Goal: Task Accomplishment & Management: Manage account settings

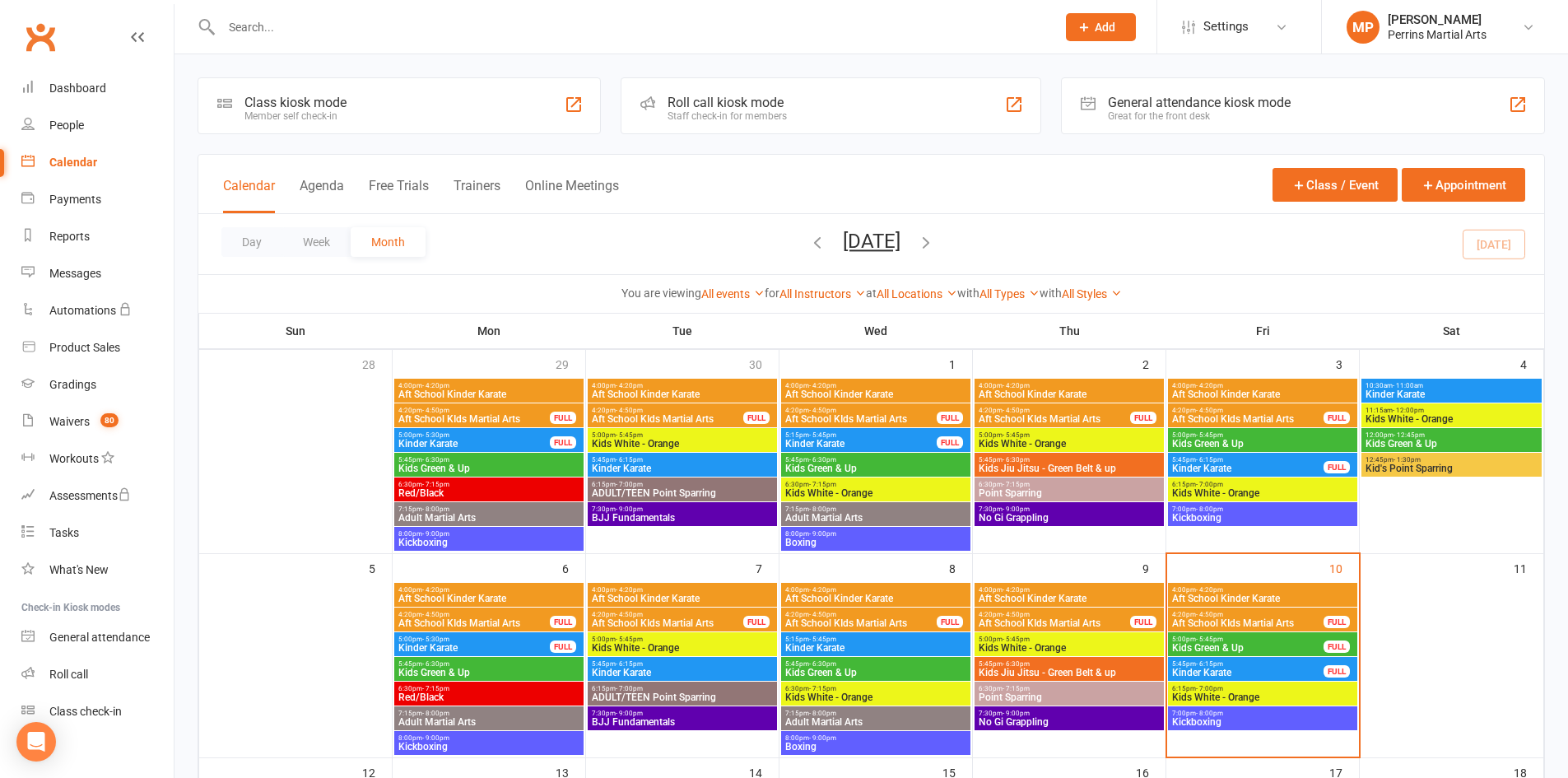
click at [1321, 640] on div "5:00pm - 5:45pm Kids Green & Up FULL" at bounding box center [1262, 644] width 190 height 24
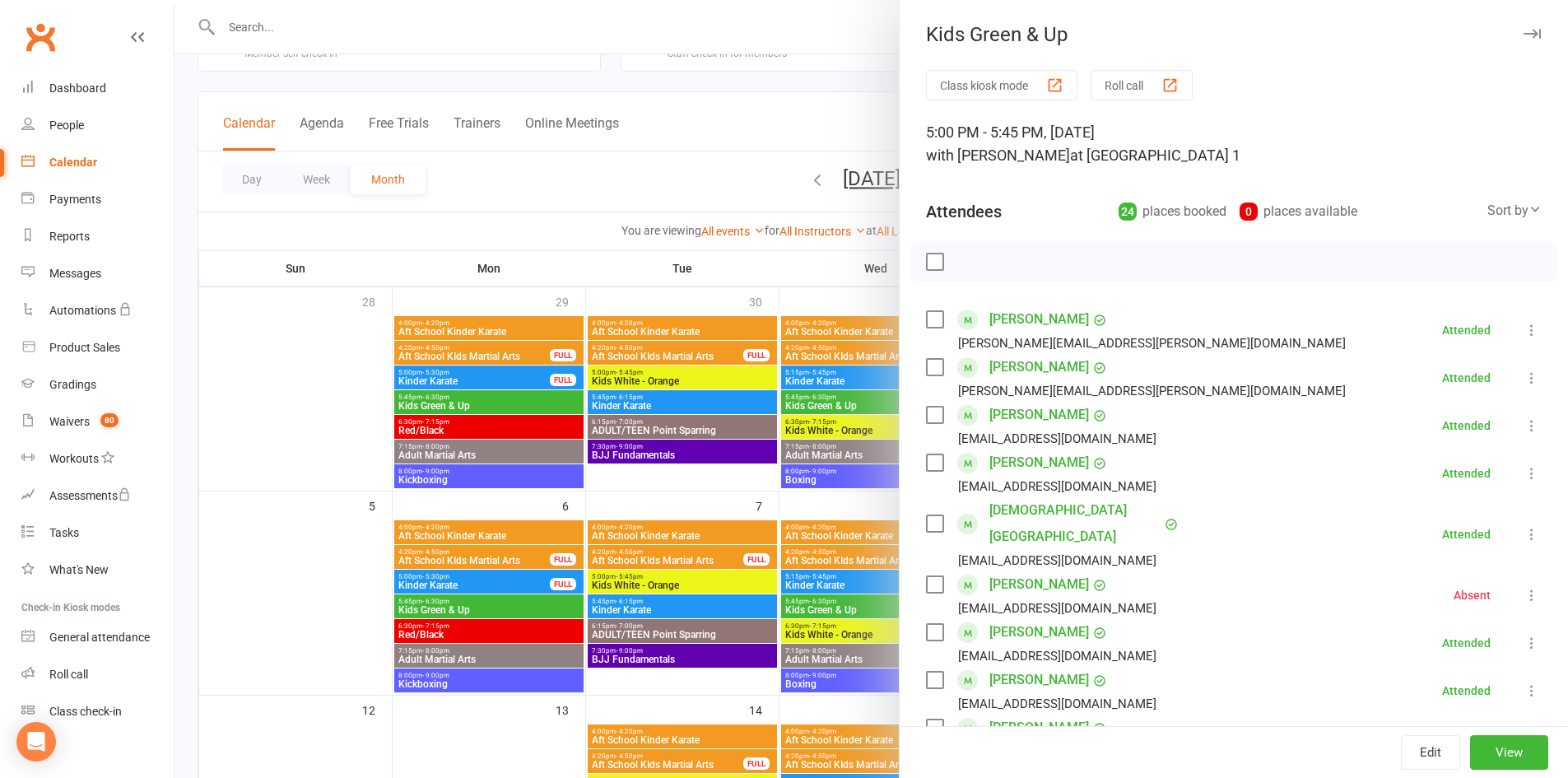
scroll to position [82, 0]
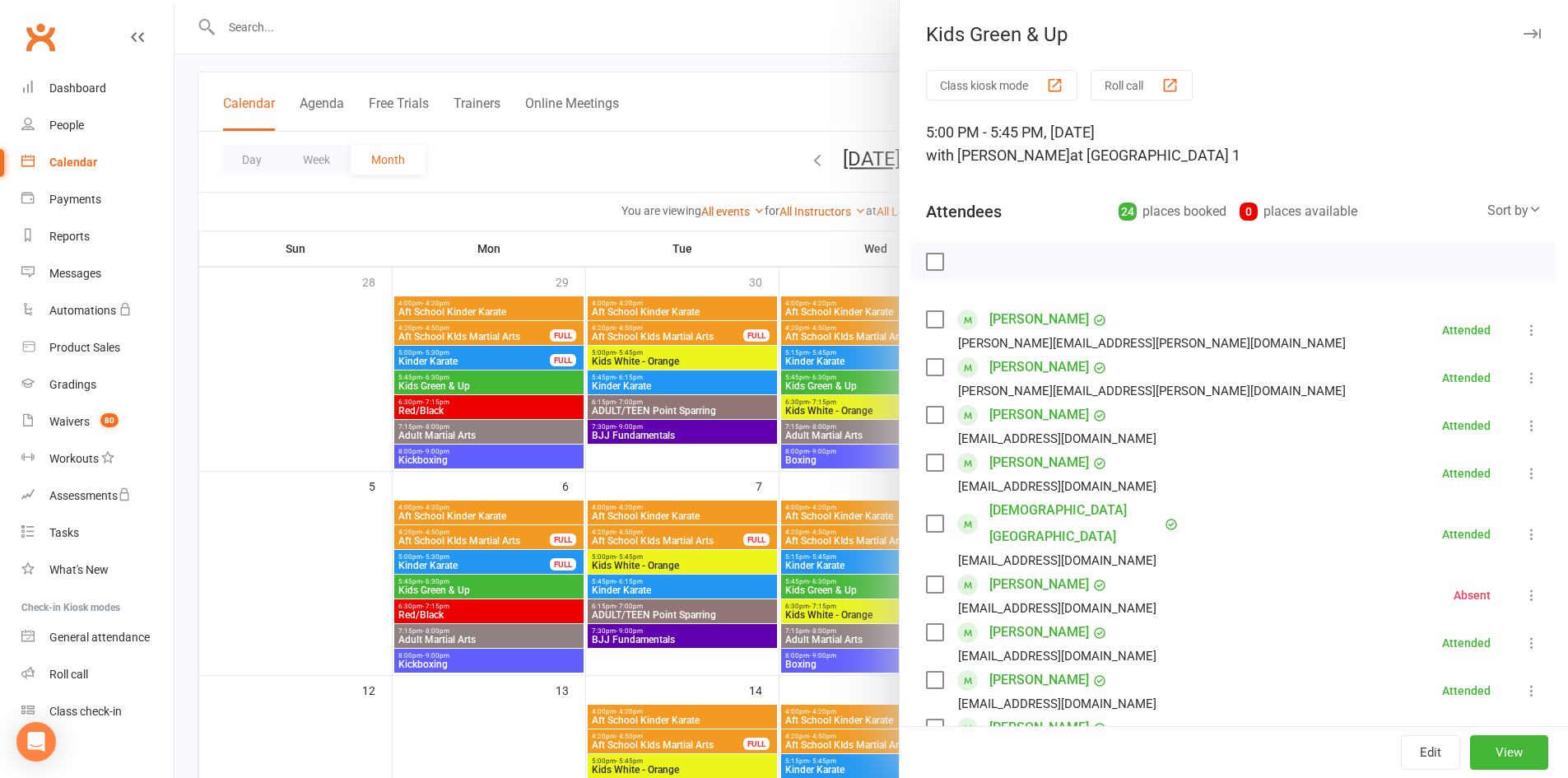
click at [1316, 91] on div "Class kiosk mode Roll call" at bounding box center [1233, 85] width 615 height 30
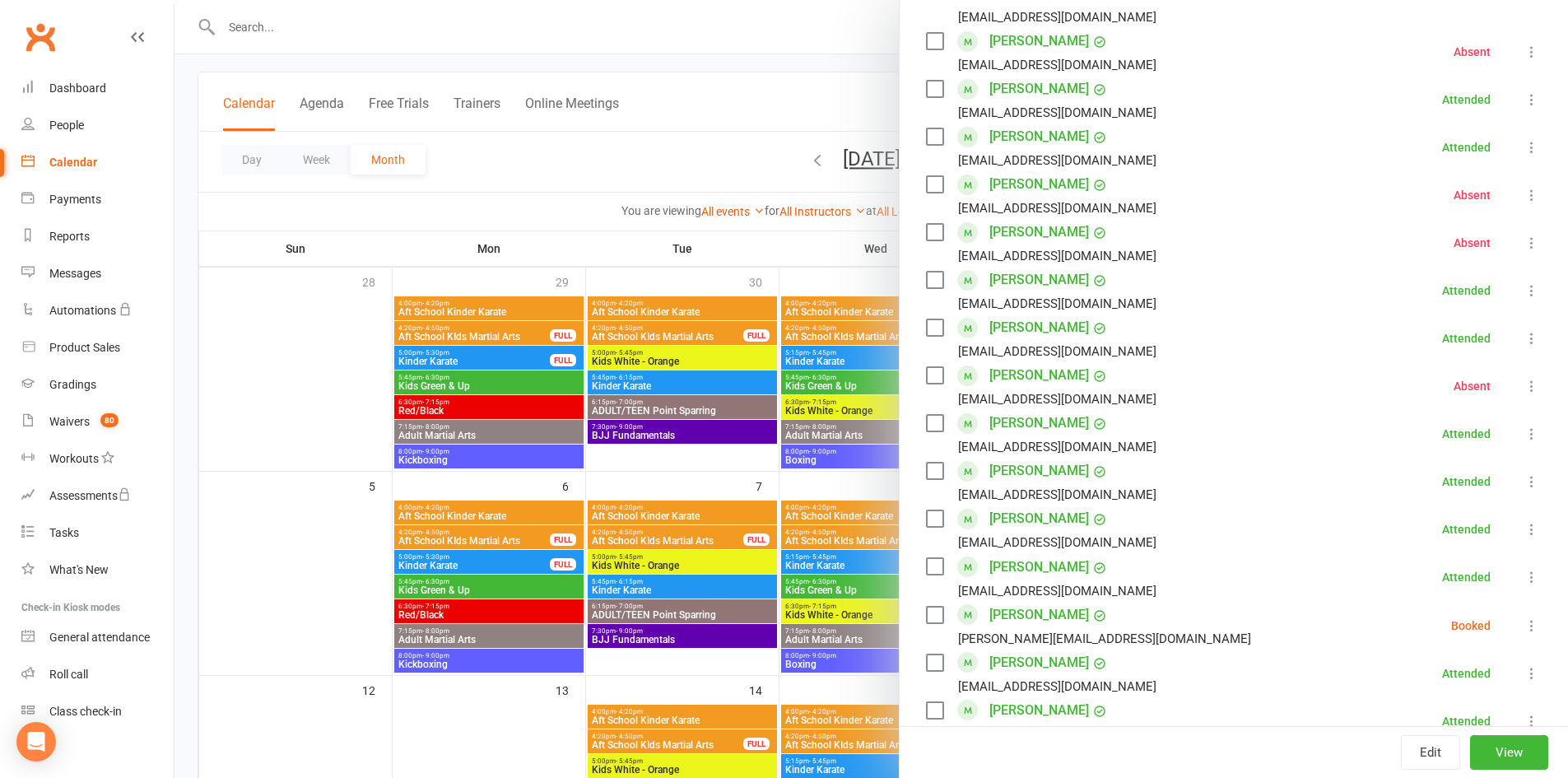
scroll to position [576, 0]
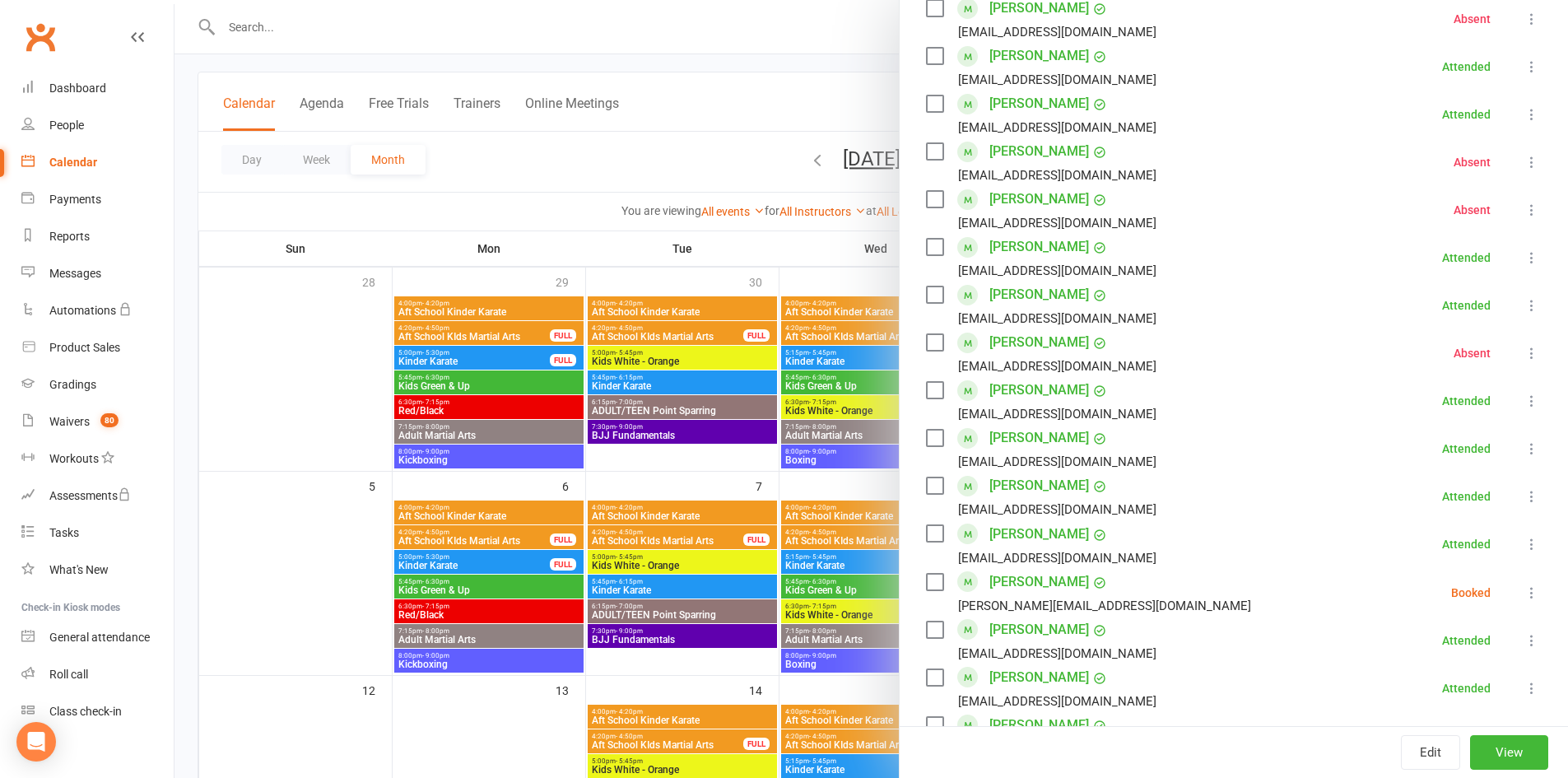
click at [1523, 584] on icon at bounding box center [1531, 592] width 16 height 16
click at [1411, 707] on link "Mark absent" at bounding box center [1459, 723] width 163 height 33
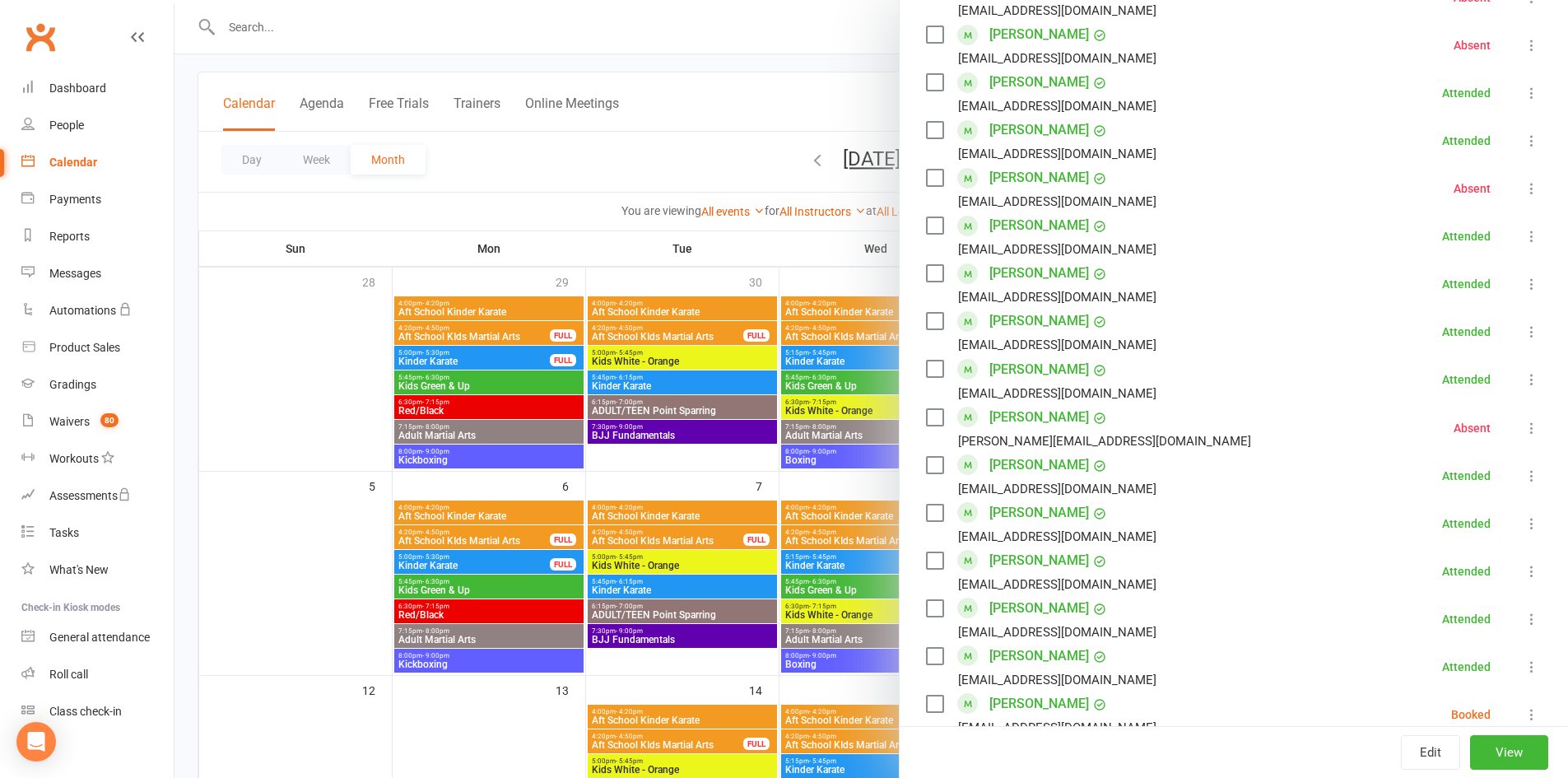
scroll to position [823, 0]
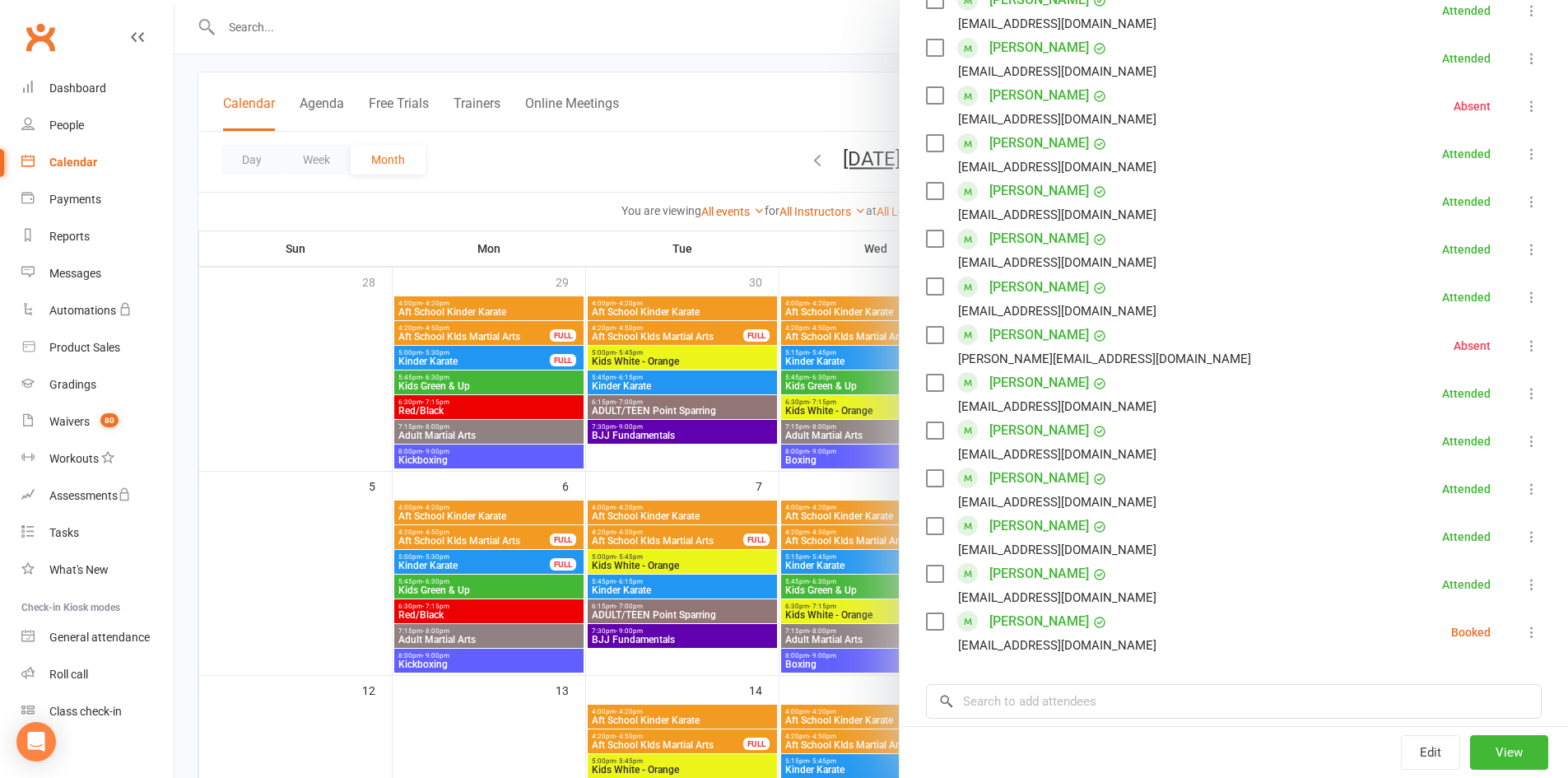
click at [1521, 622] on button at bounding box center [1531, 632] width 20 height 20
click at [1430, 747] on link "Mark absent" at bounding box center [1459, 763] width 163 height 33
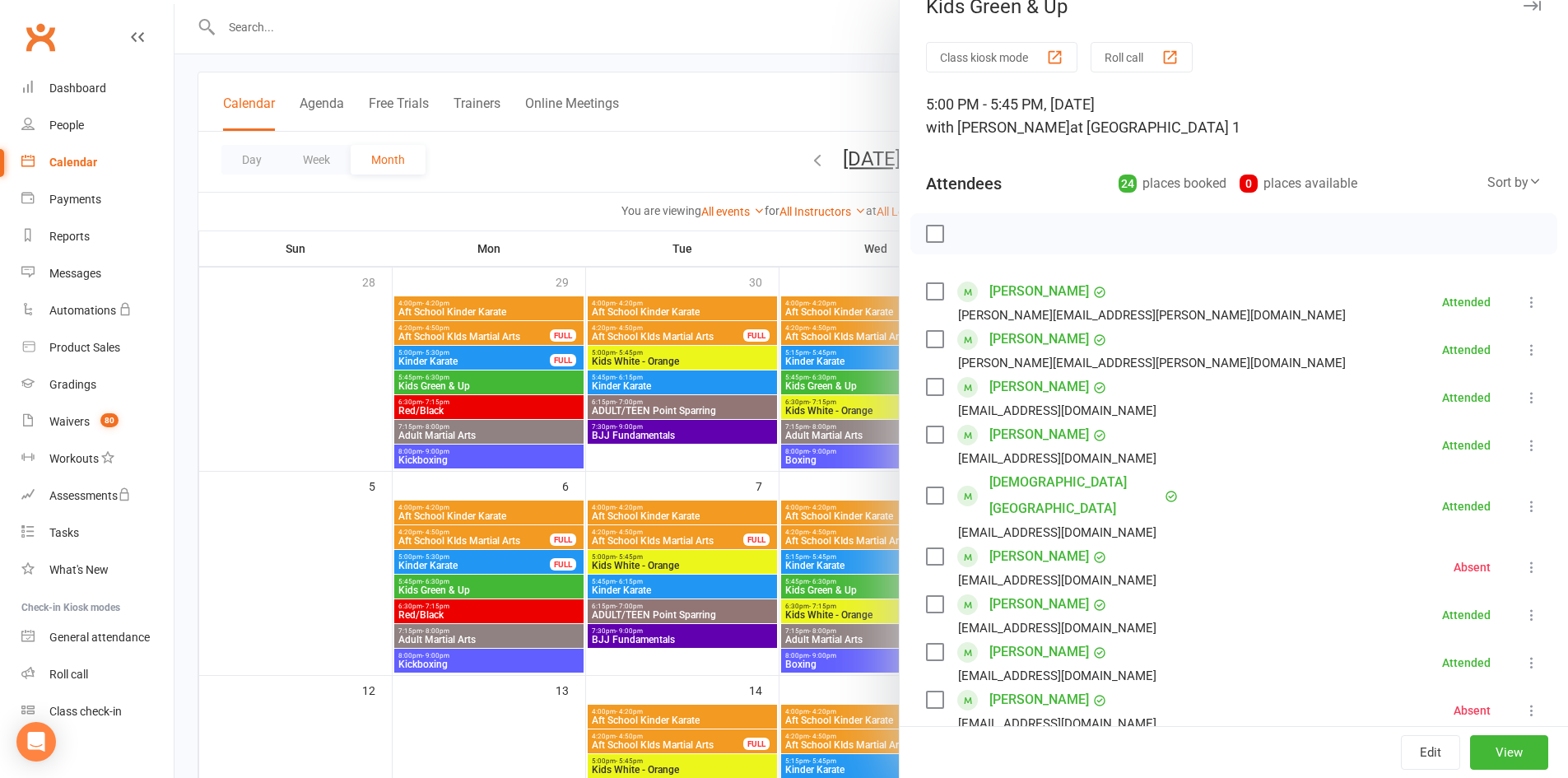
scroll to position [0, 0]
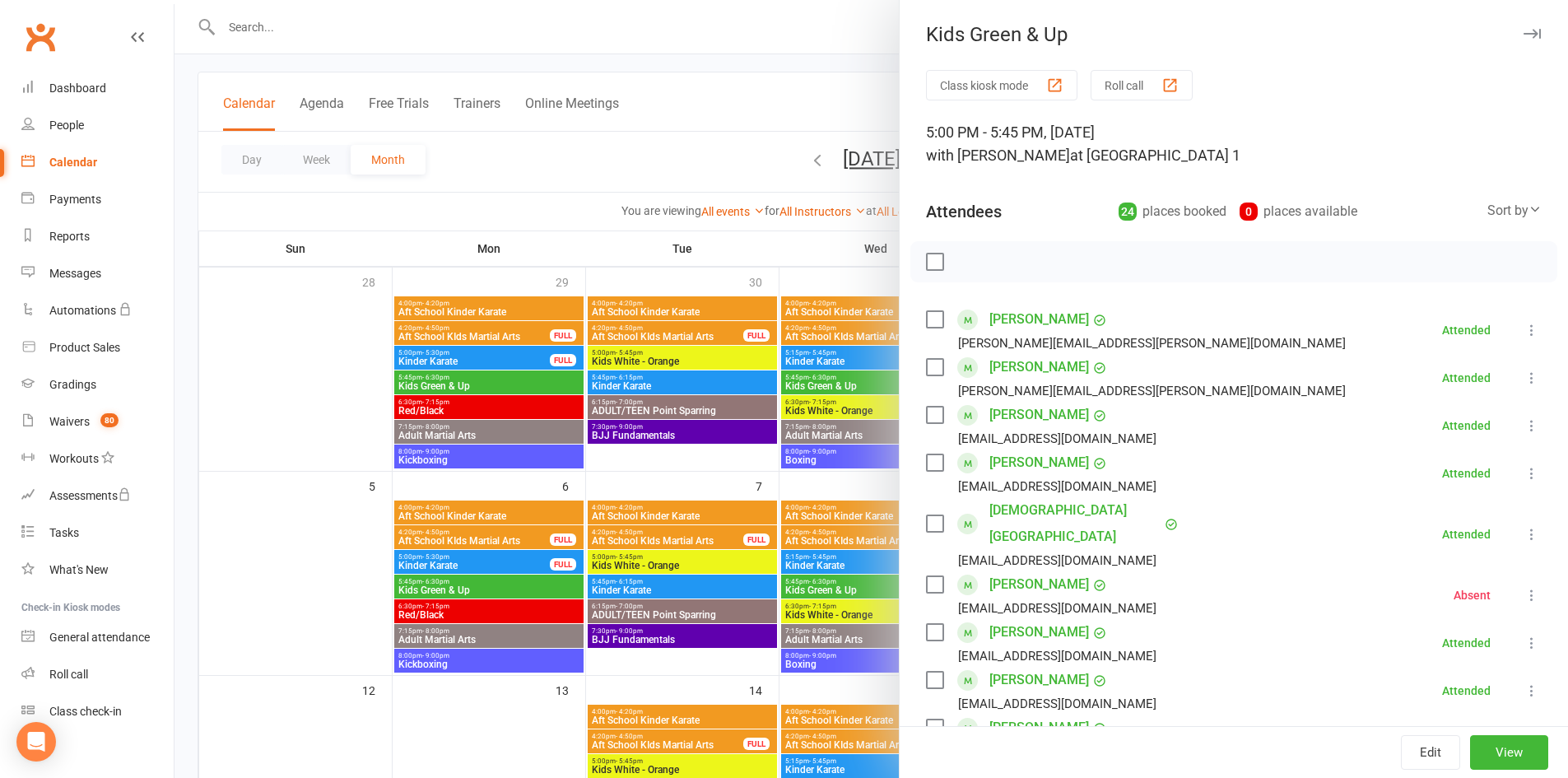
click at [1521, 39] on button "button" at bounding box center [1531, 34] width 20 height 20
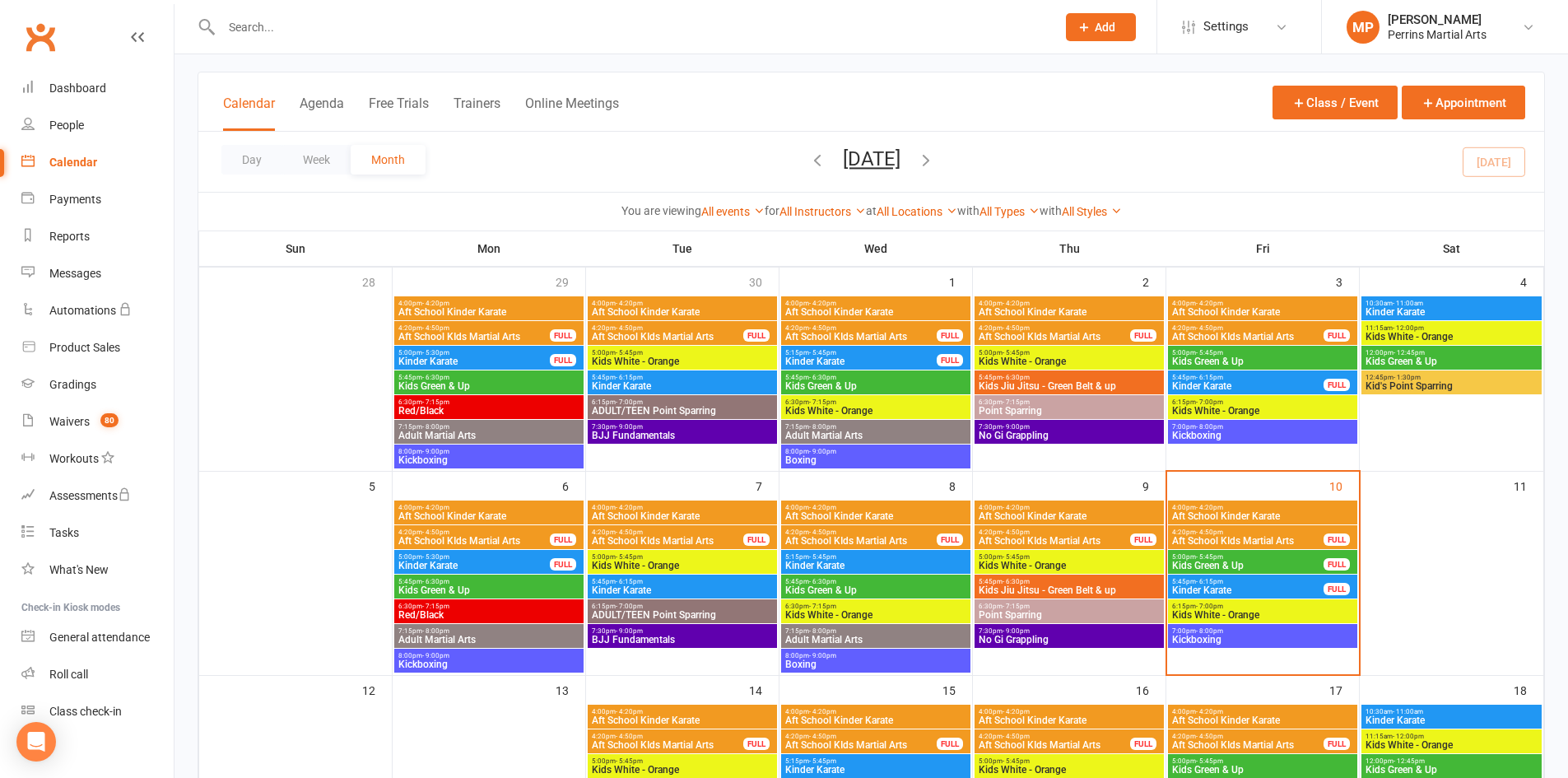
click at [1305, 533] on span "4:20pm - 4:50pm" at bounding box center [1247, 532] width 153 height 8
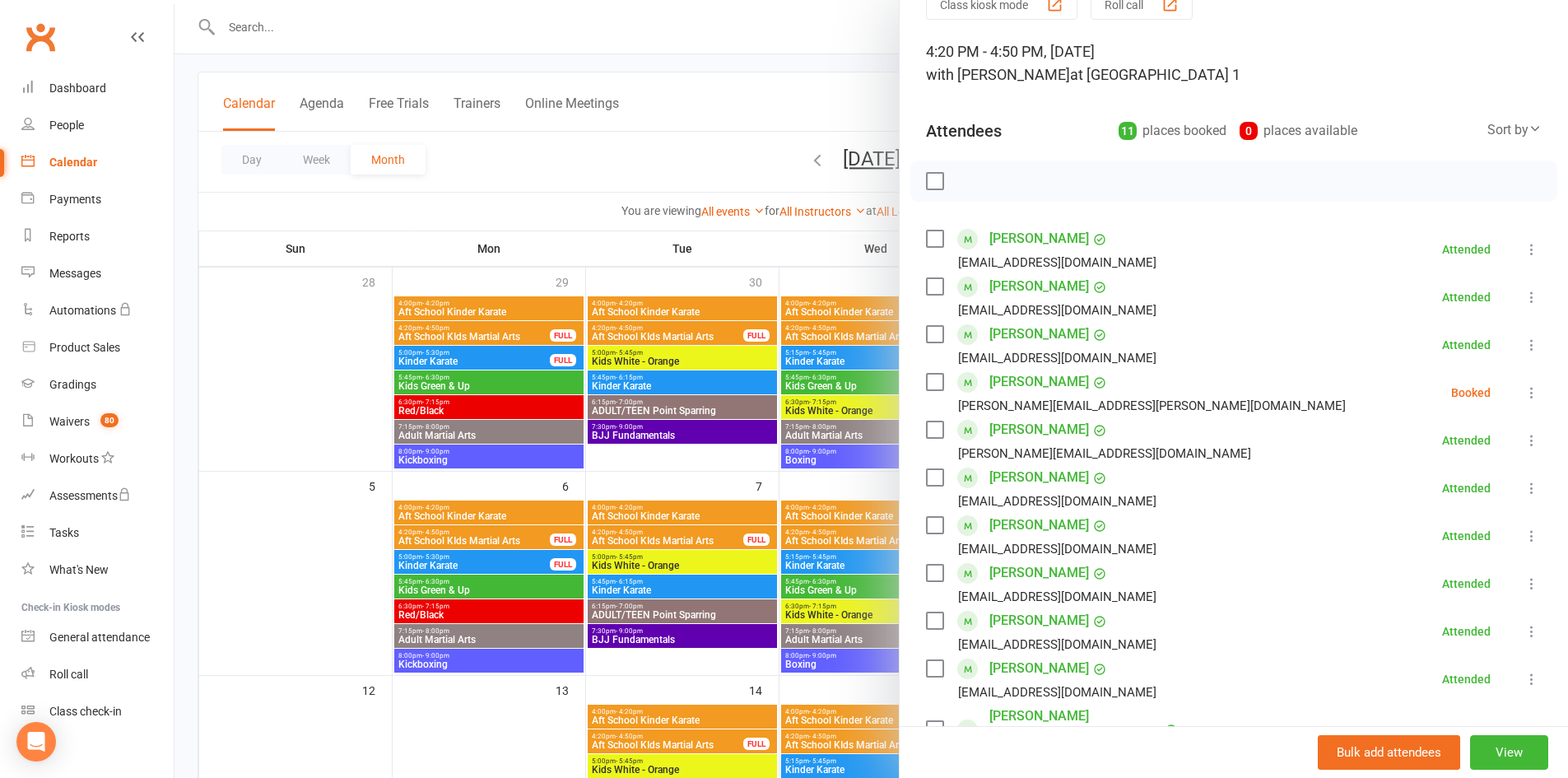
scroll to position [82, 0]
click at [1523, 391] on icon at bounding box center [1531, 390] width 16 height 16
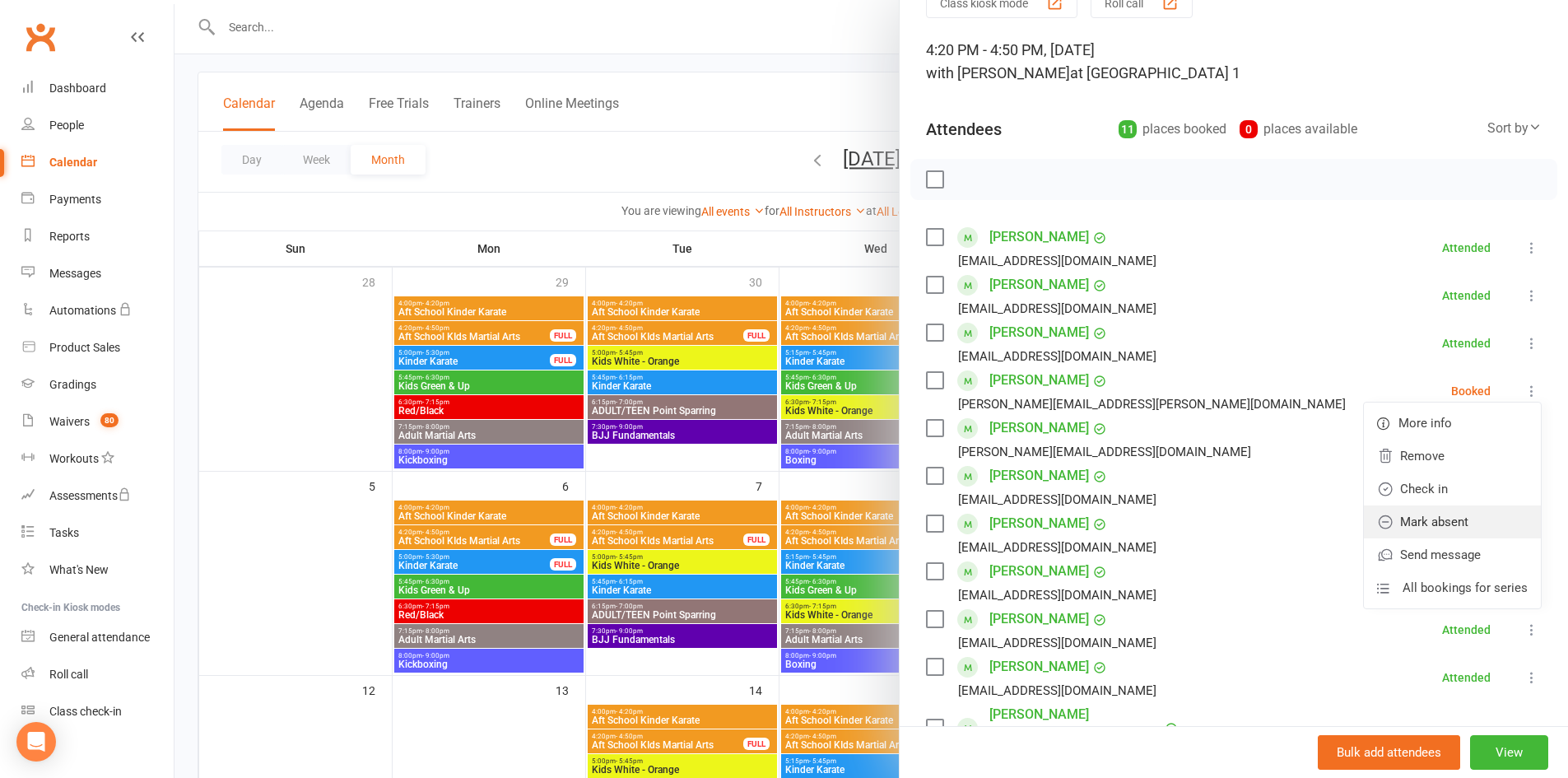
click at [1411, 514] on link "Mark absent" at bounding box center [1452, 522] width 177 height 33
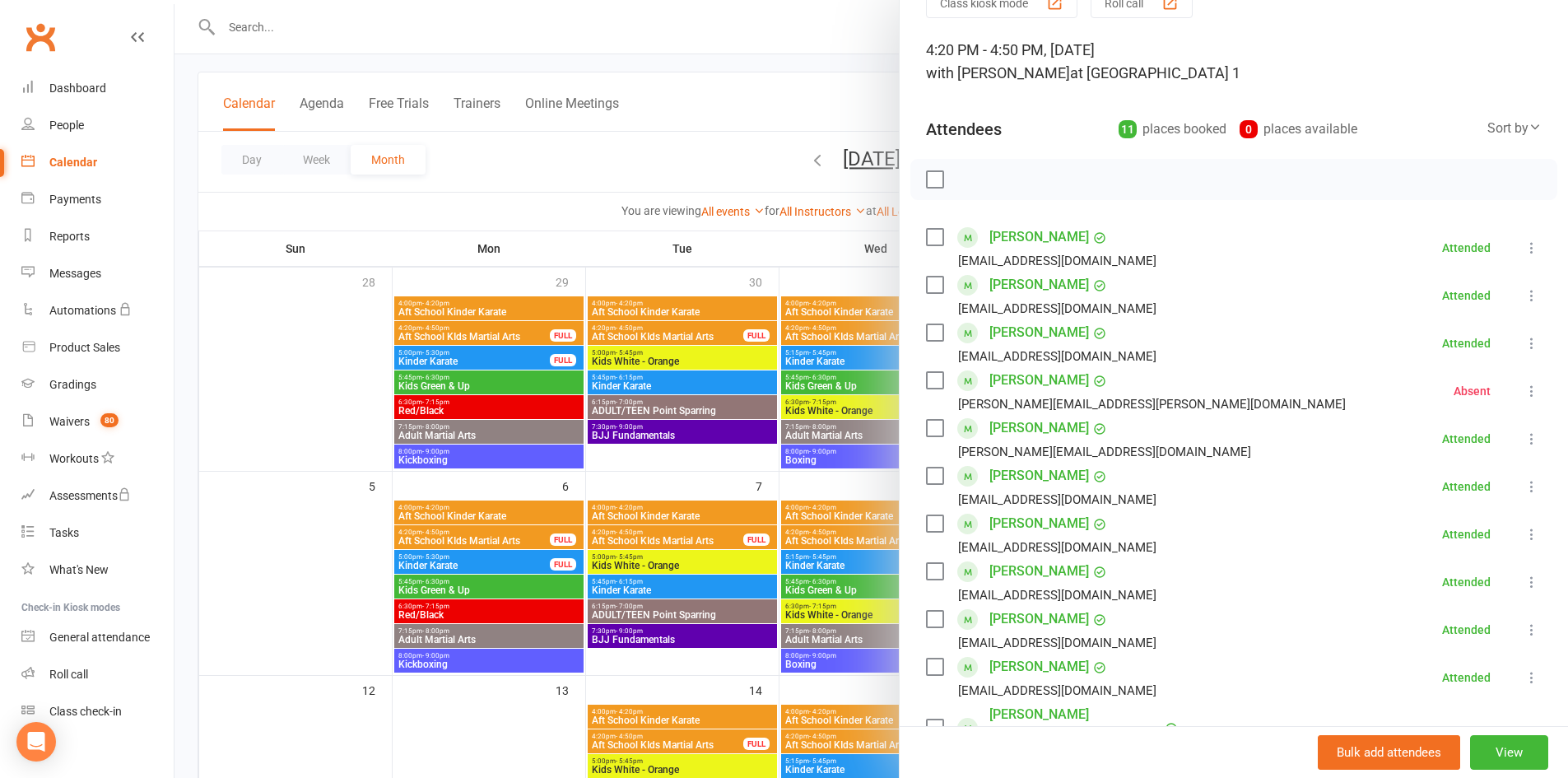
click at [1523, 242] on icon at bounding box center [1531, 248] width 16 height 16
click at [1457, 356] on link "Mark absent" at bounding box center [1452, 345] width 177 height 33
click at [1507, 331] on li "[PERSON_NAME] [EMAIL_ADDRESS][DOMAIN_NAME] Attended More info Remove Mark absen…" at bounding box center [1233, 343] width 615 height 48
click at [1523, 338] on icon at bounding box center [1531, 343] width 16 height 16
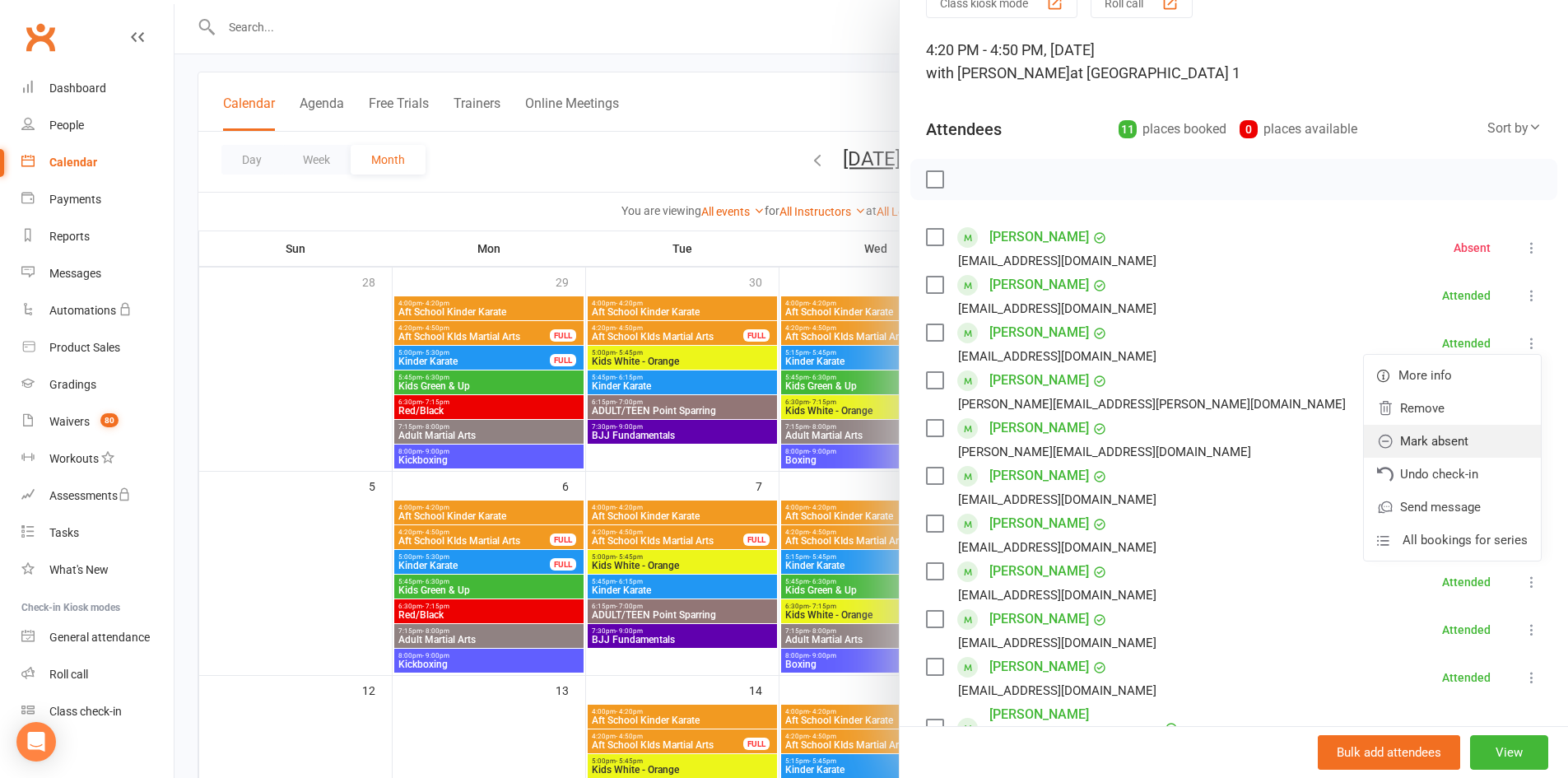
click at [1438, 430] on link "Mark absent" at bounding box center [1452, 441] width 177 height 33
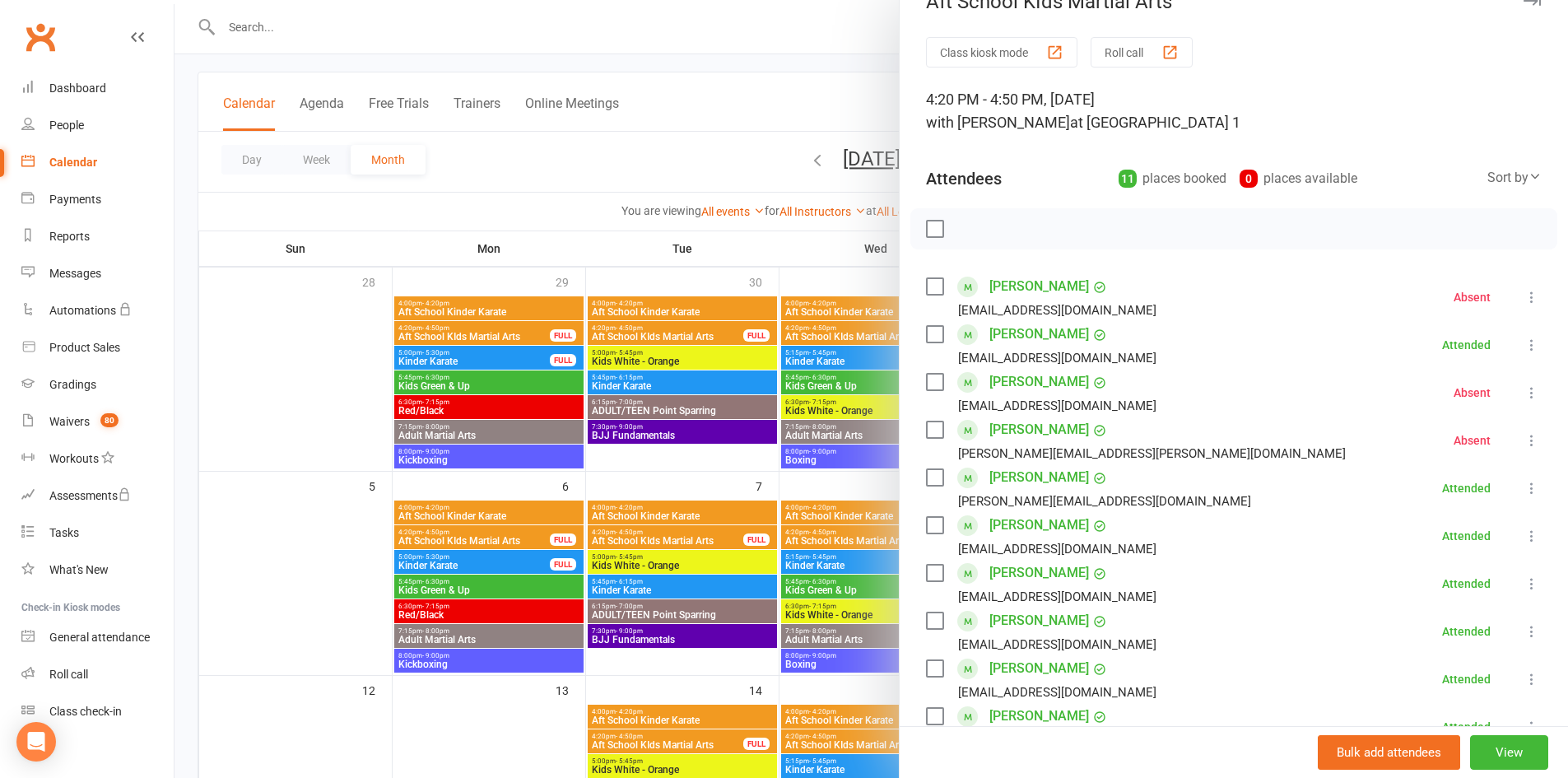
scroll to position [0, 0]
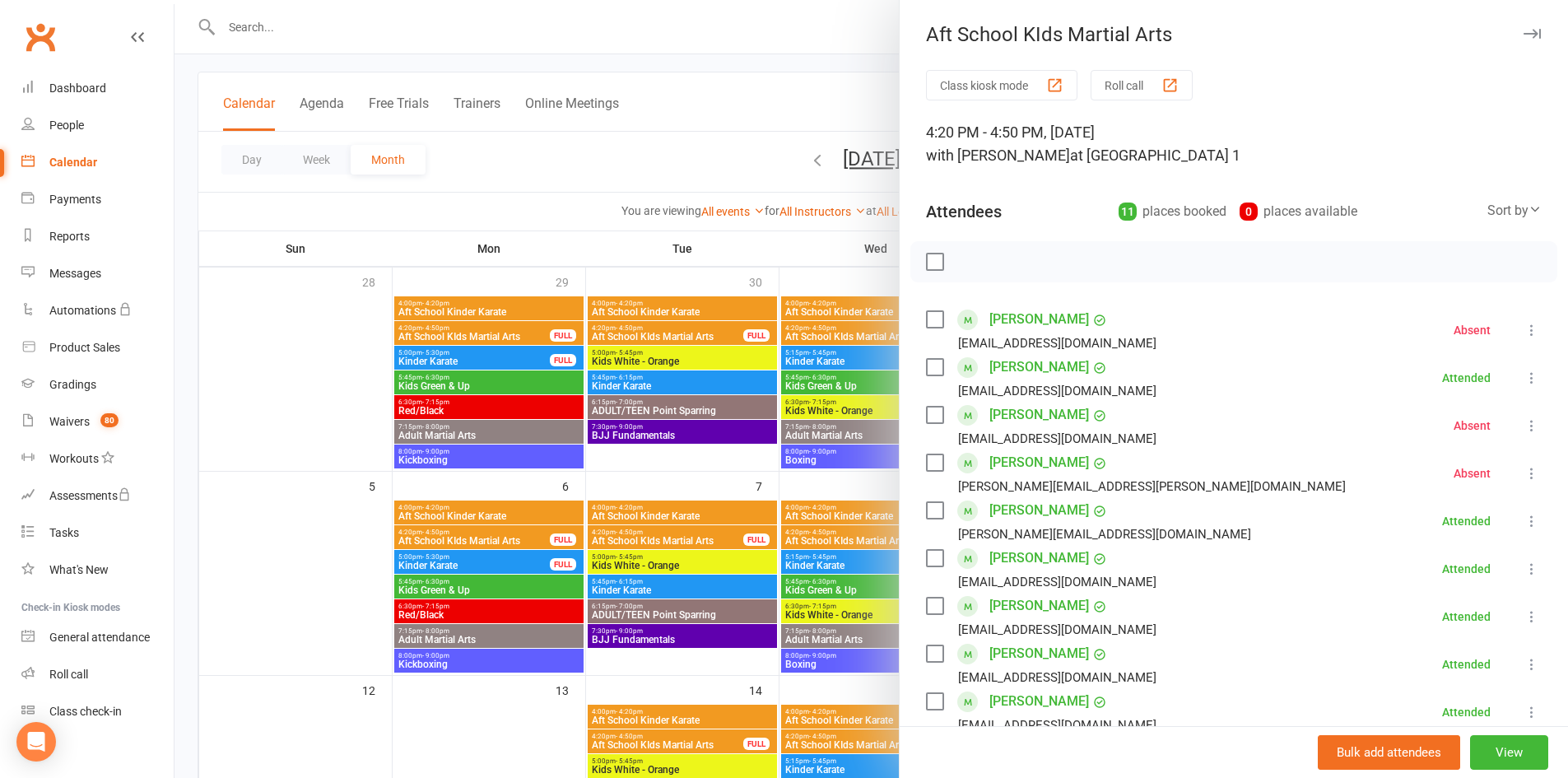
click at [1509, 21] on div "Aft School KIds Martial Arts Class kiosk mode Roll call 4:20 PM - 4:50 PM, [DAT…" at bounding box center [1232, 389] width 669 height 778
click at [1521, 27] on button "button" at bounding box center [1531, 34] width 20 height 20
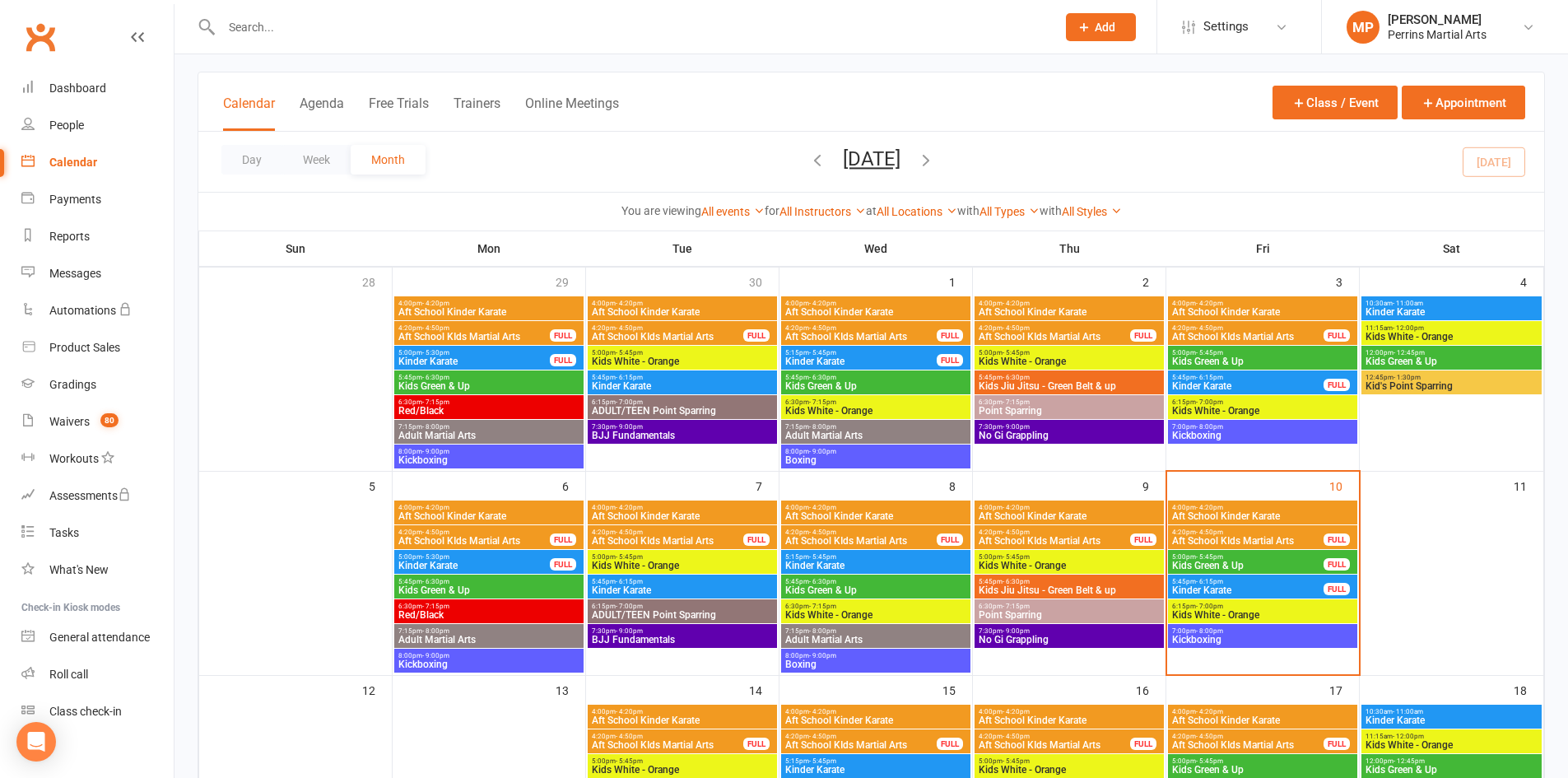
click at [1295, 582] on span "5:45pm - 6:15pm" at bounding box center [1247, 582] width 153 height 8
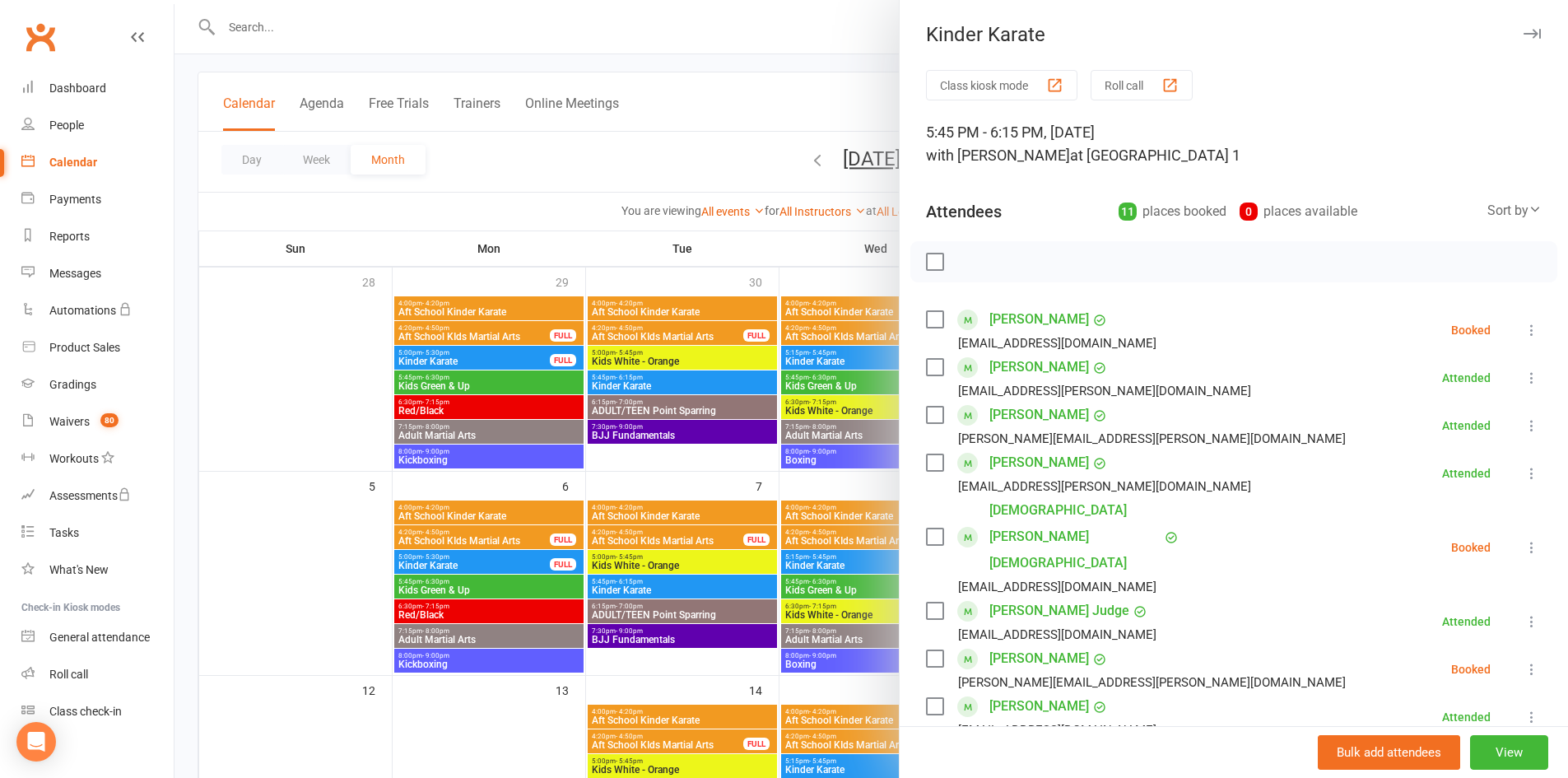
click at [1517, 33] on div "Kinder Karate" at bounding box center [1233, 35] width 668 height 23
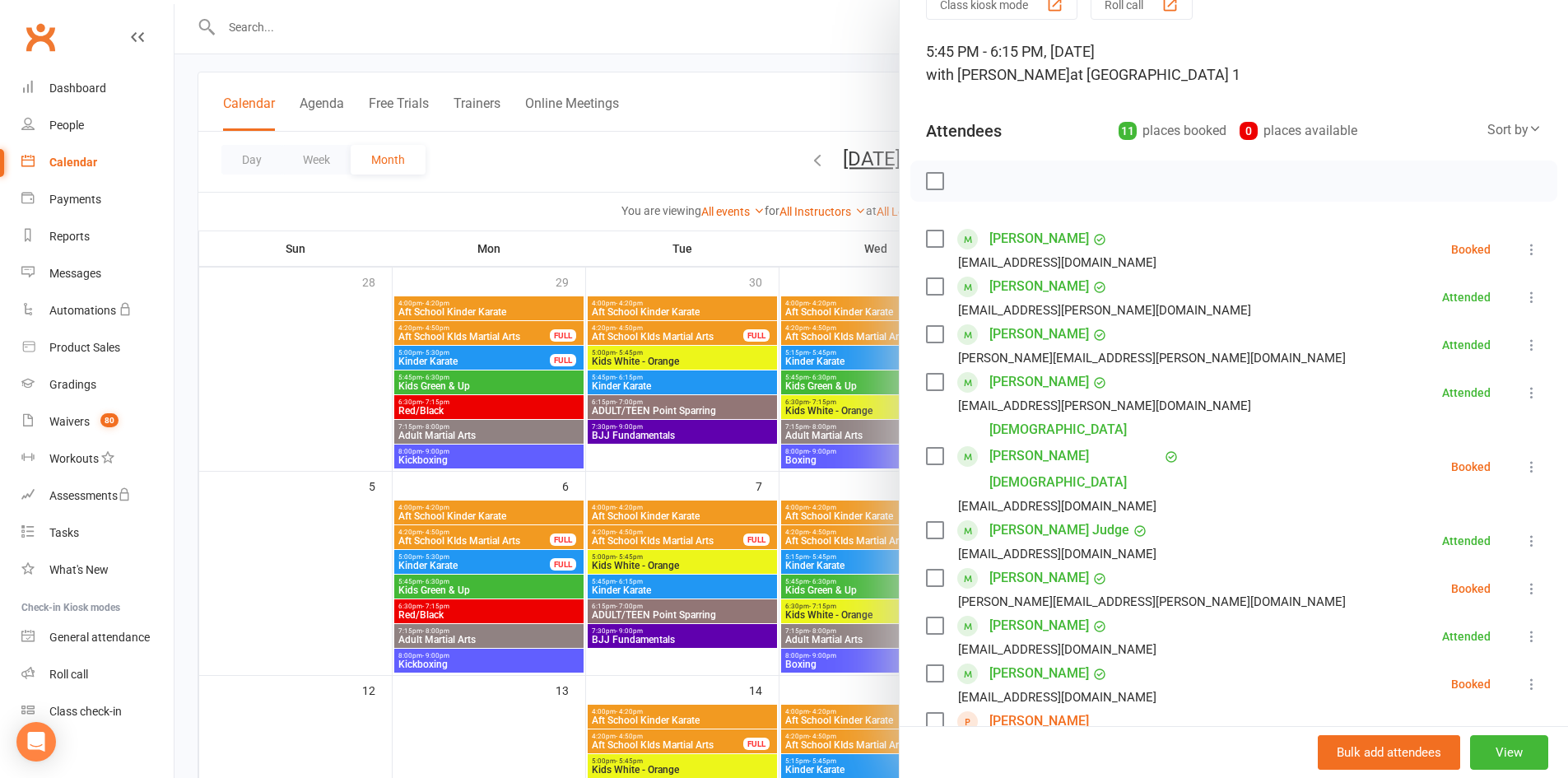
scroll to position [82, 0]
click at [1523, 246] on icon at bounding box center [1531, 248] width 16 height 16
click at [1468, 353] on link "Check in" at bounding box center [1452, 345] width 177 height 33
click at [1523, 245] on icon at bounding box center [1531, 248] width 16 height 16
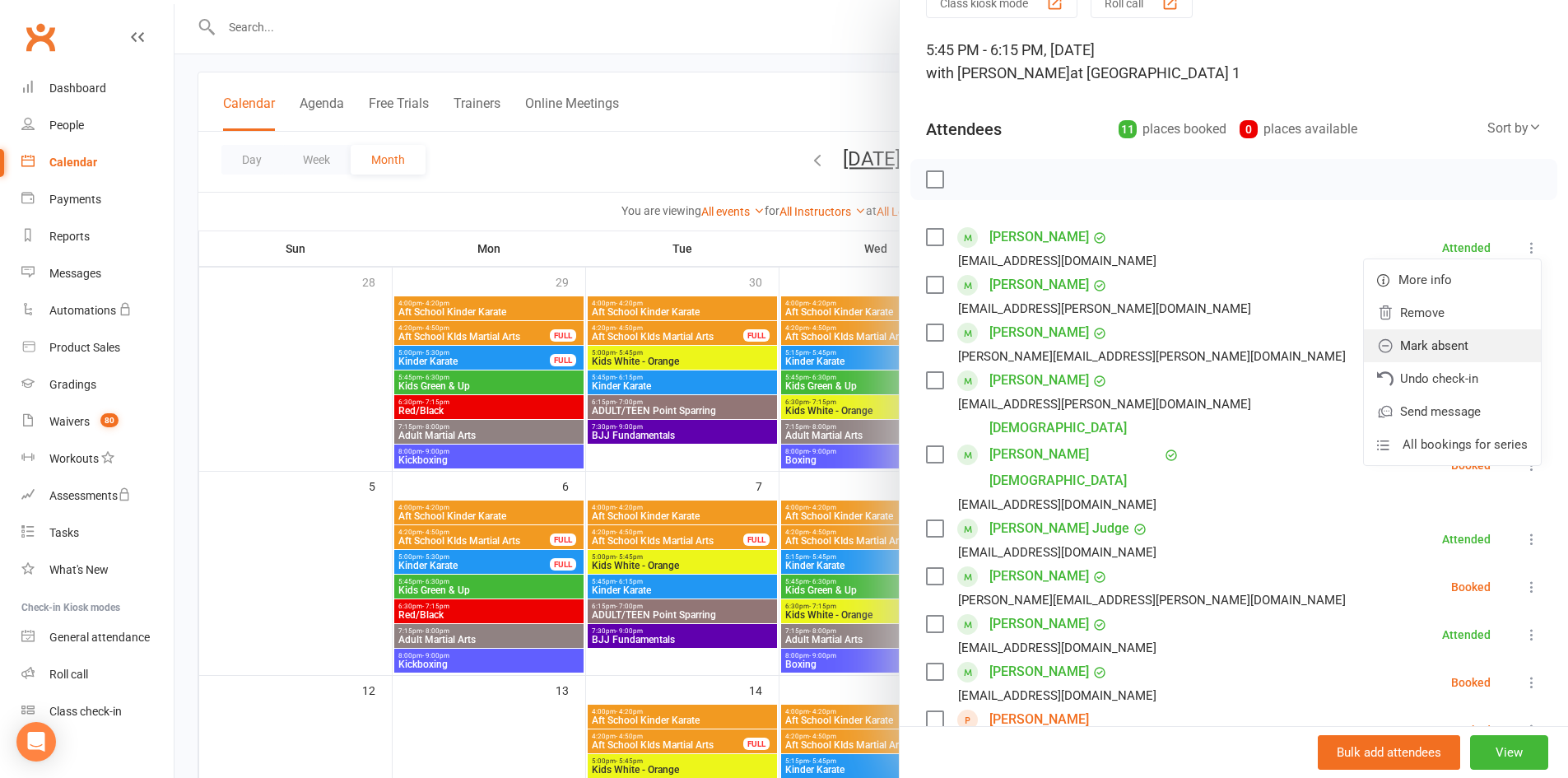
click at [1436, 350] on link "Mark absent" at bounding box center [1452, 345] width 177 height 33
click at [1523, 457] on icon at bounding box center [1531, 465] width 16 height 16
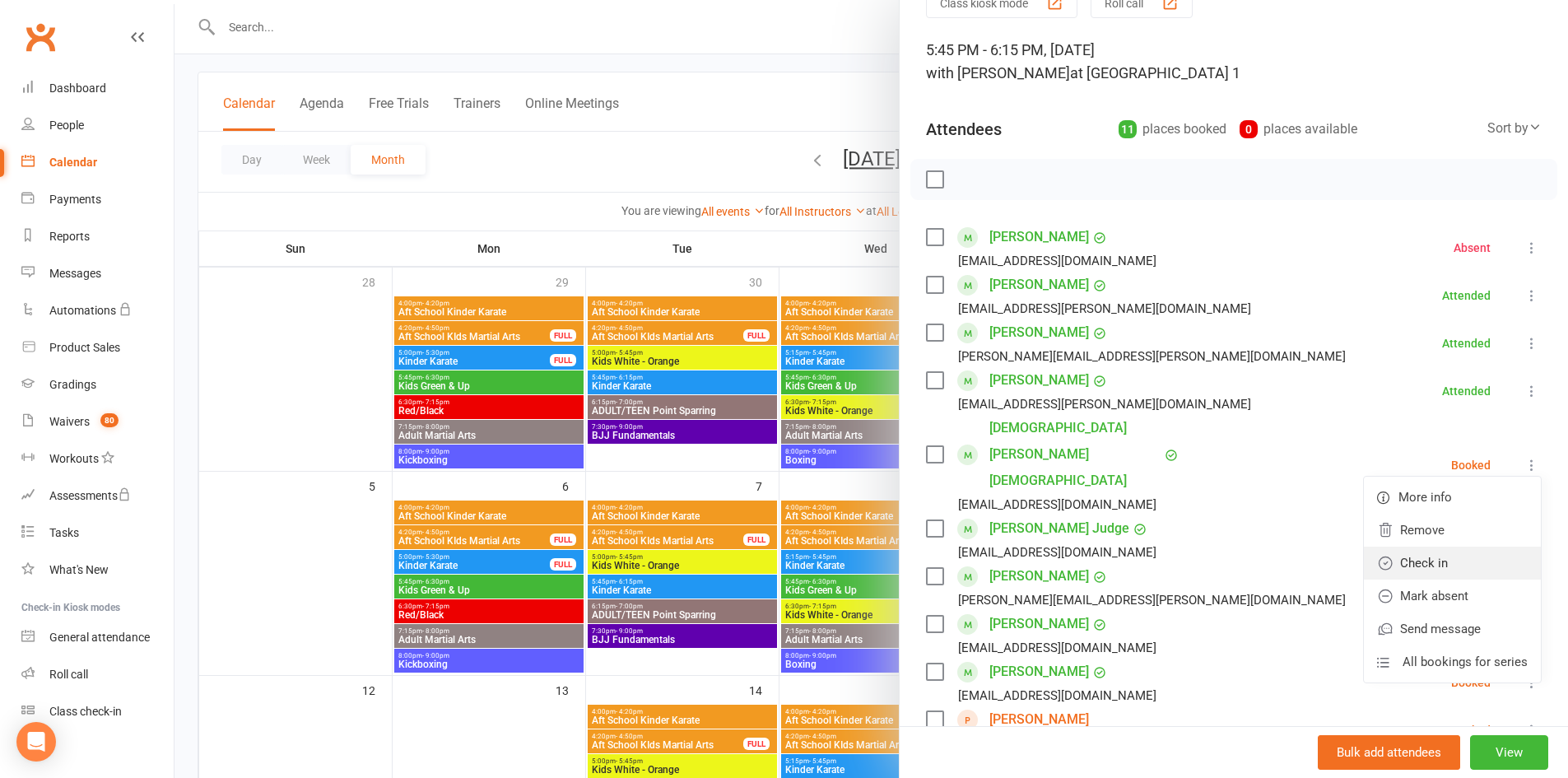
click at [1456, 546] on link "Check in" at bounding box center [1452, 563] width 177 height 33
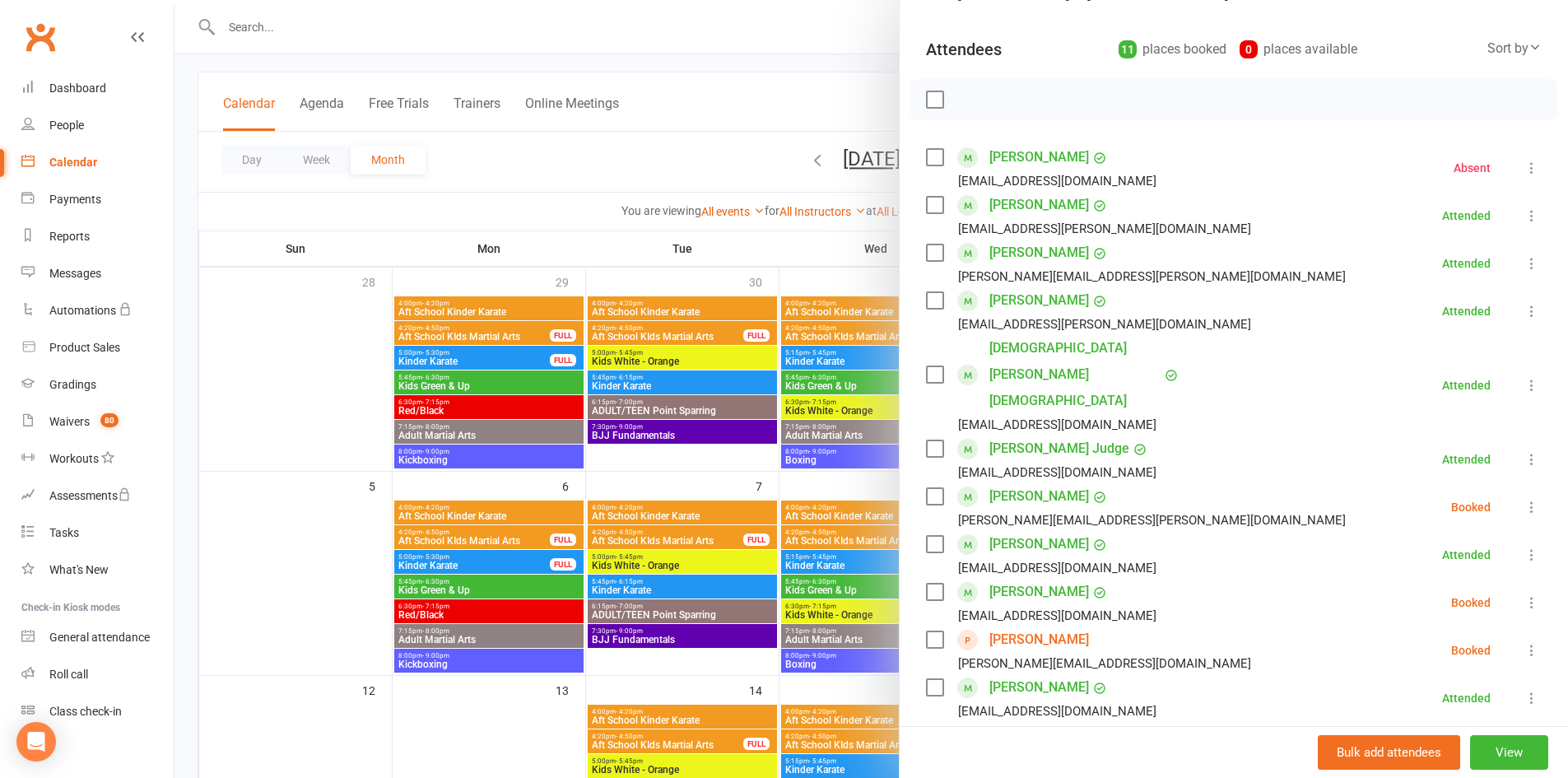
scroll to position [164, 0]
click at [1523, 496] on icon at bounding box center [1531, 504] width 16 height 16
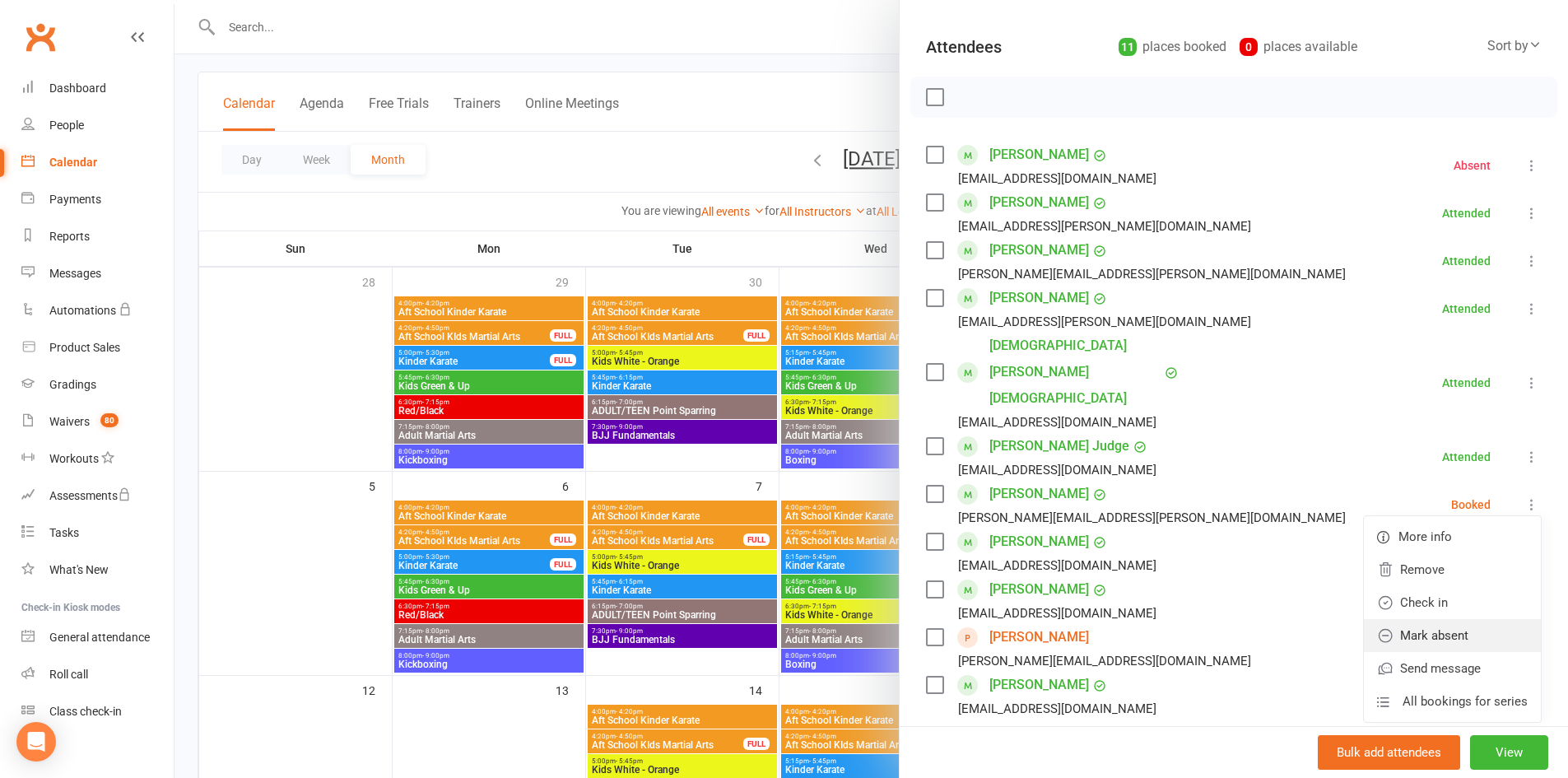
click at [1490, 619] on link "Mark absent" at bounding box center [1452, 635] width 177 height 33
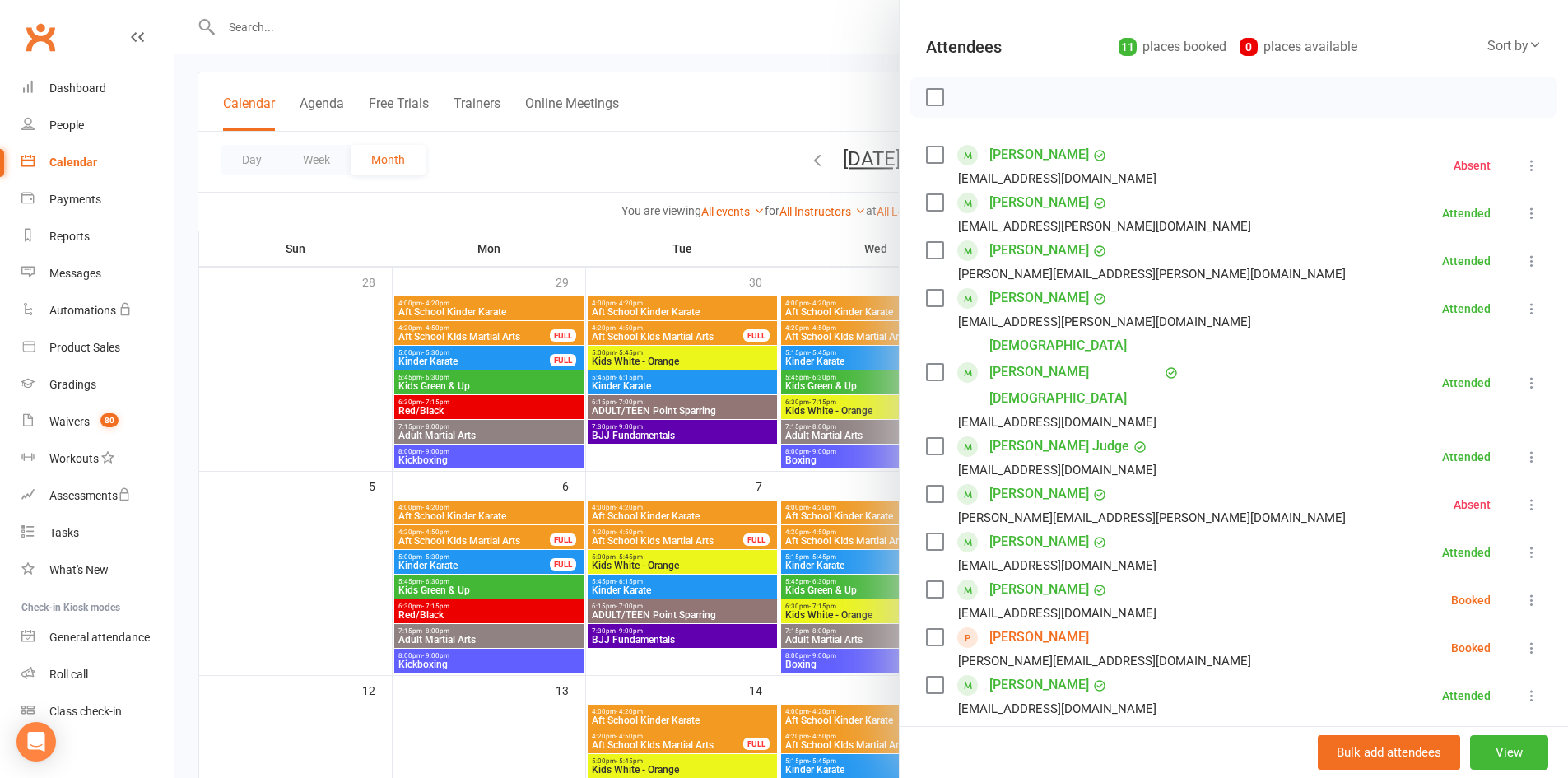
click at [1523, 592] on icon at bounding box center [1531, 600] width 16 height 16
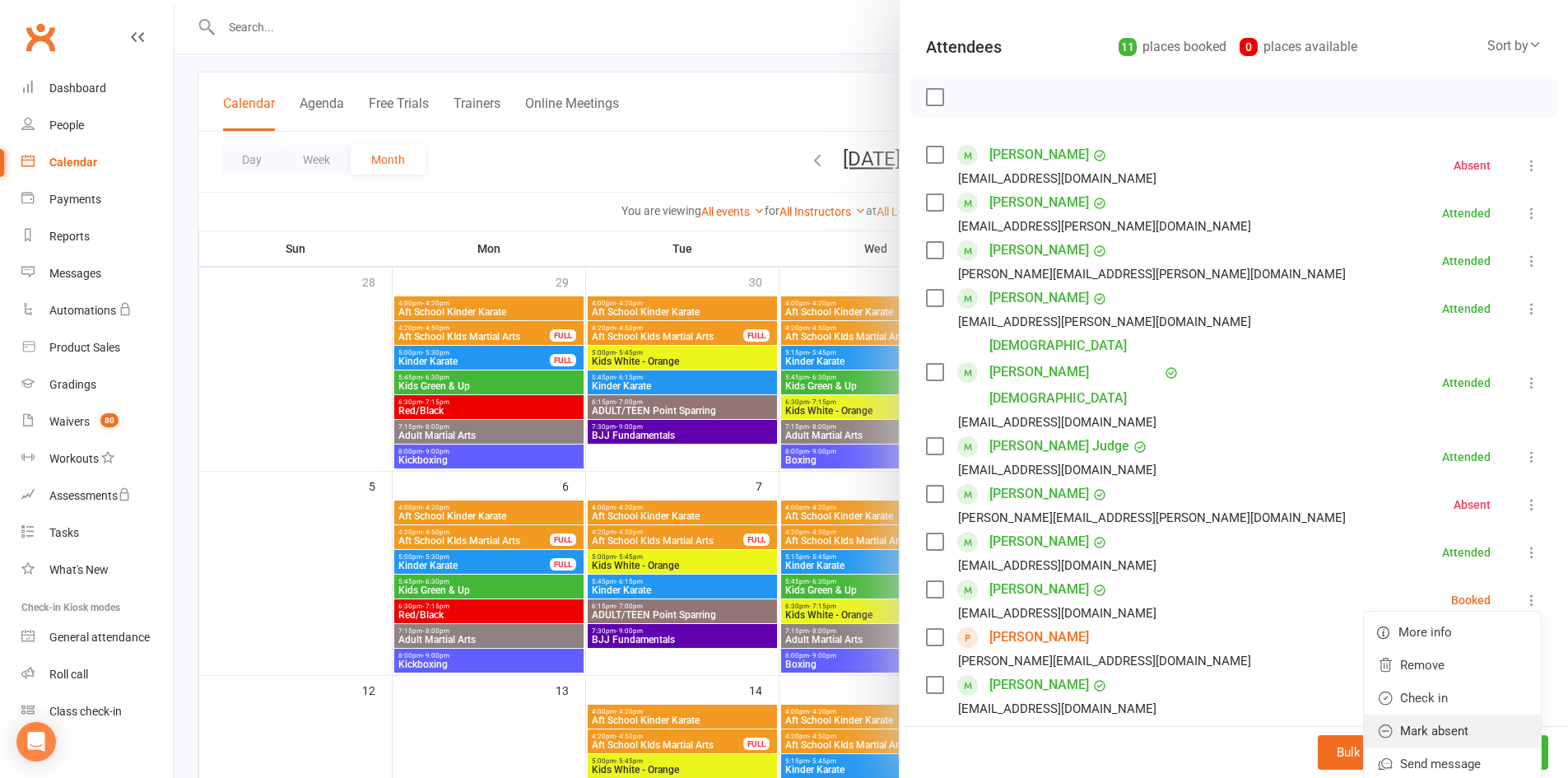
click at [1412, 714] on link "Mark absent" at bounding box center [1452, 730] width 177 height 33
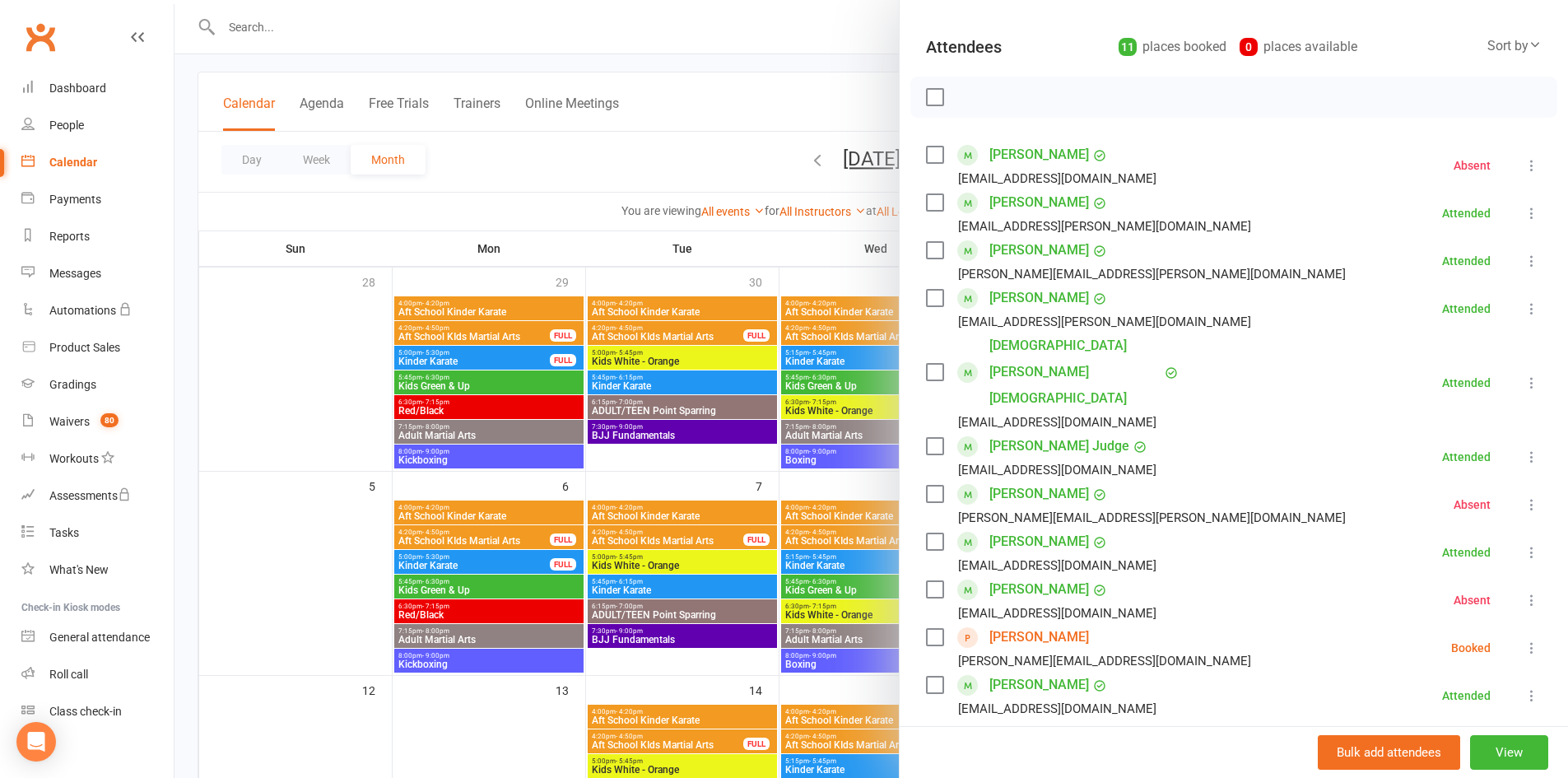
click at [1521, 638] on button at bounding box center [1531, 647] width 20 height 20
click at [1456, 762] on link "Mark absent" at bounding box center [1459, 779] width 163 height 33
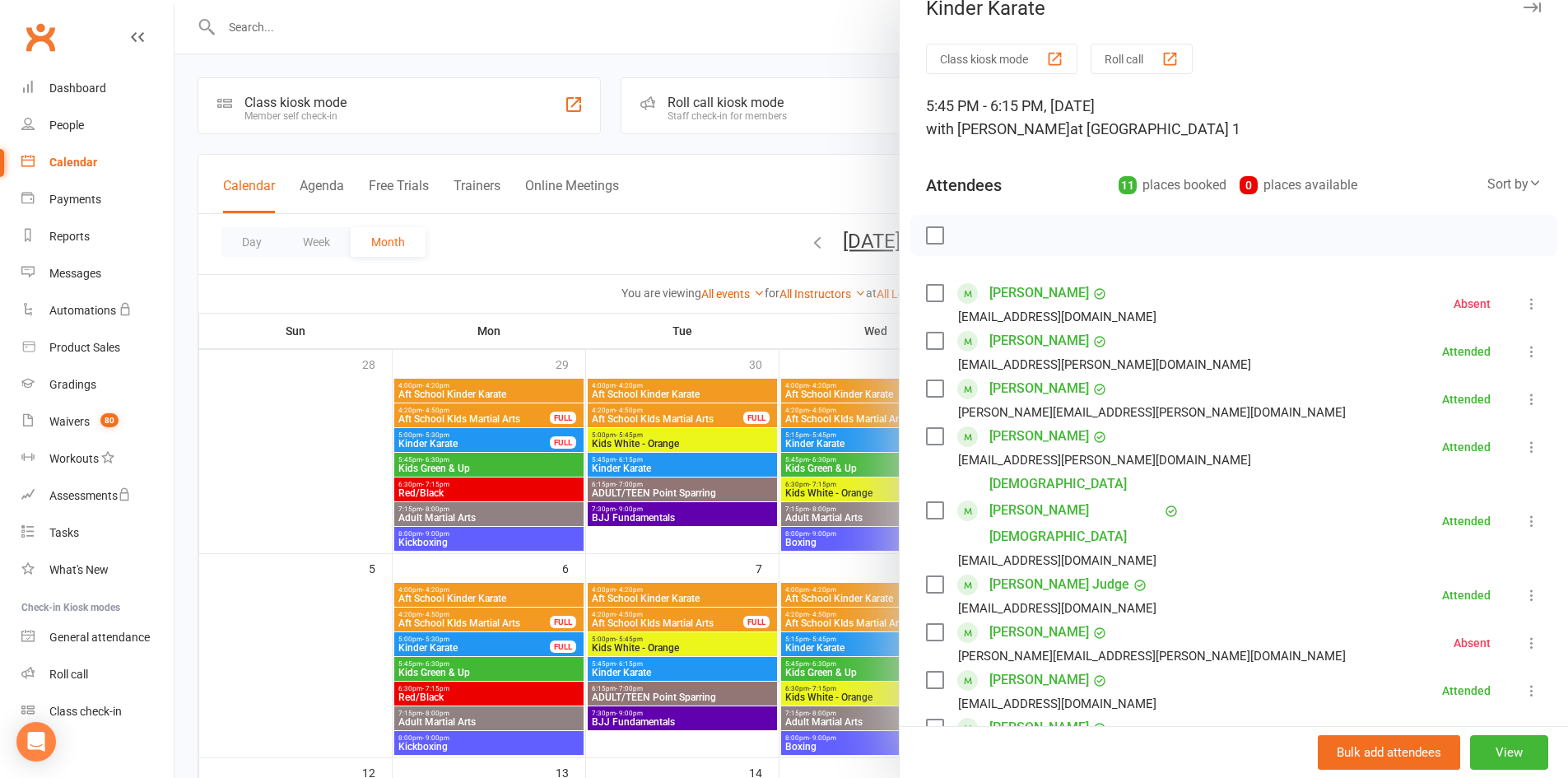
scroll to position [0, 0]
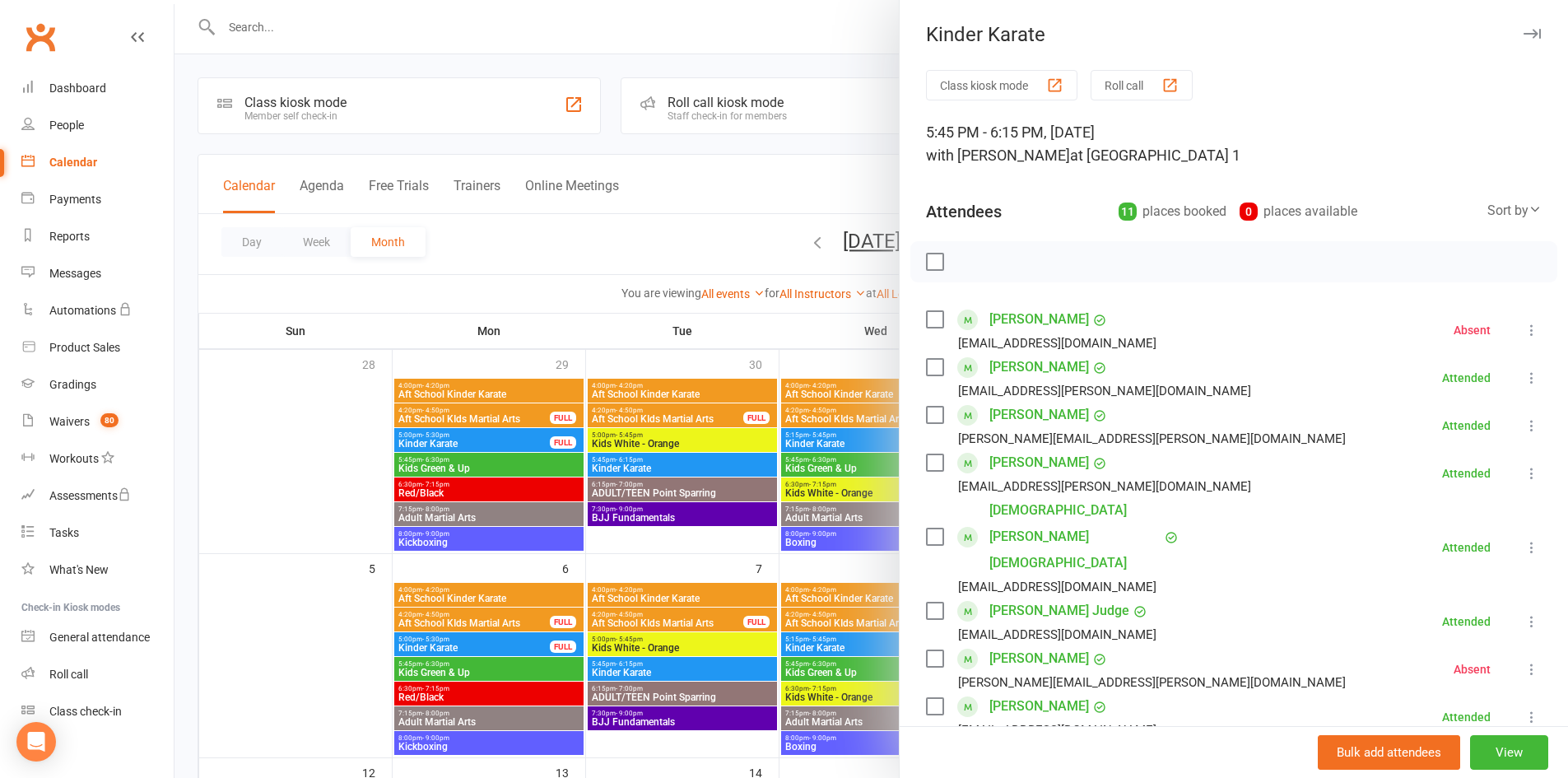
click at [1507, 43] on div "Kinder Karate" at bounding box center [1233, 35] width 668 height 23
click at [1521, 27] on button "button" at bounding box center [1531, 34] width 20 height 20
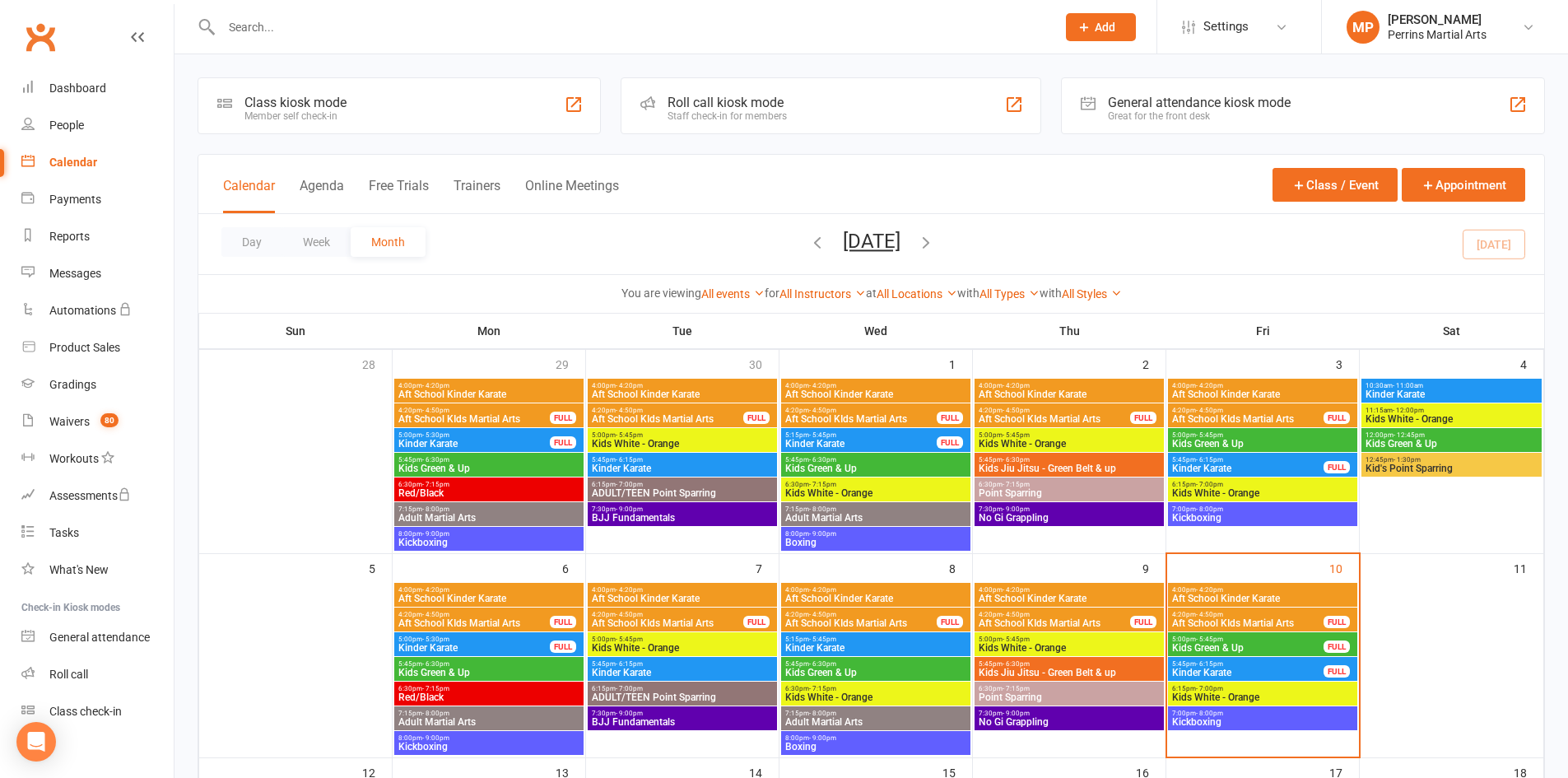
click at [1293, 685] on span "6:15pm - 7:00pm" at bounding box center [1262, 688] width 183 height 8
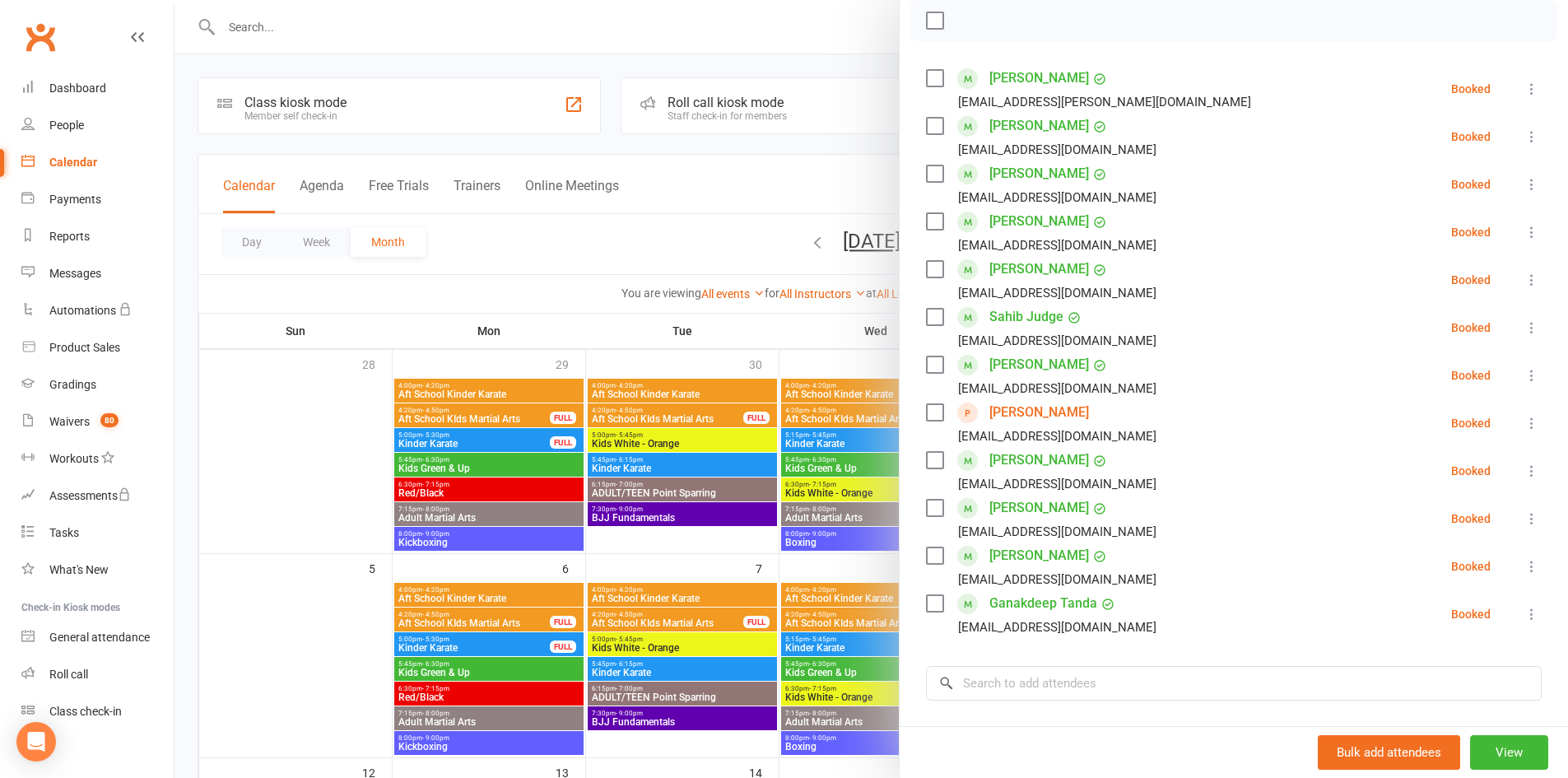
scroll to position [247, 0]
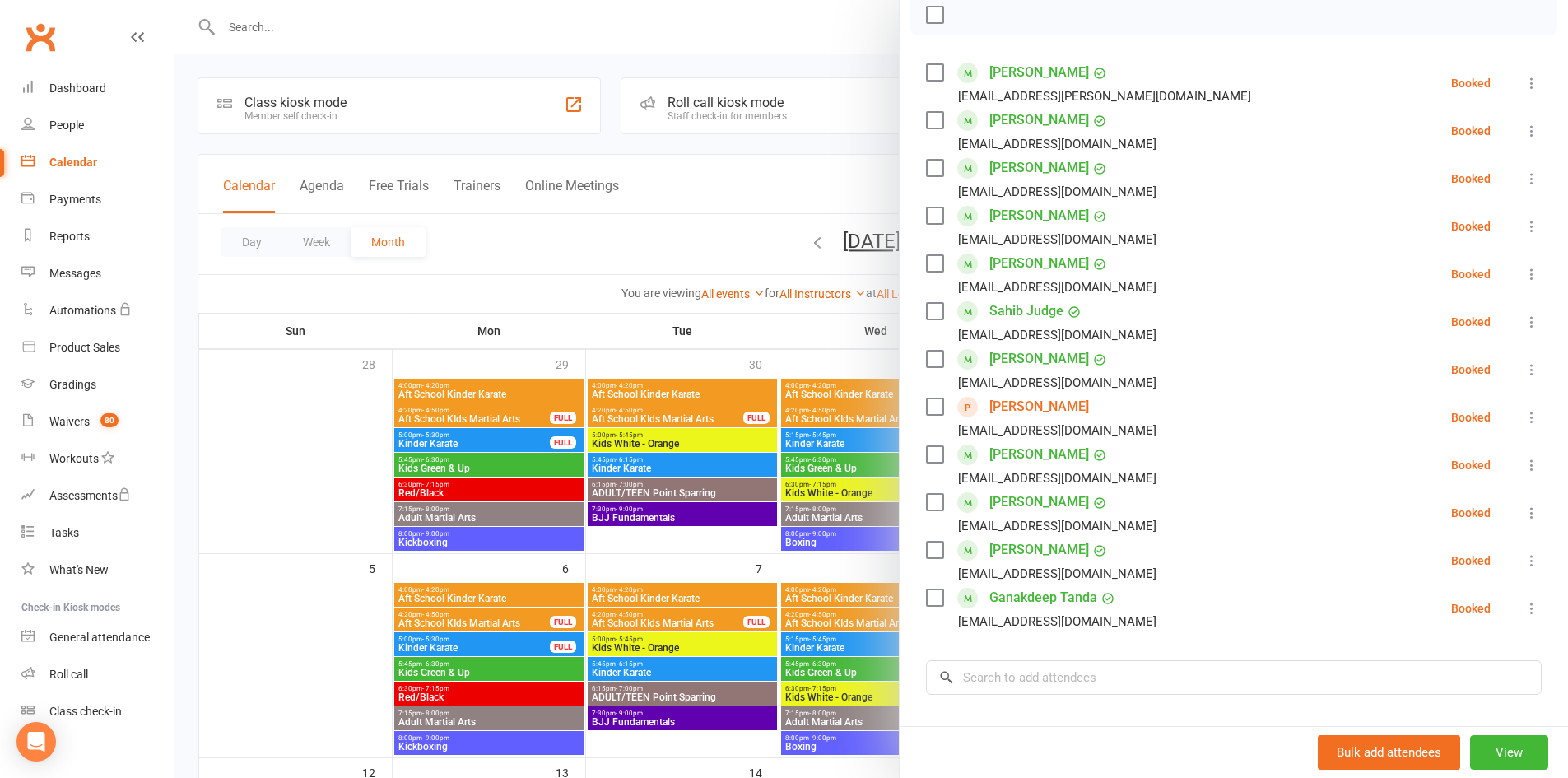
click at [1523, 600] on icon at bounding box center [1531, 608] width 16 height 16
click at [1481, 699] on link "Check in" at bounding box center [1452, 706] width 177 height 33
click at [1523, 557] on icon at bounding box center [1531, 560] width 16 height 16
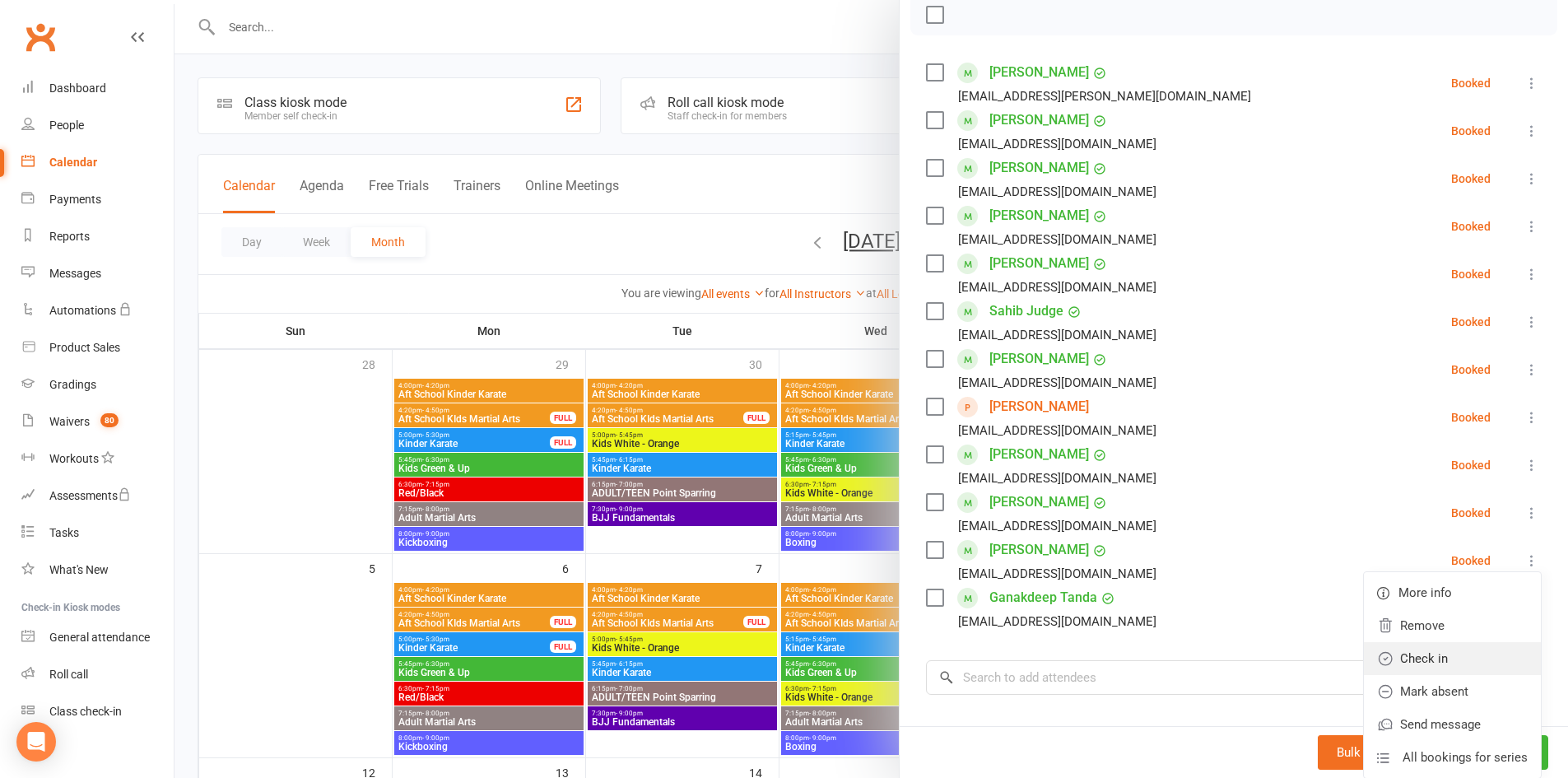
click at [1490, 666] on link "Check in" at bounding box center [1452, 659] width 177 height 33
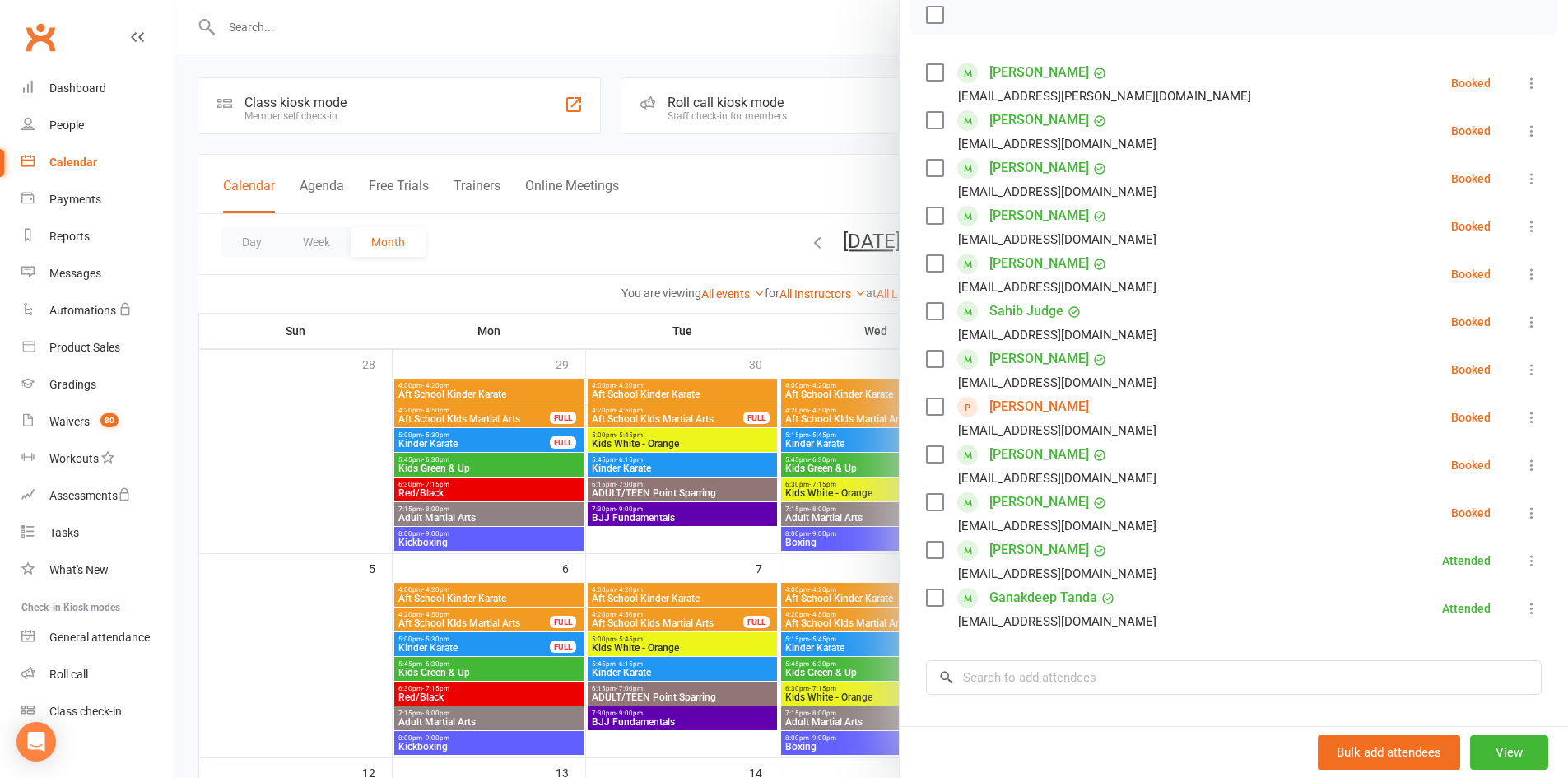
scroll to position [164, 0]
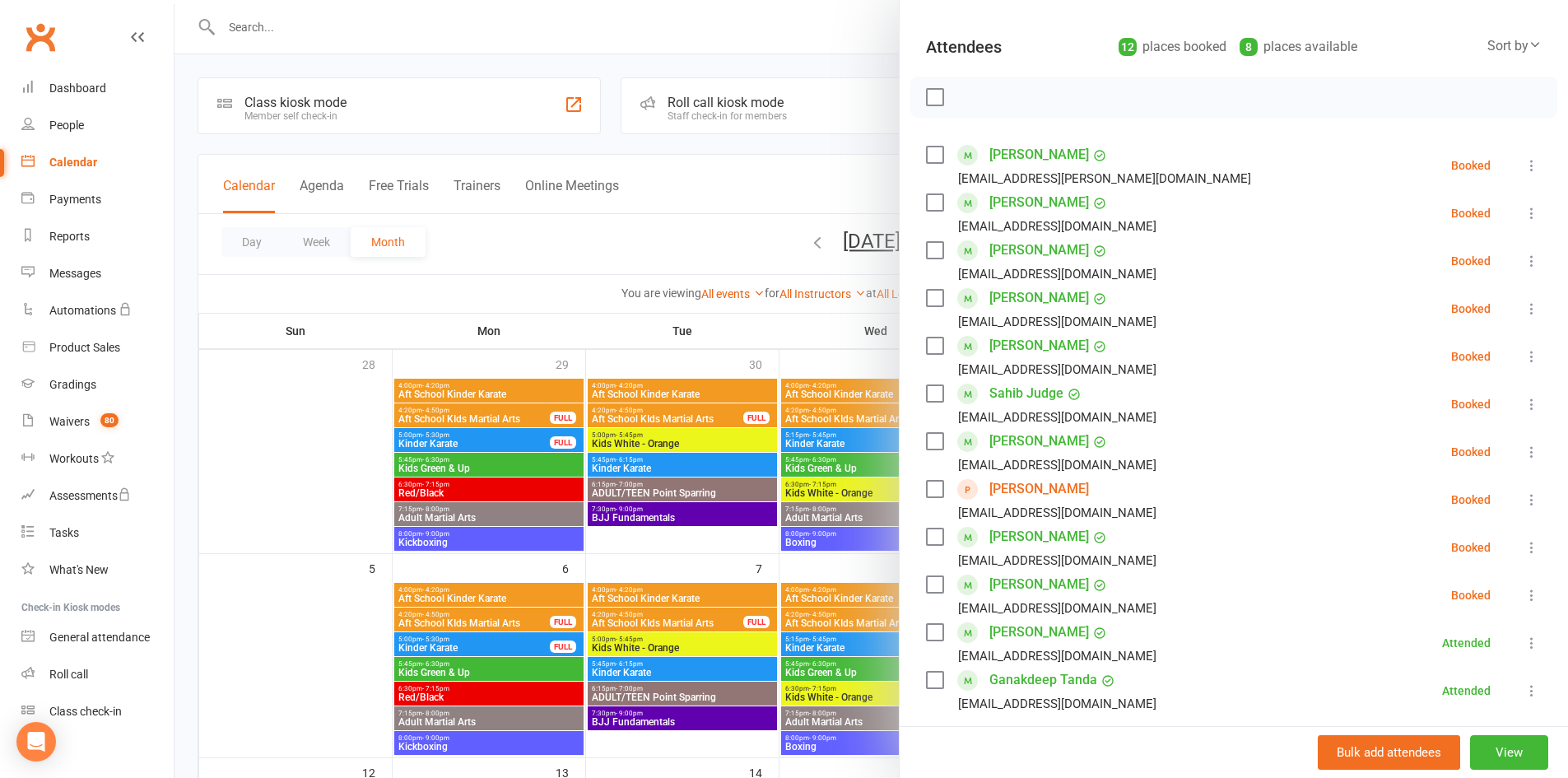
click at [1523, 589] on icon at bounding box center [1531, 595] width 16 height 16
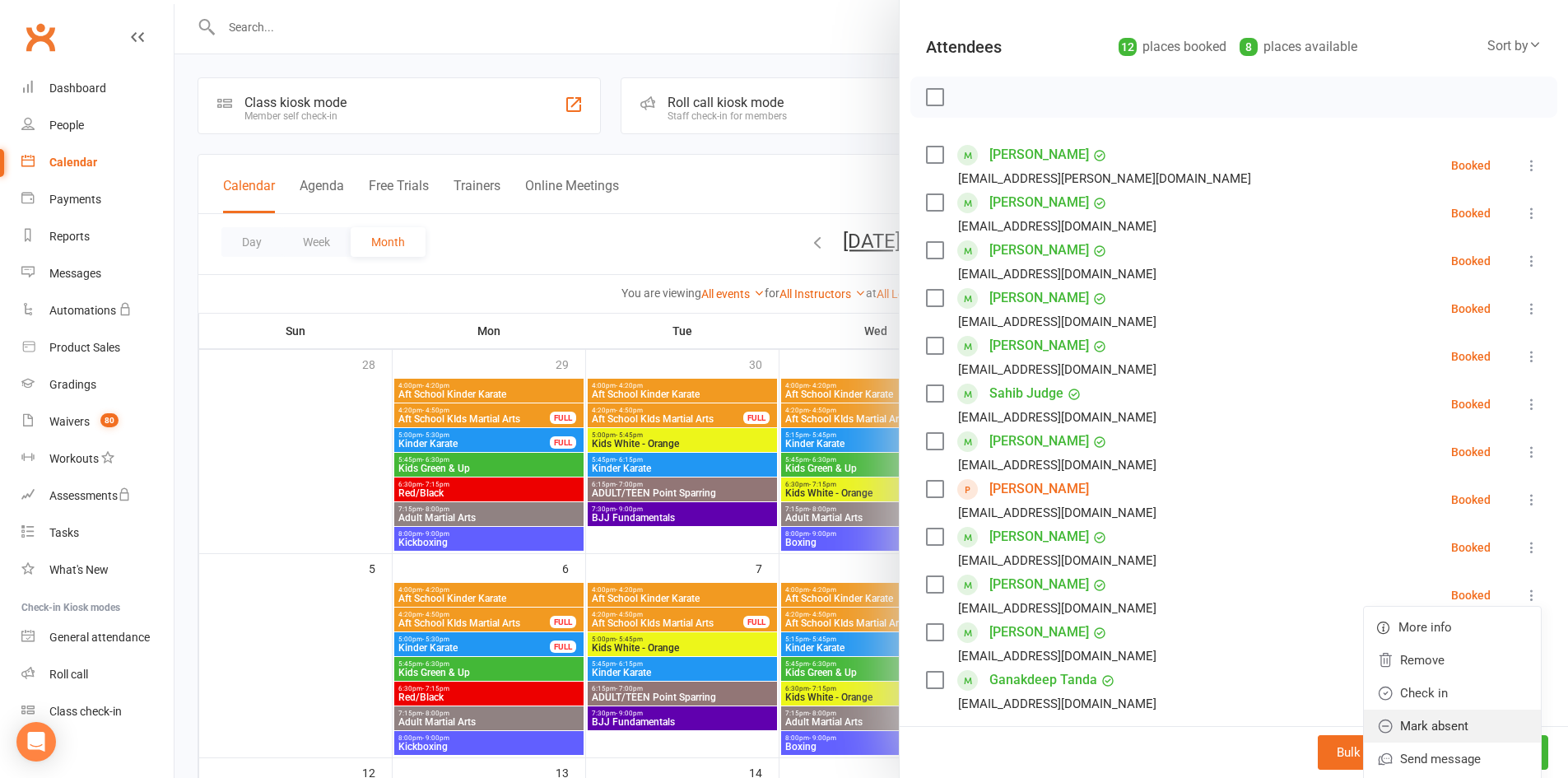
click at [1453, 715] on link "Mark absent" at bounding box center [1452, 726] width 177 height 33
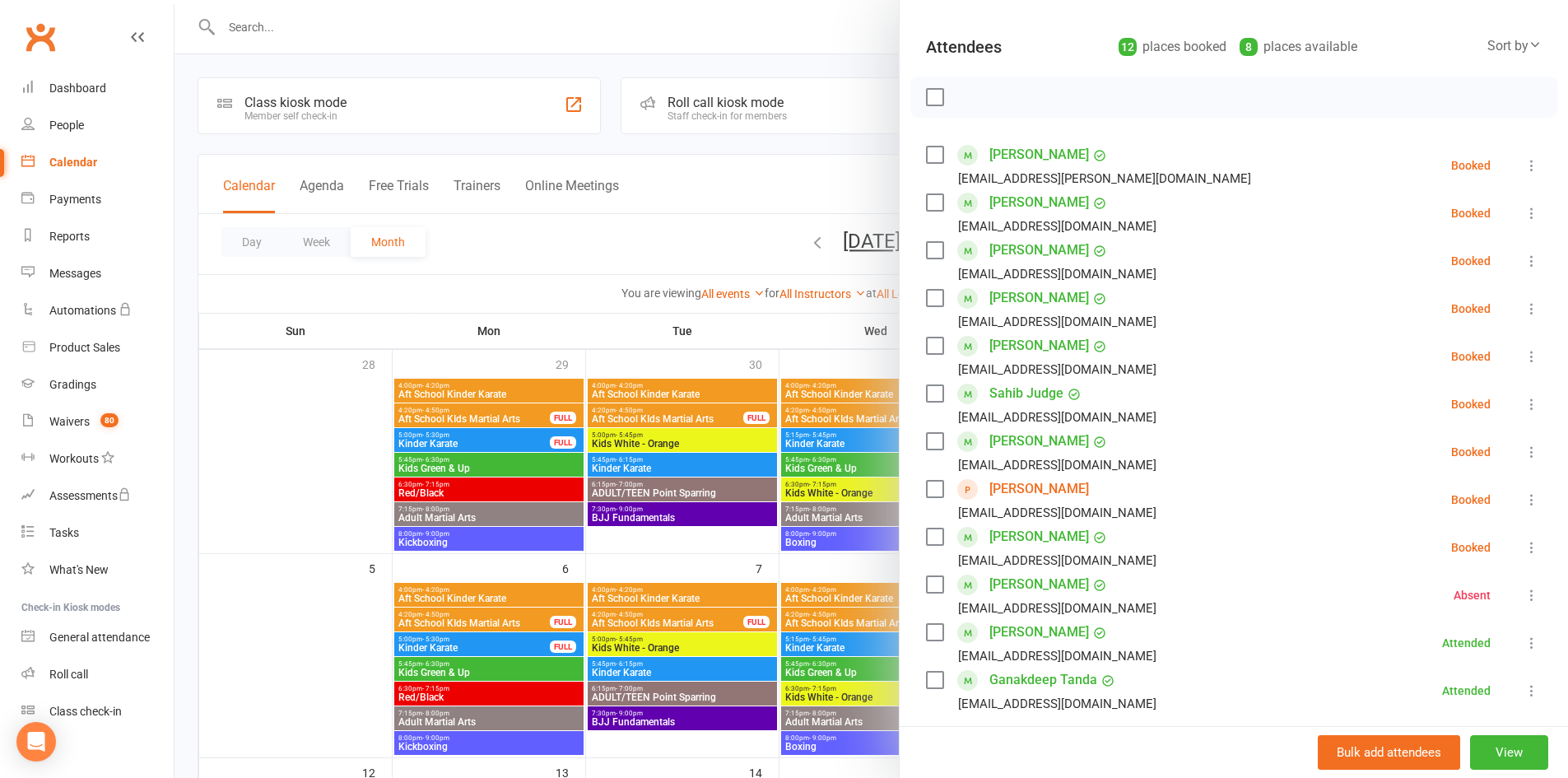
click at [1523, 544] on icon at bounding box center [1531, 547] width 16 height 16
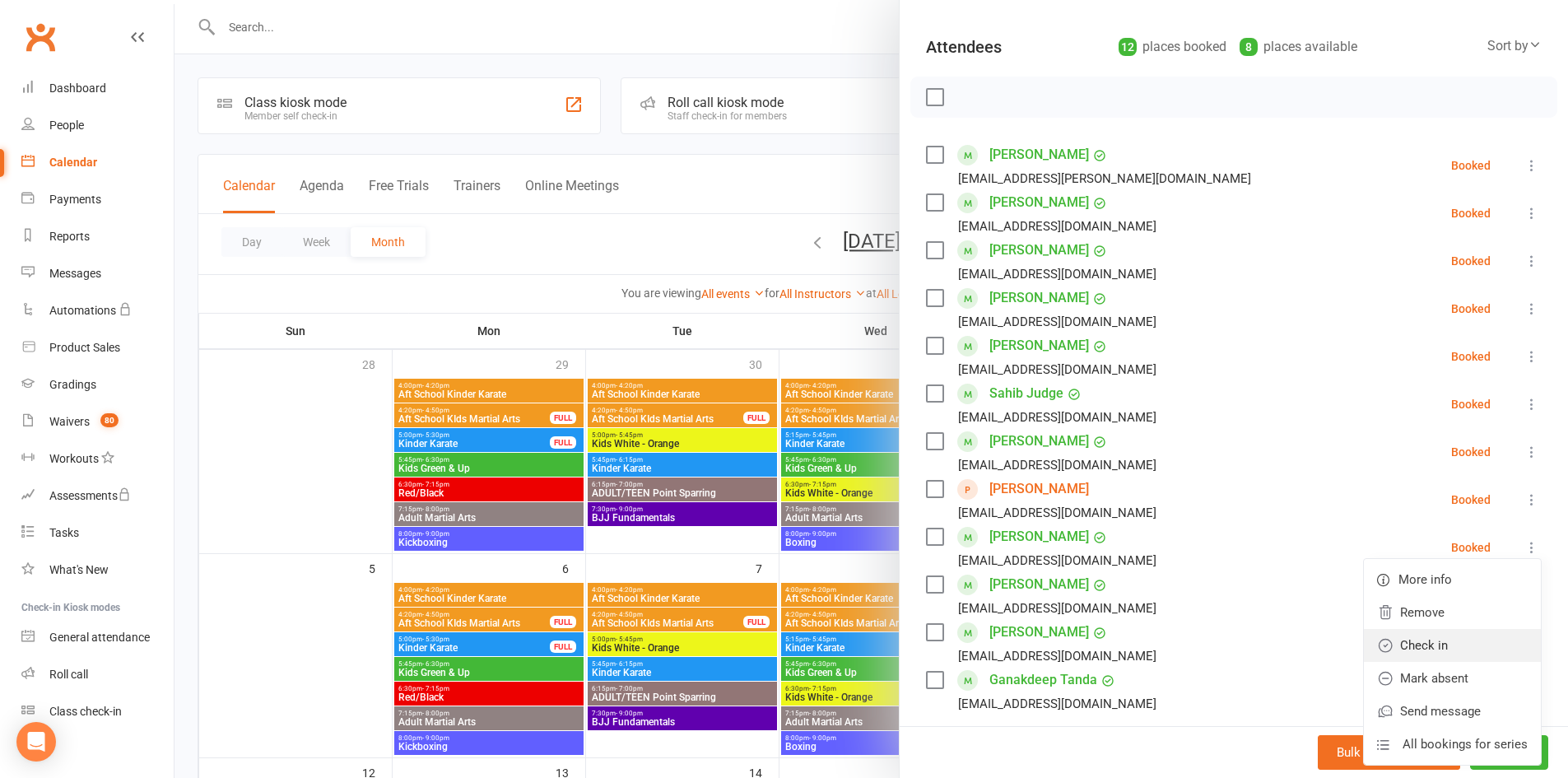
click at [1481, 629] on link "Check in" at bounding box center [1452, 646] width 177 height 33
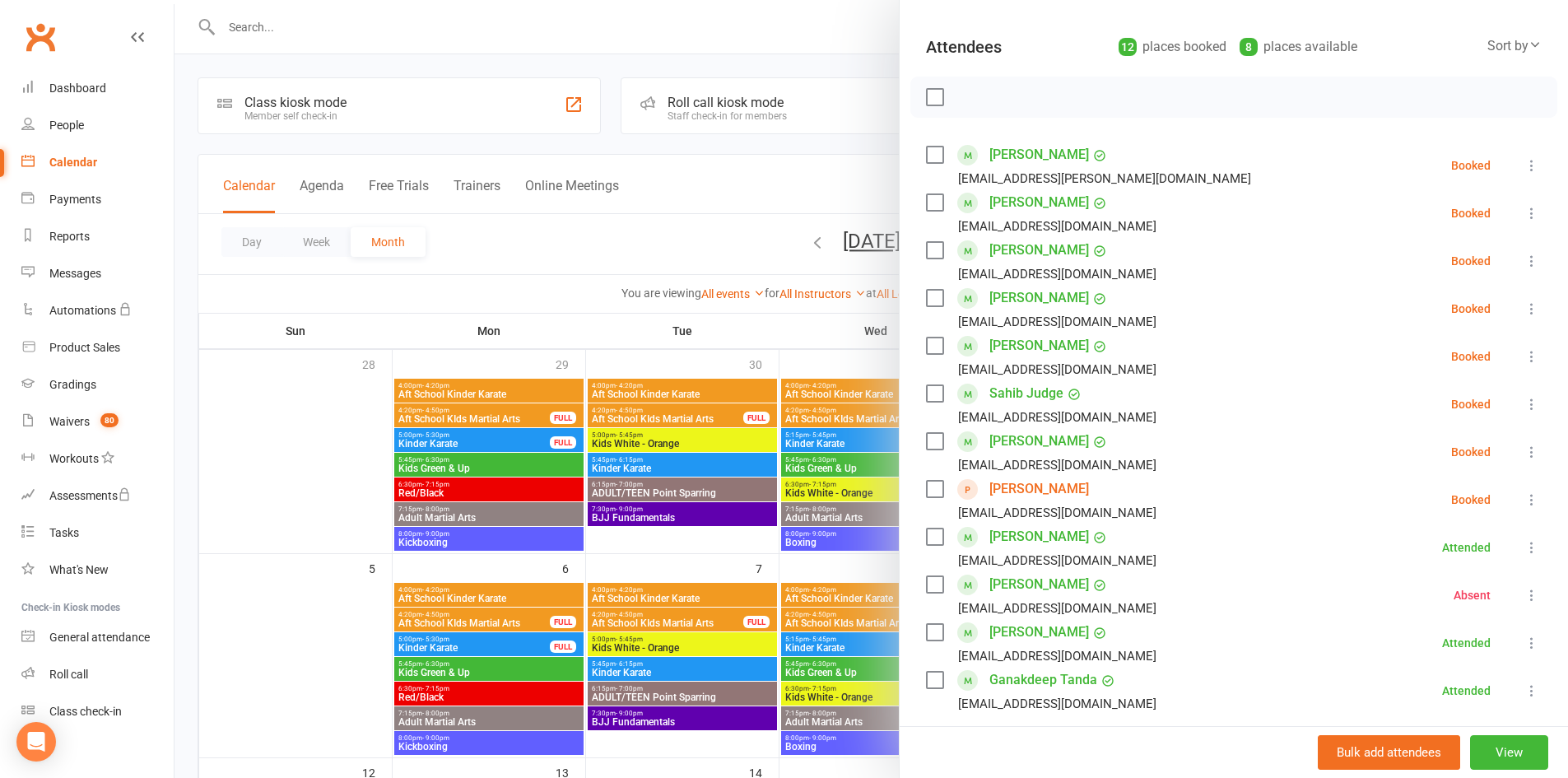
click at [1521, 508] on button at bounding box center [1531, 499] width 20 height 20
click at [1483, 587] on link "Check in" at bounding box center [1459, 597] width 163 height 33
click at [1523, 450] on icon at bounding box center [1531, 452] width 16 height 16
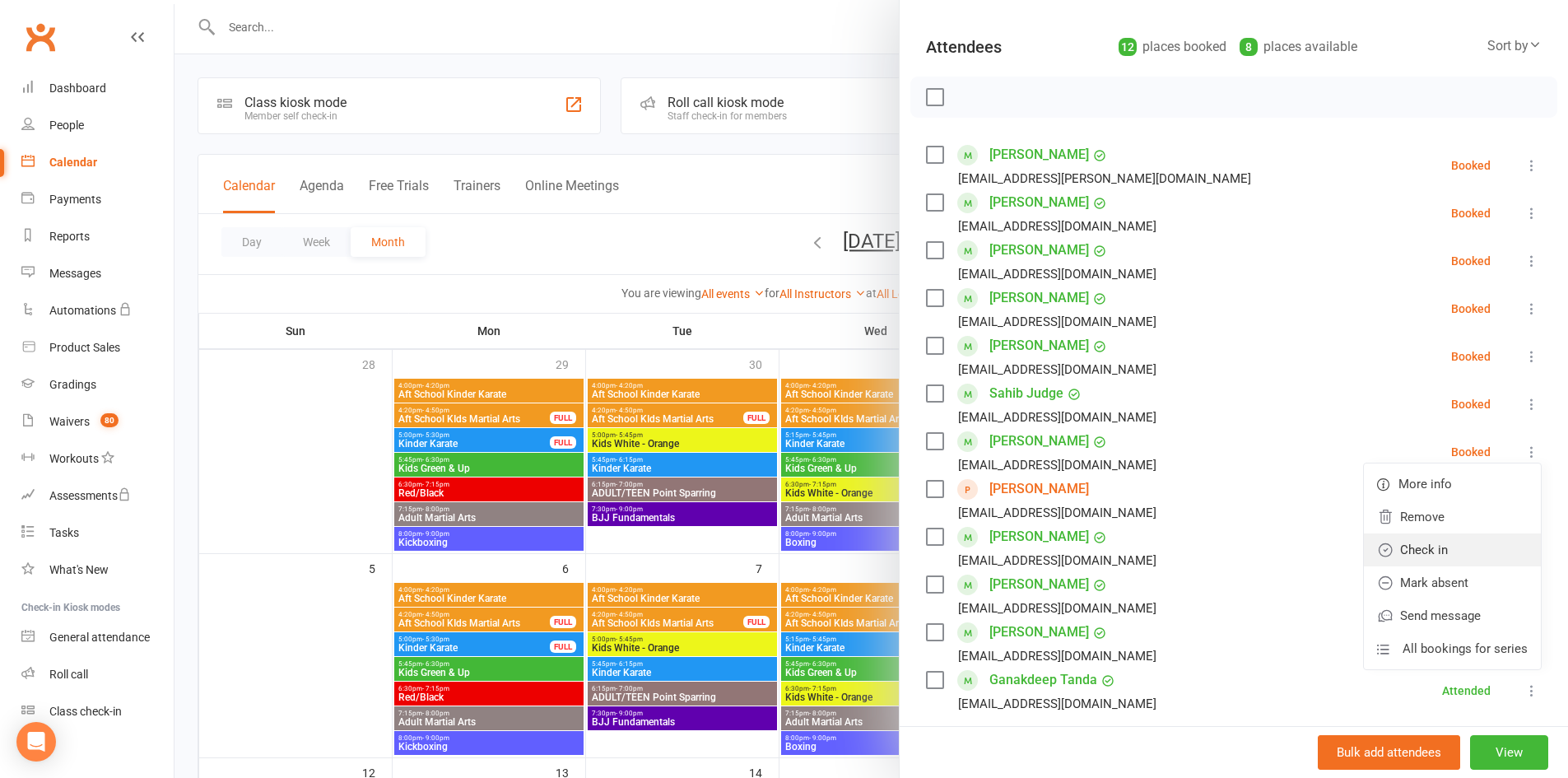
click at [1478, 555] on link "Check in" at bounding box center [1452, 550] width 177 height 33
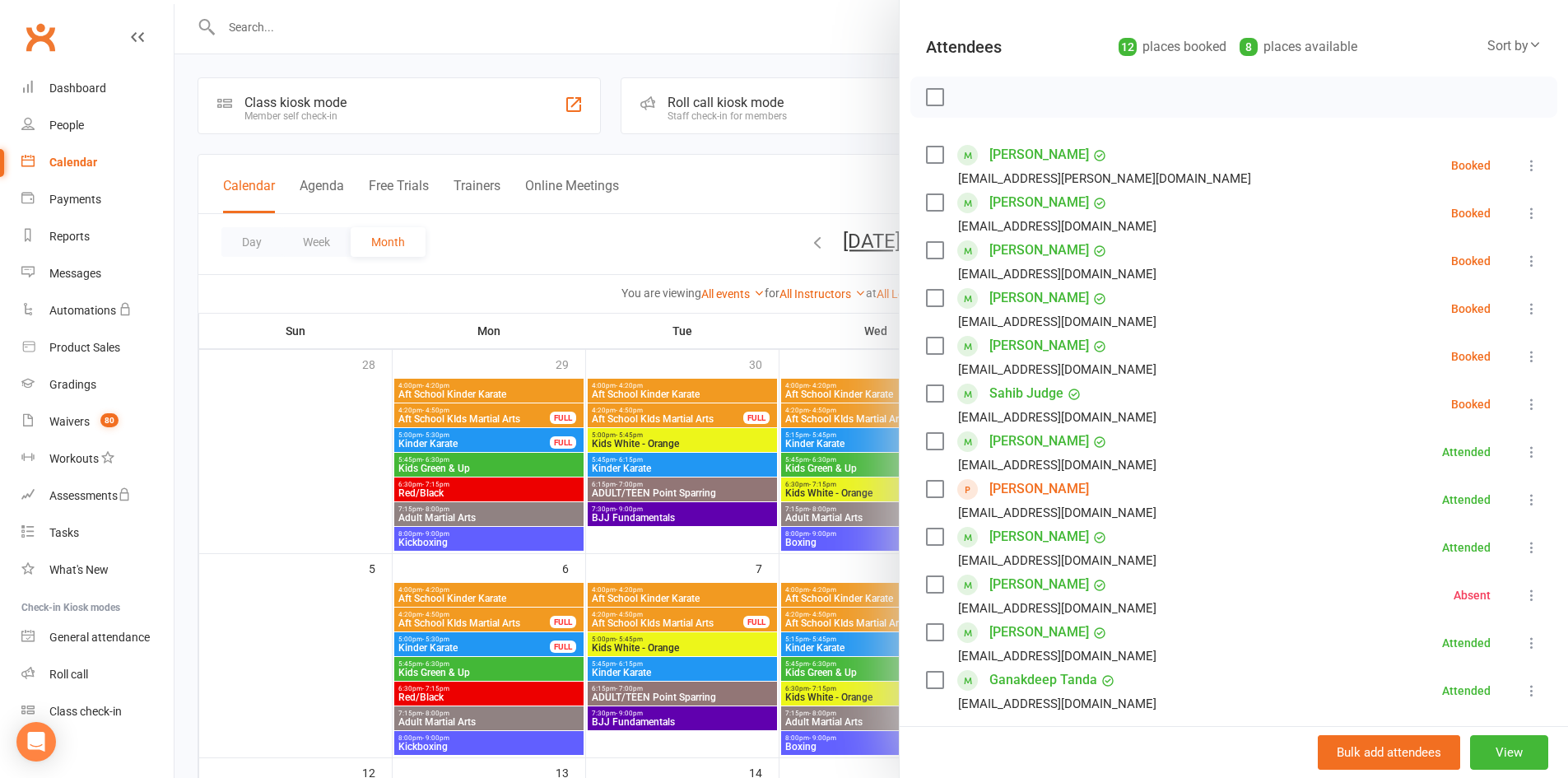
click at [1523, 402] on icon at bounding box center [1531, 403] width 16 height 16
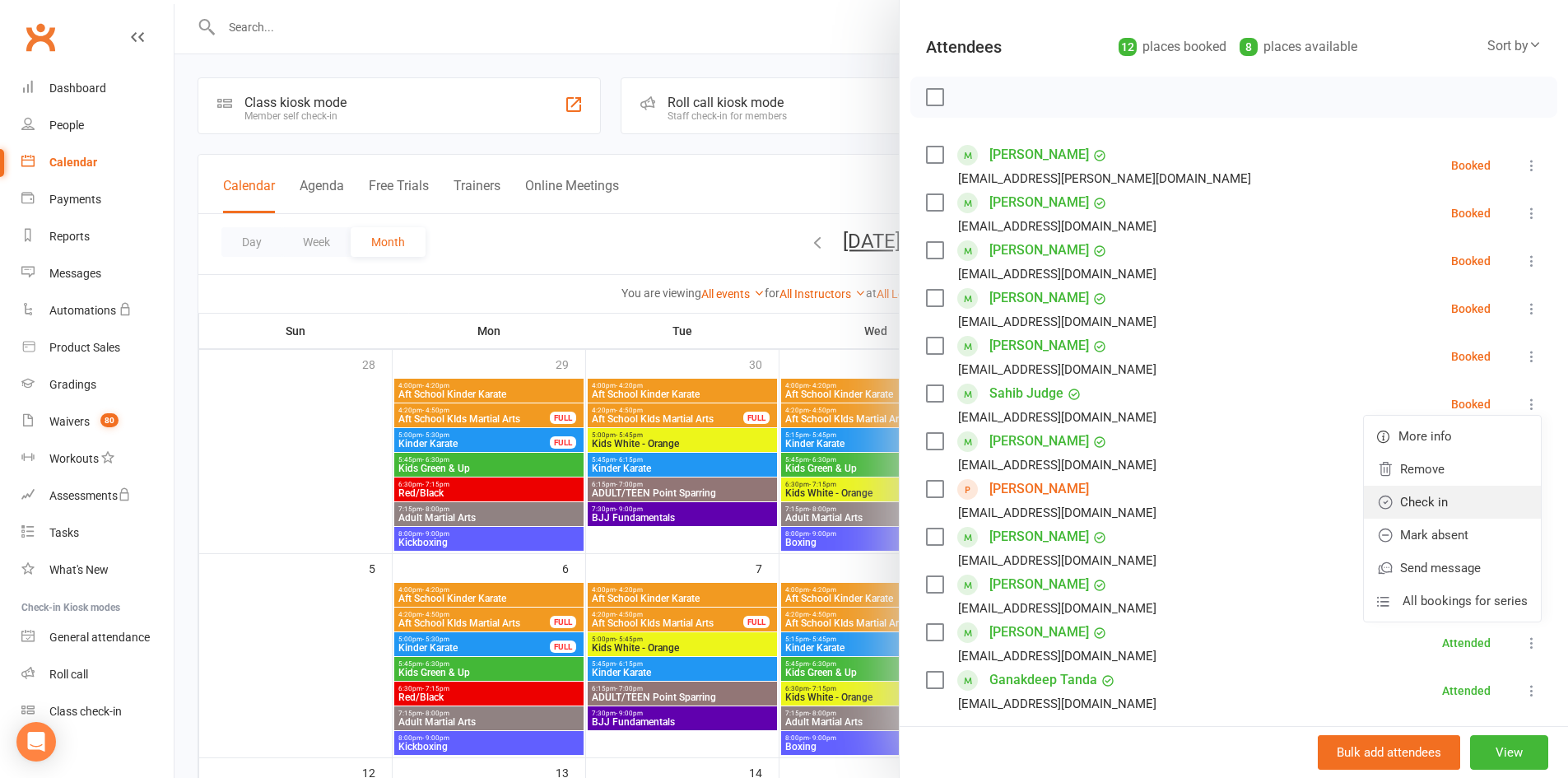
click at [1474, 497] on link "Check in" at bounding box center [1452, 502] width 177 height 33
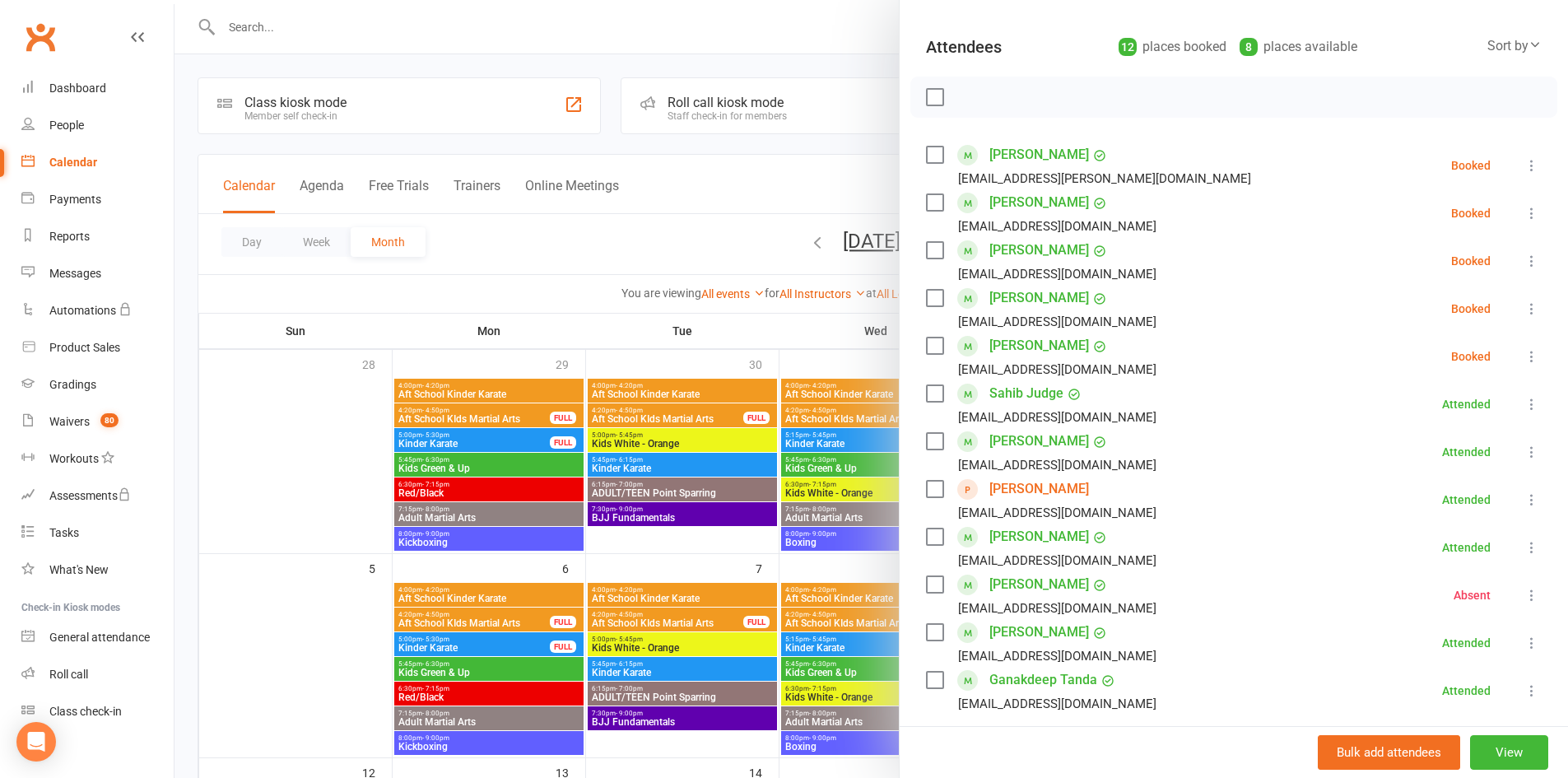
click at [1523, 358] on icon at bounding box center [1531, 356] width 16 height 16
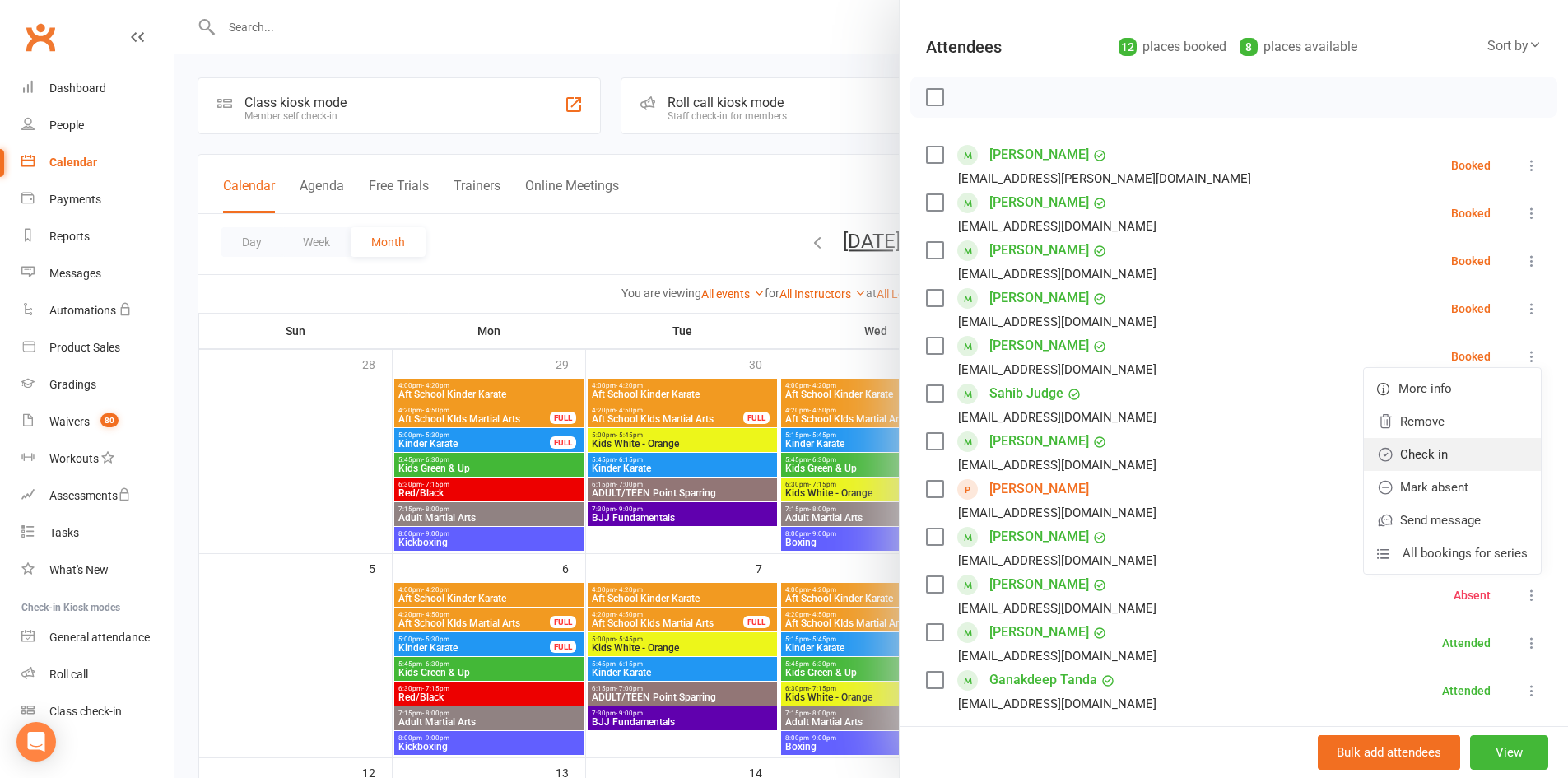
click at [1494, 440] on link "Check in" at bounding box center [1452, 454] width 177 height 33
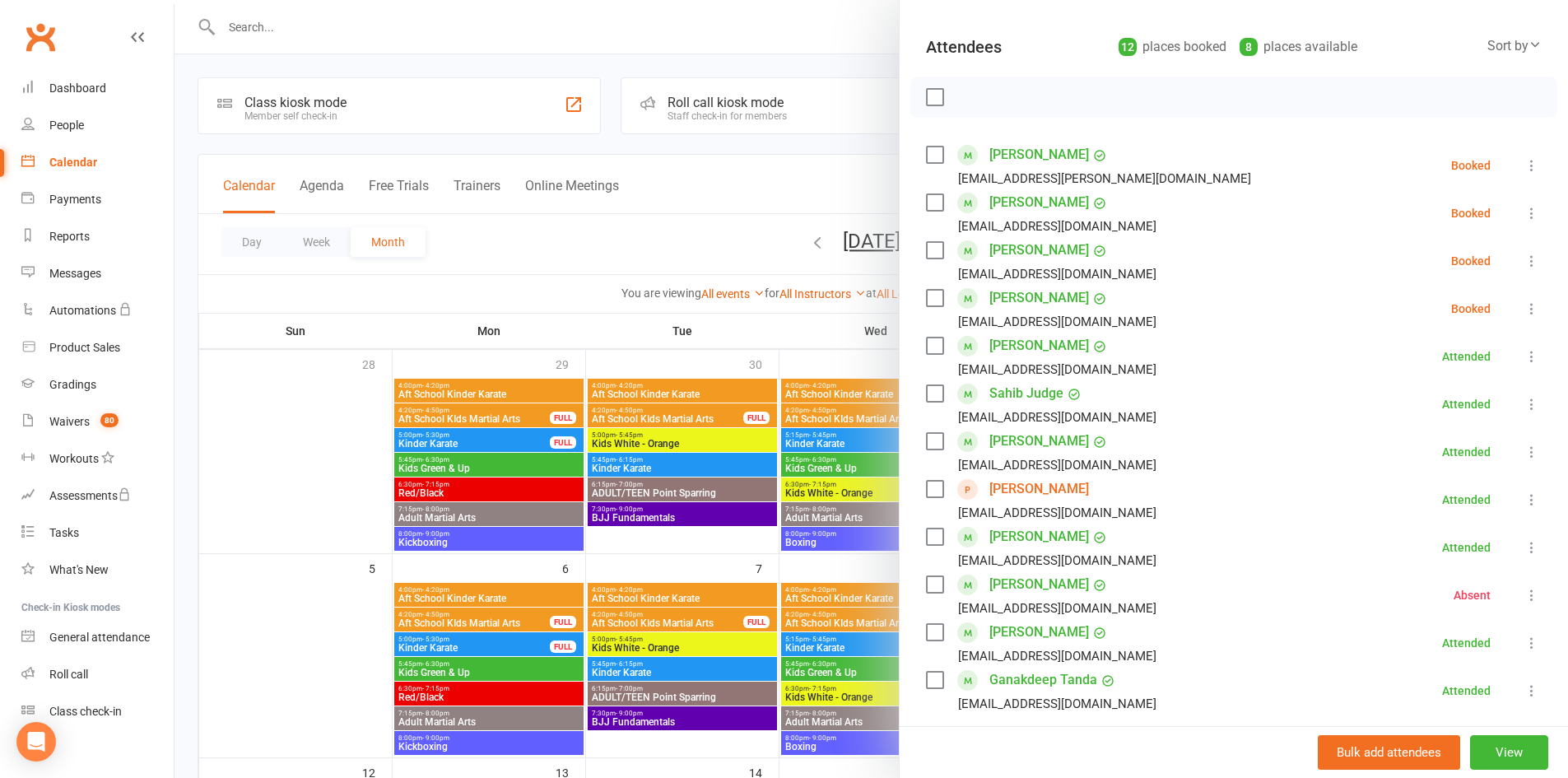
click at [1523, 262] on icon at bounding box center [1531, 260] width 16 height 16
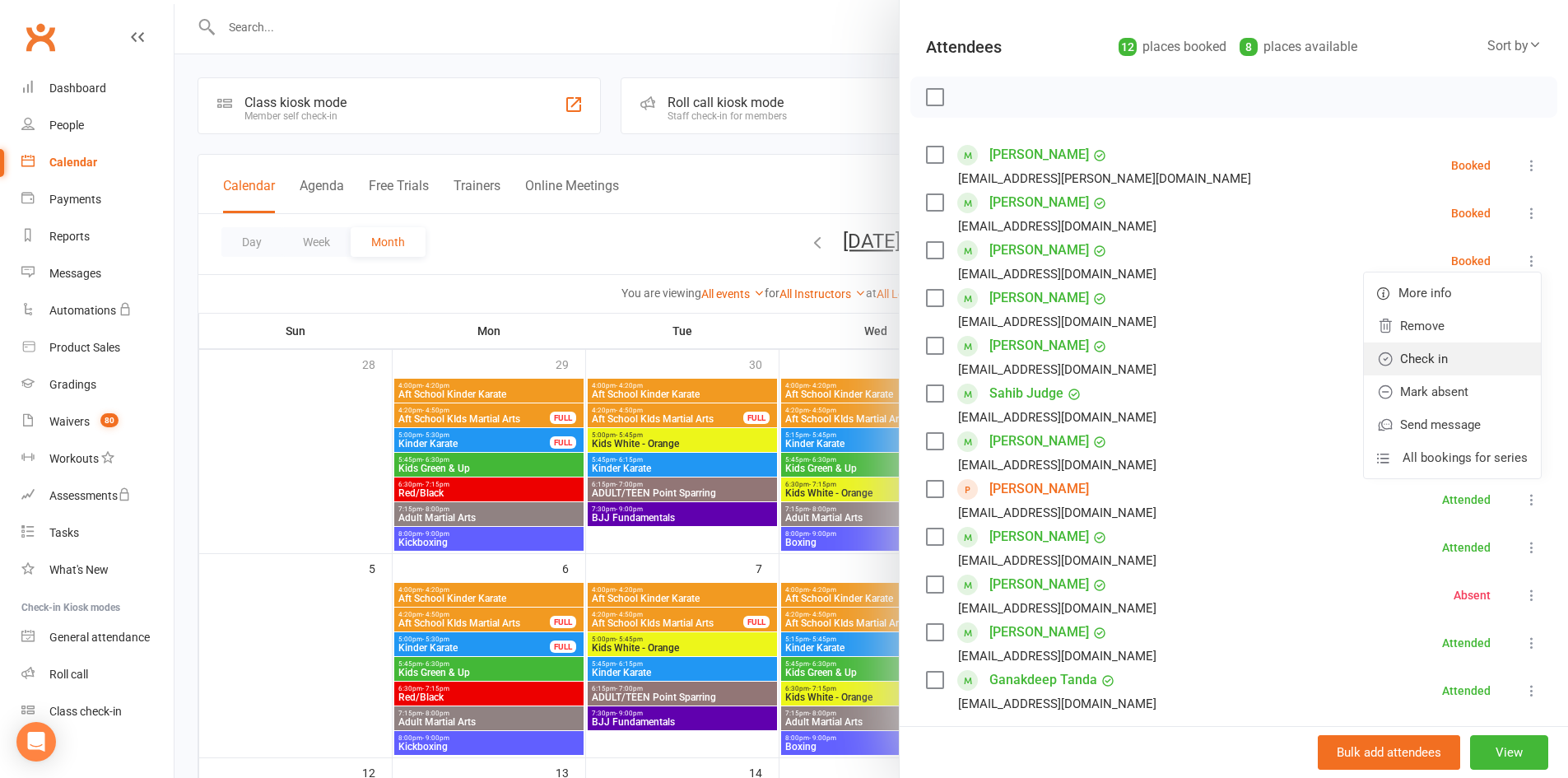
click at [1449, 353] on link "Check in" at bounding box center [1452, 359] width 177 height 33
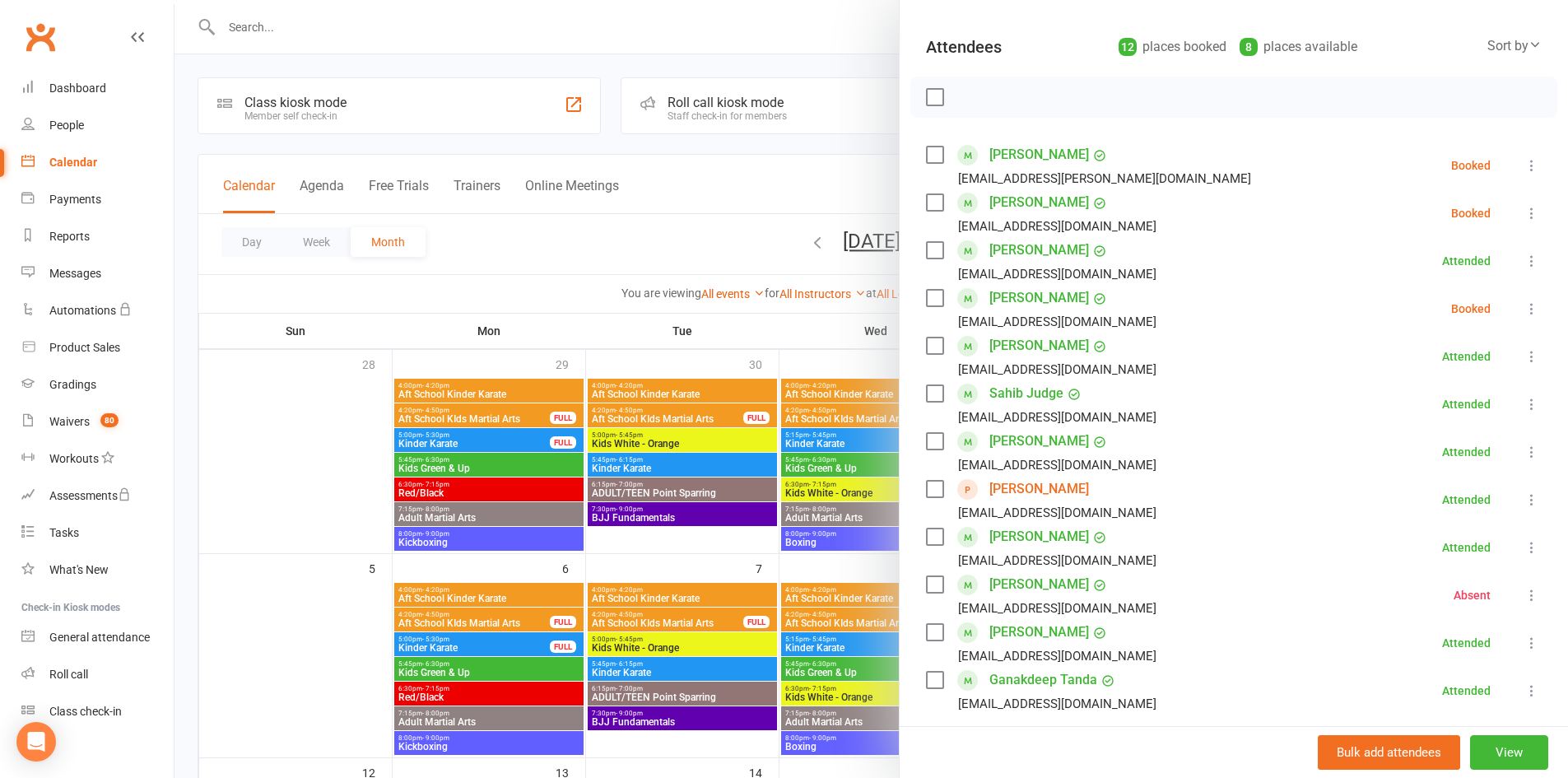
click at [1521, 204] on button at bounding box center [1531, 213] width 20 height 20
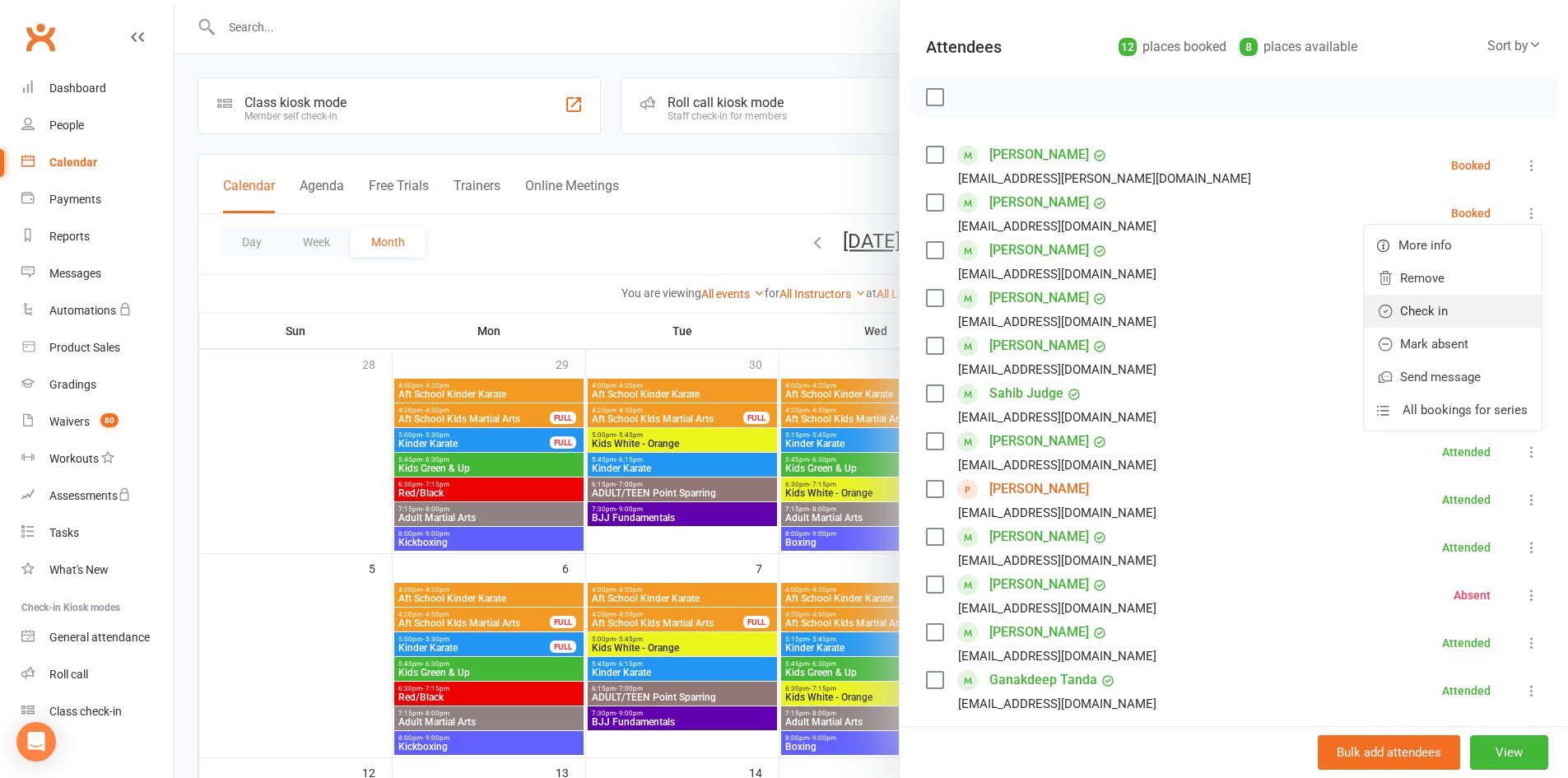
click at [1475, 301] on link "Check in" at bounding box center [1452, 311] width 177 height 33
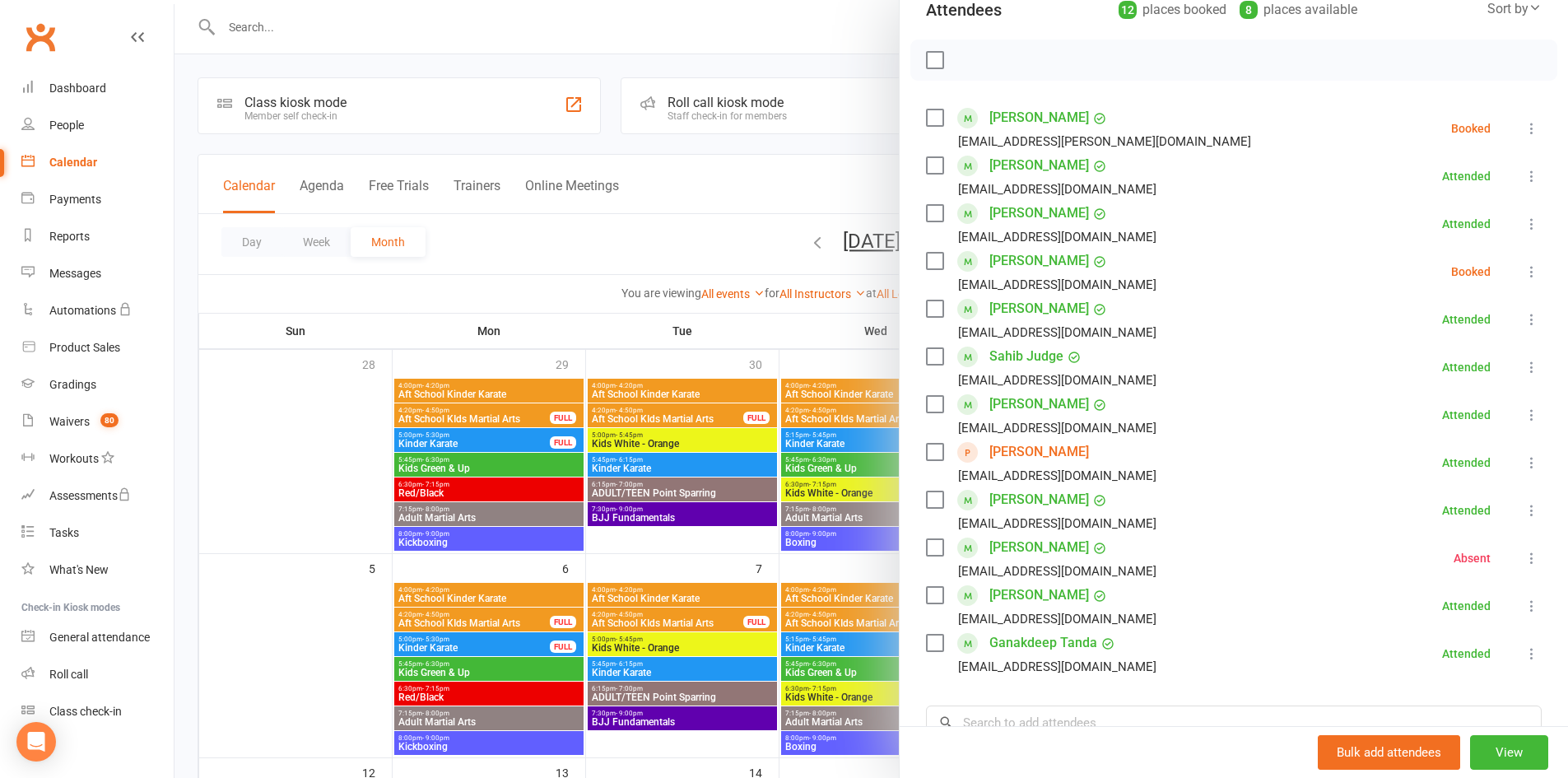
scroll to position [247, 0]
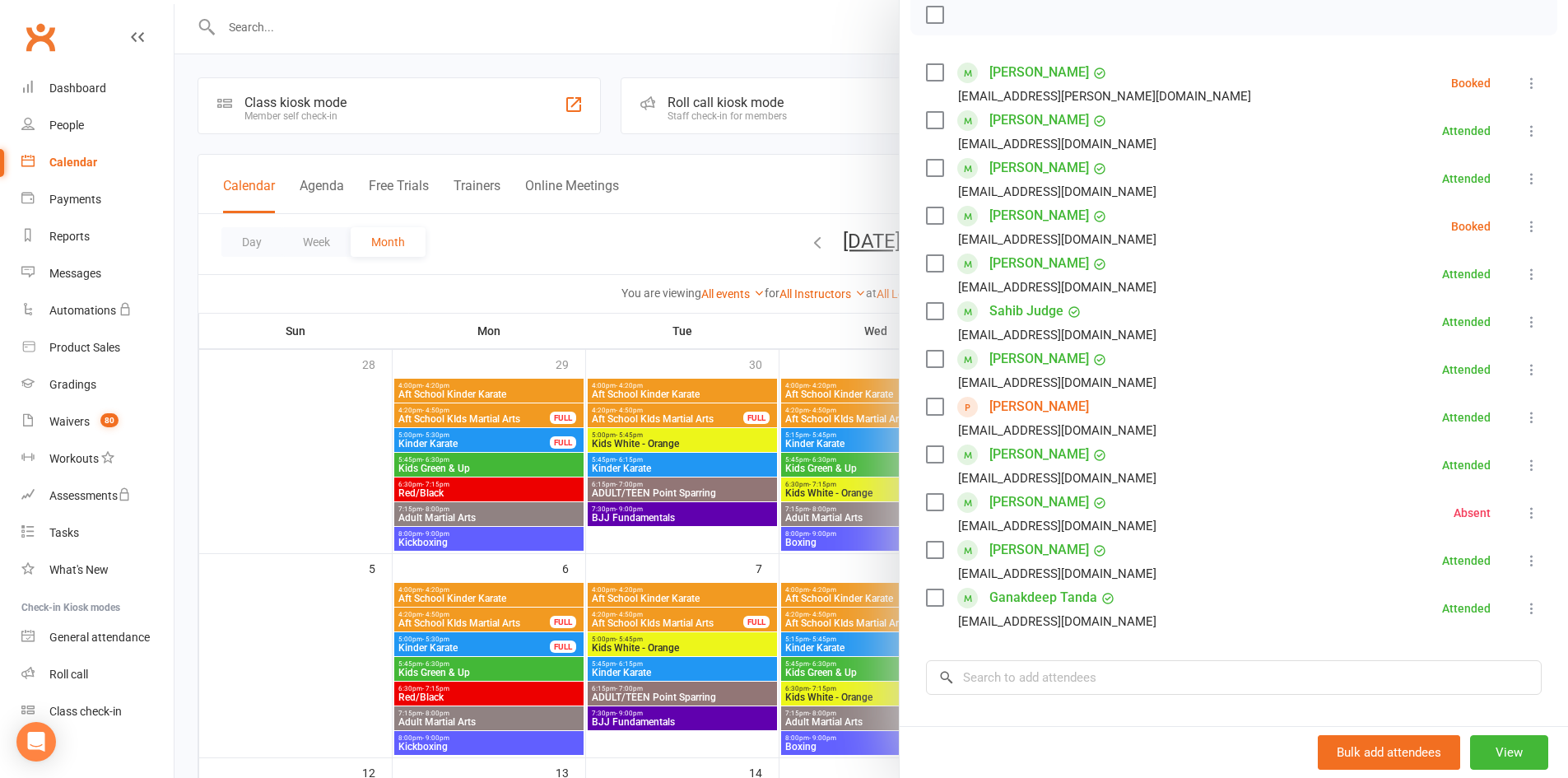
click at [1124, 655] on div "Class kiosk mode Roll call 6:15 PM - 7:00 PM, [DATE] with [PERSON_NAME] at Dojo…" at bounding box center [1233, 376] width 668 height 1104
click at [1121, 664] on input "search" at bounding box center [1233, 678] width 615 height 35
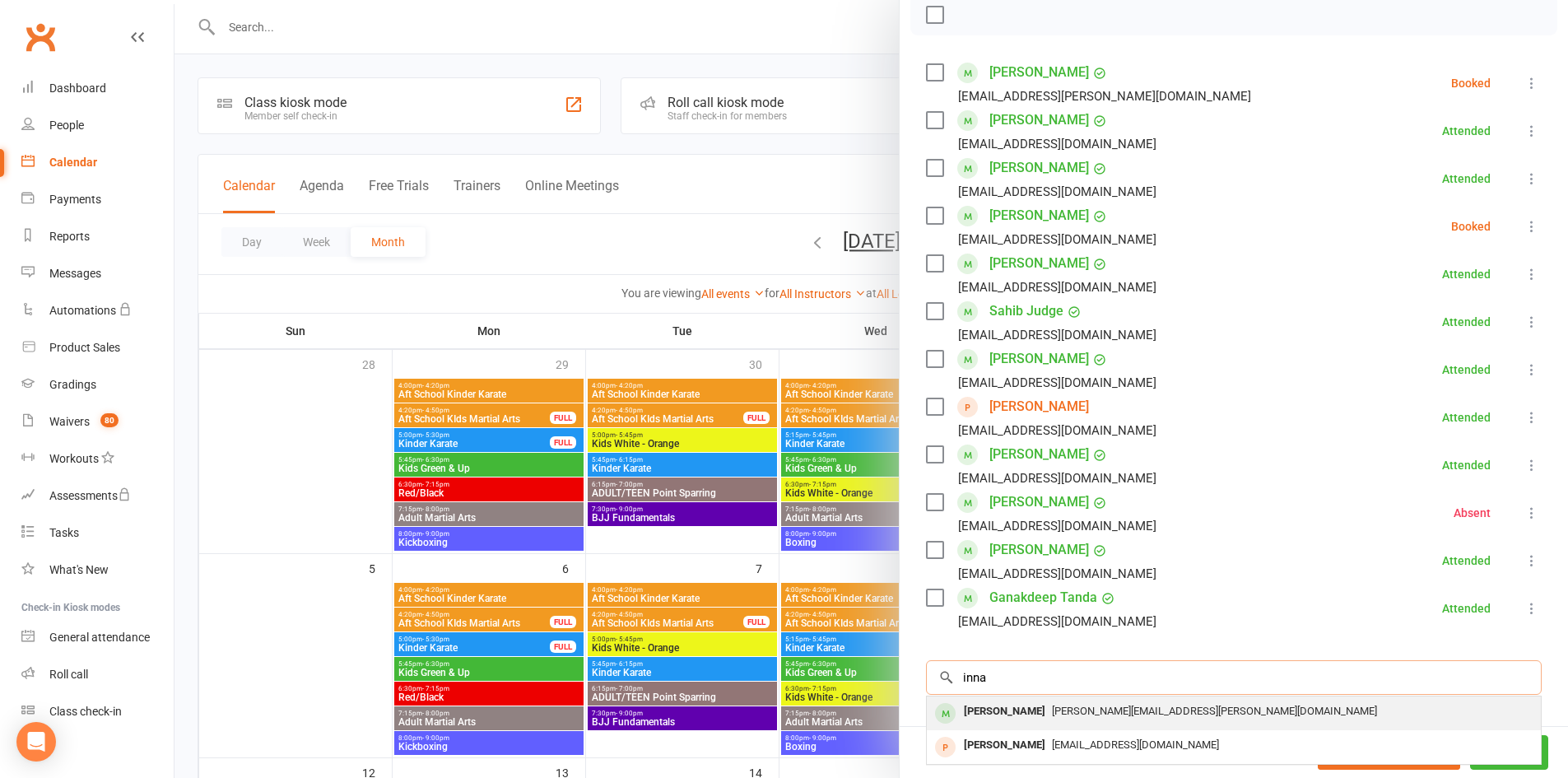
type input "inna"
click at [1087, 699] on div "[PERSON_NAME][EMAIL_ADDRESS][PERSON_NAME][DOMAIN_NAME]" at bounding box center [1233, 711] width 601 height 24
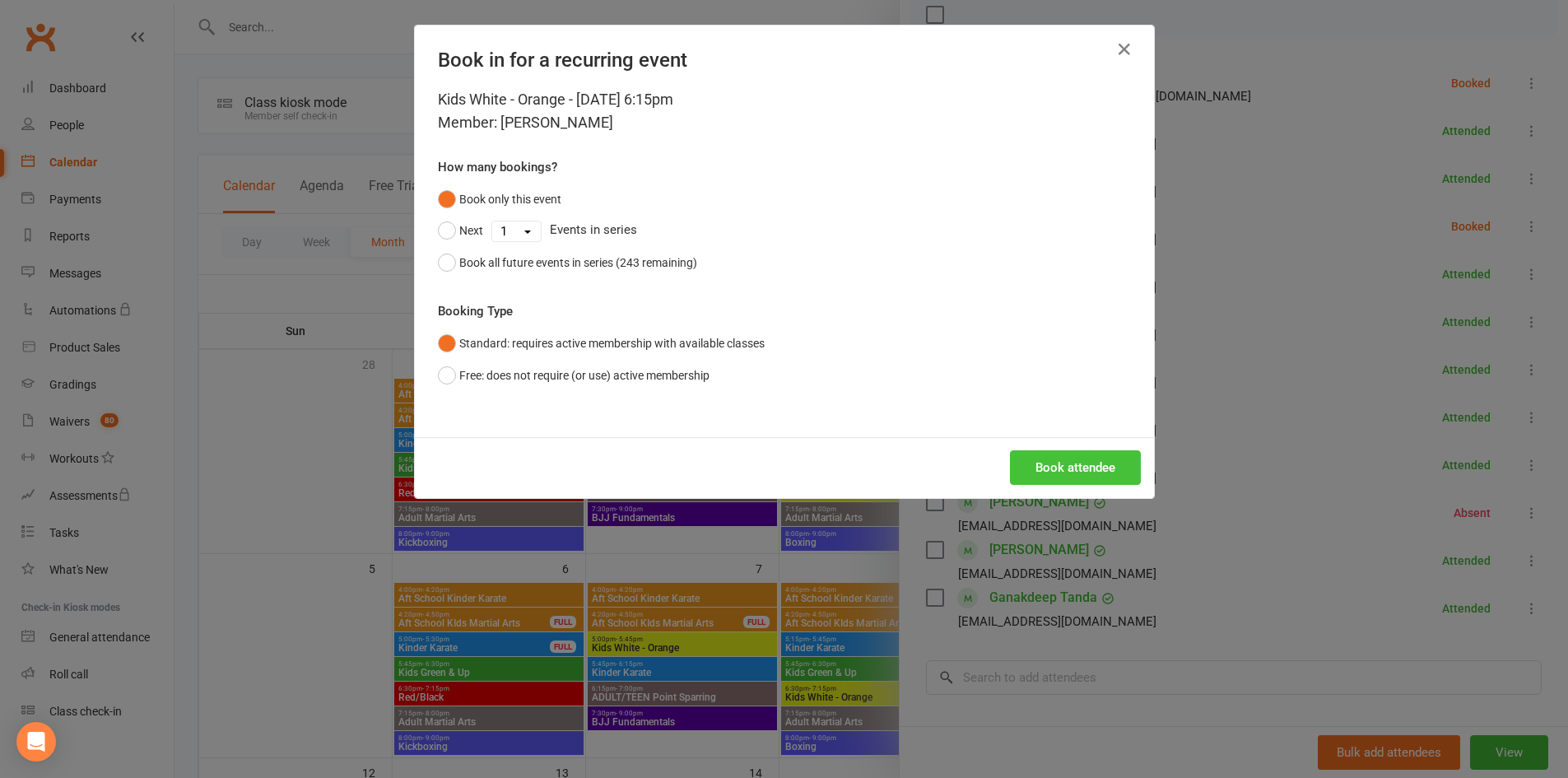
click at [1117, 473] on button "Book attendee" at bounding box center [1075, 467] width 131 height 35
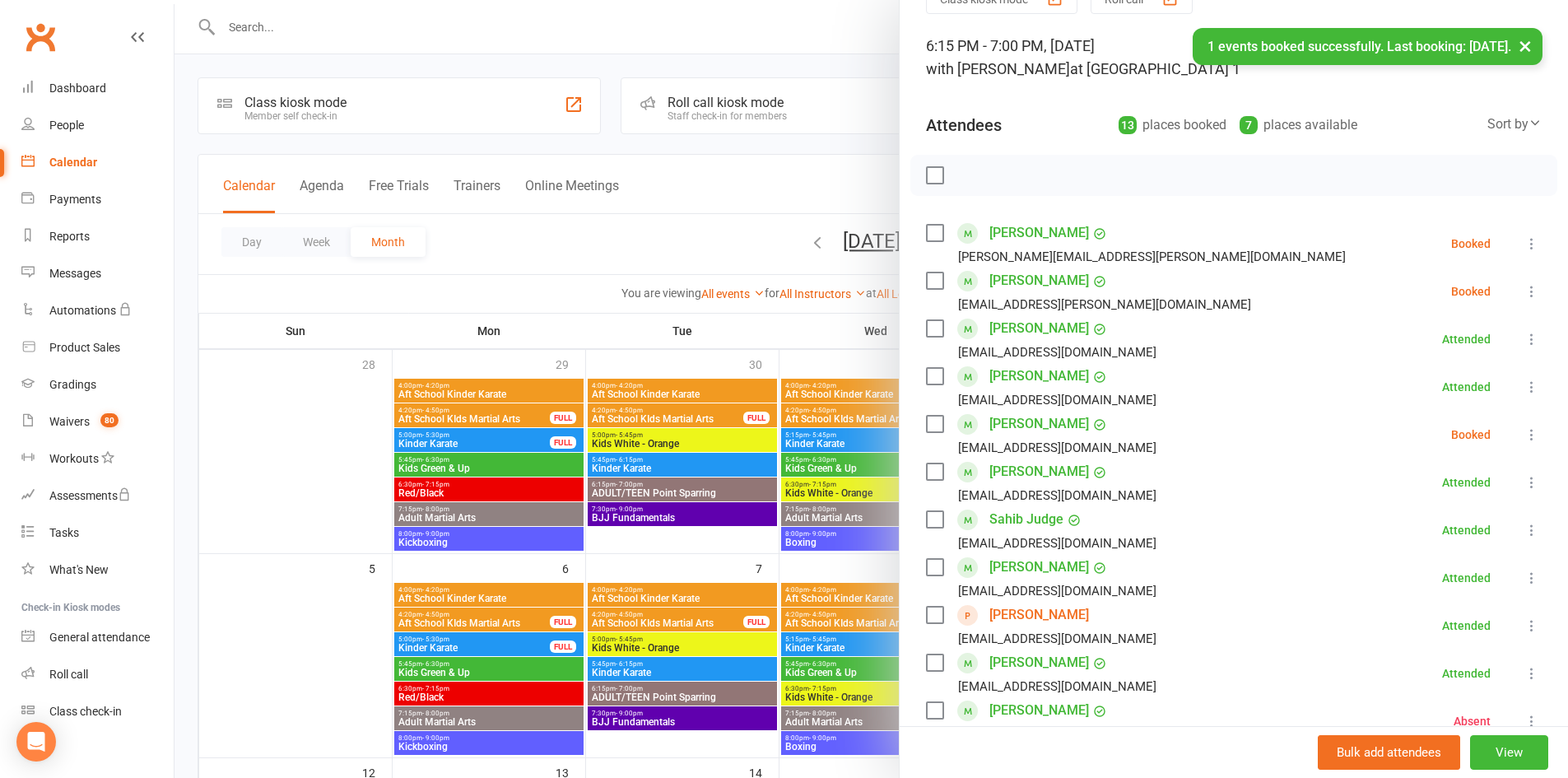
scroll to position [82, 0]
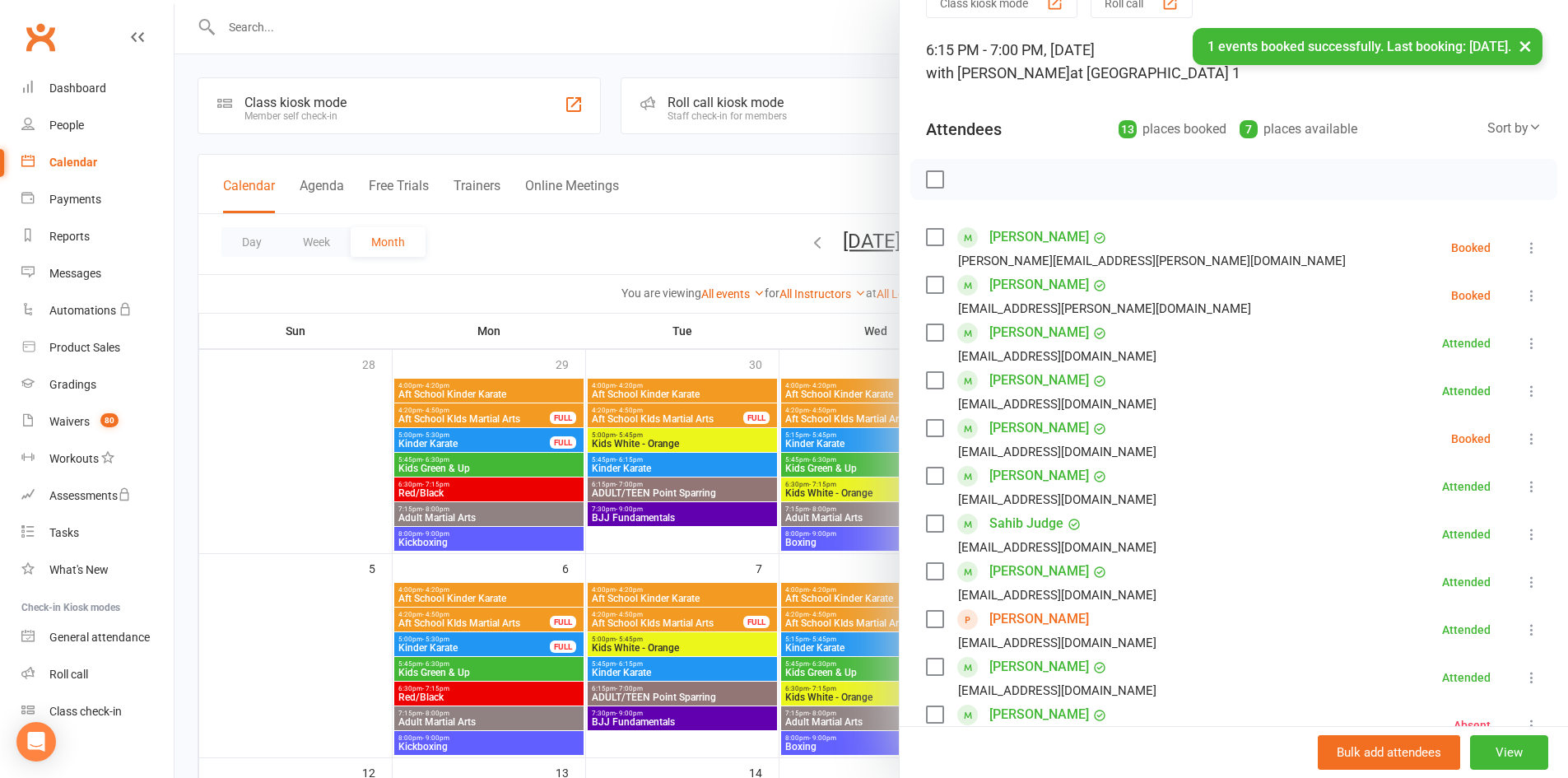
click at [1521, 241] on button at bounding box center [1531, 248] width 20 height 20
click at [1478, 349] on link "Check in" at bounding box center [1452, 345] width 177 height 33
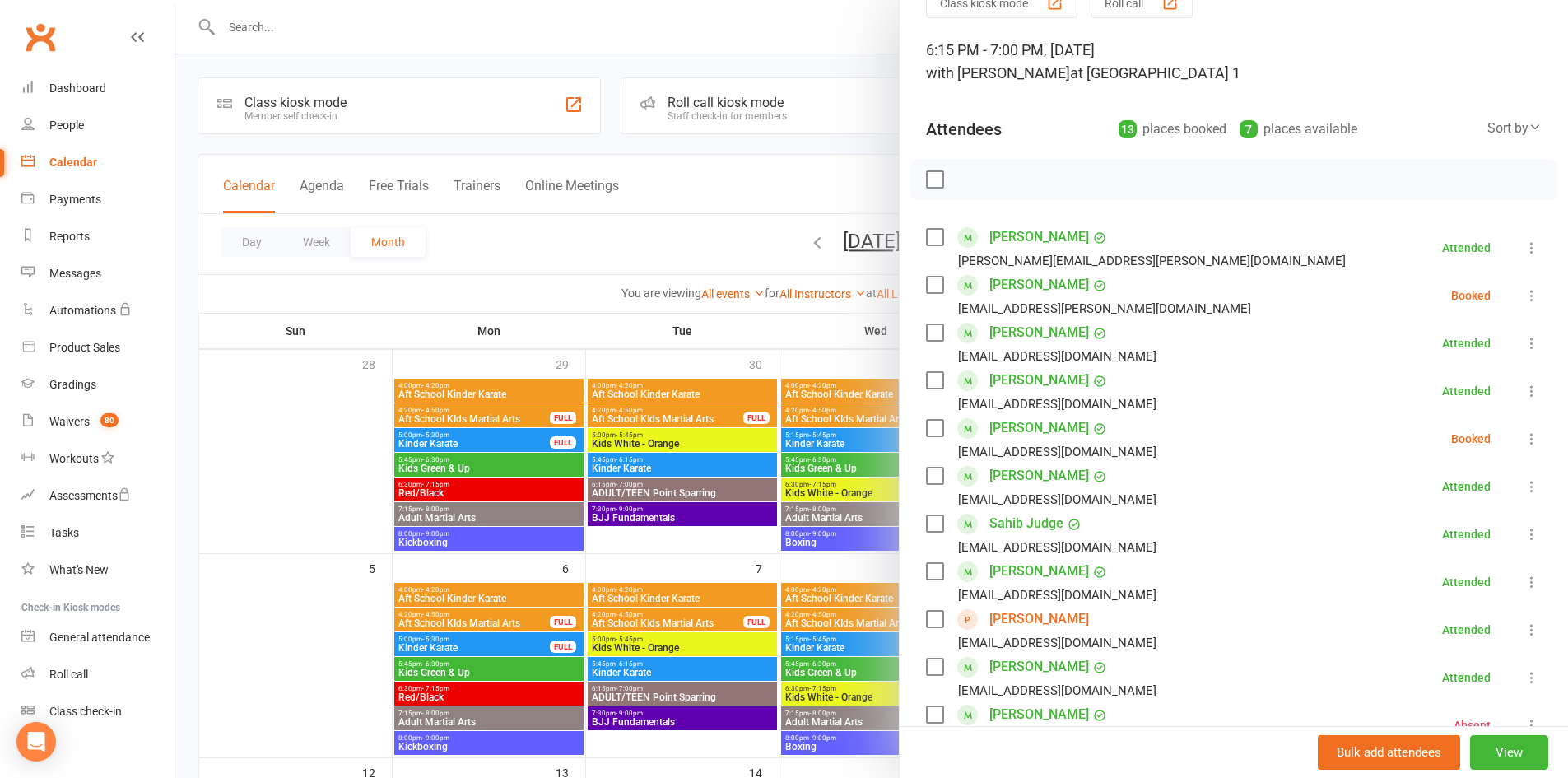
click at [1537, 287] on div "Class kiosk mode Roll call 6:15 PM - 7:00 PM, [DATE] with [PERSON_NAME] at Dojo…" at bounding box center [1233, 563] width 668 height 1152
click at [1523, 293] on icon at bounding box center [1531, 295] width 16 height 16
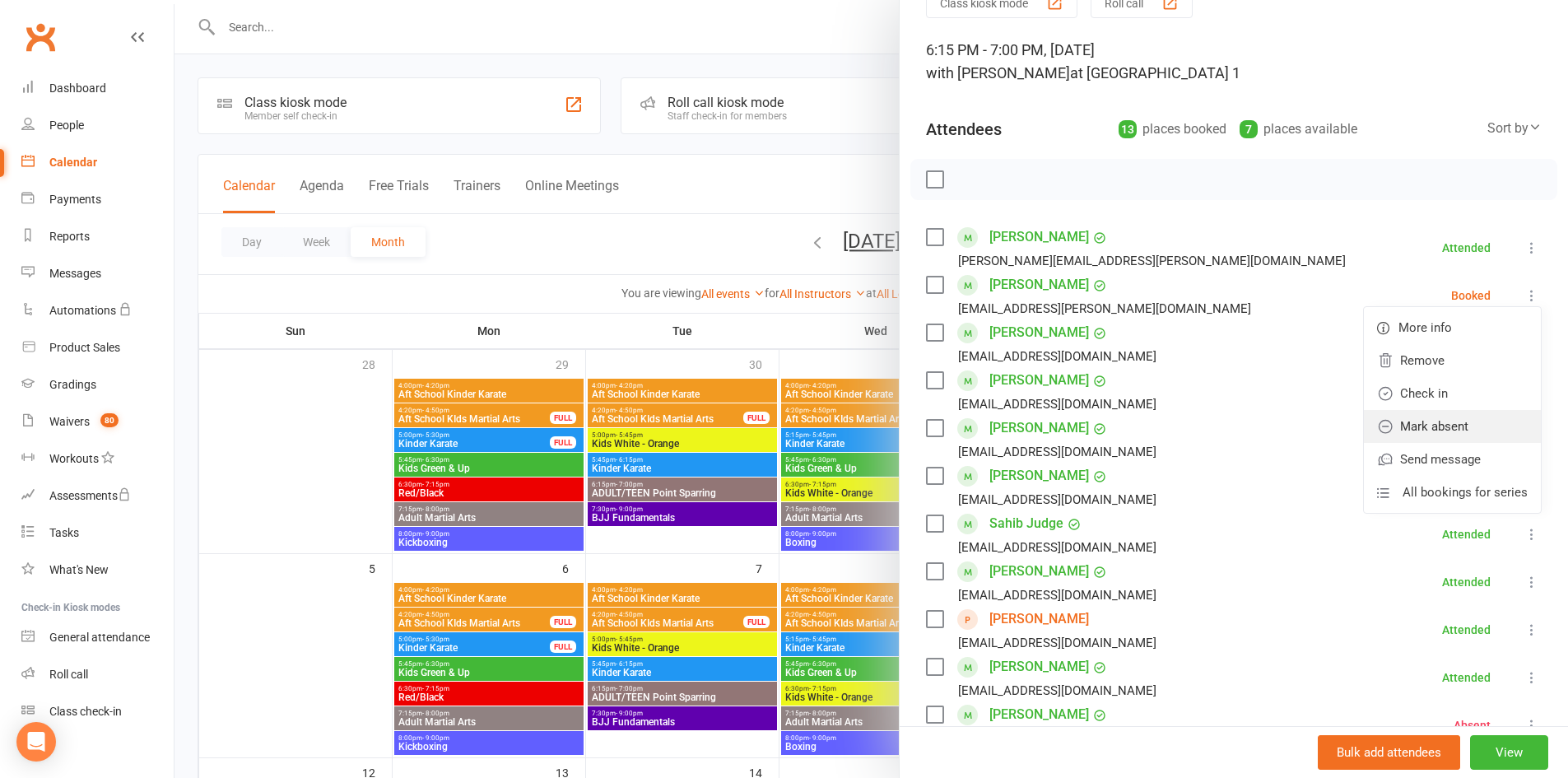
click at [1422, 414] on link "Mark absent" at bounding box center [1452, 427] width 177 height 33
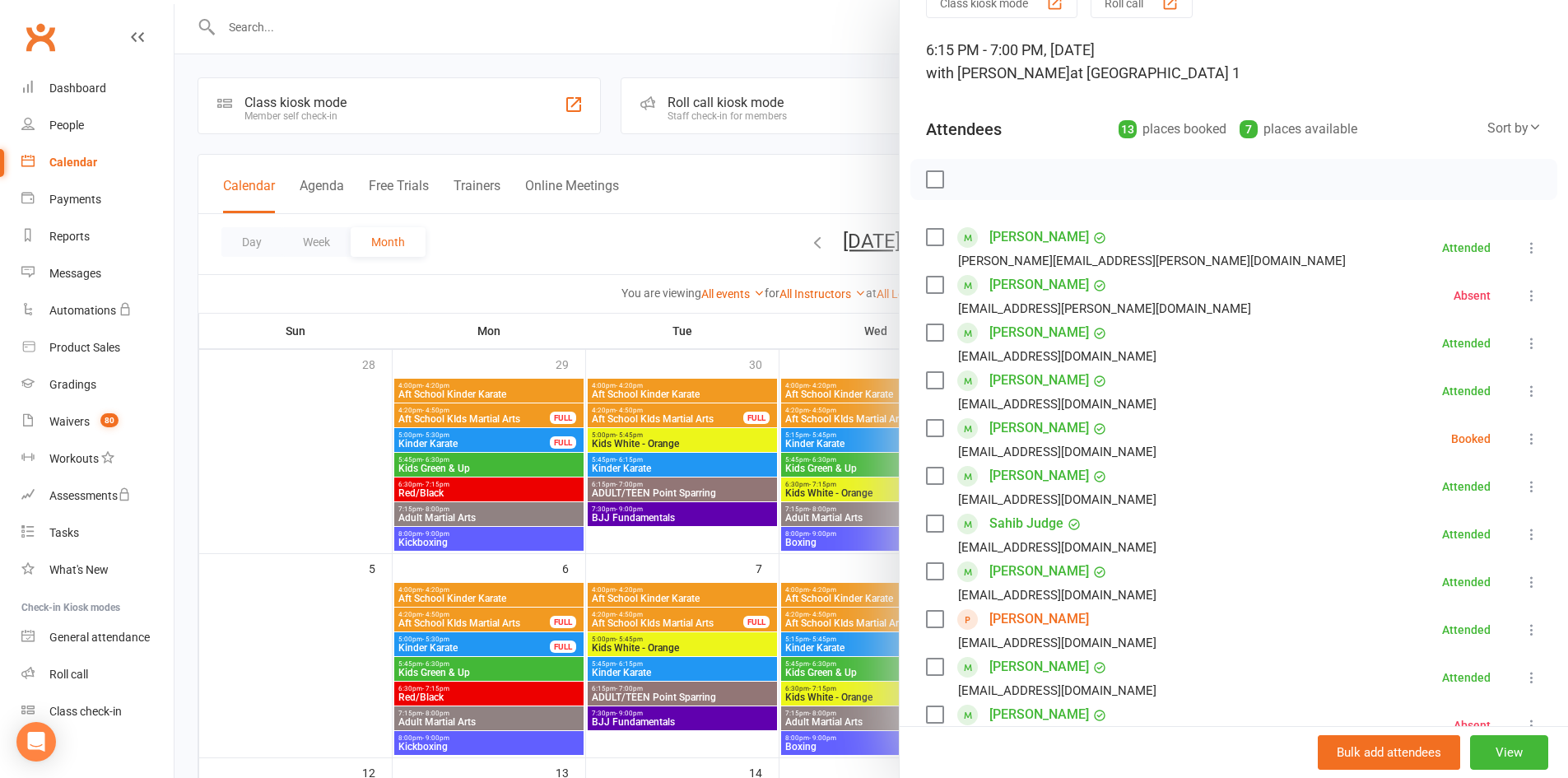
click at [1521, 437] on button at bounding box center [1531, 438] width 20 height 20
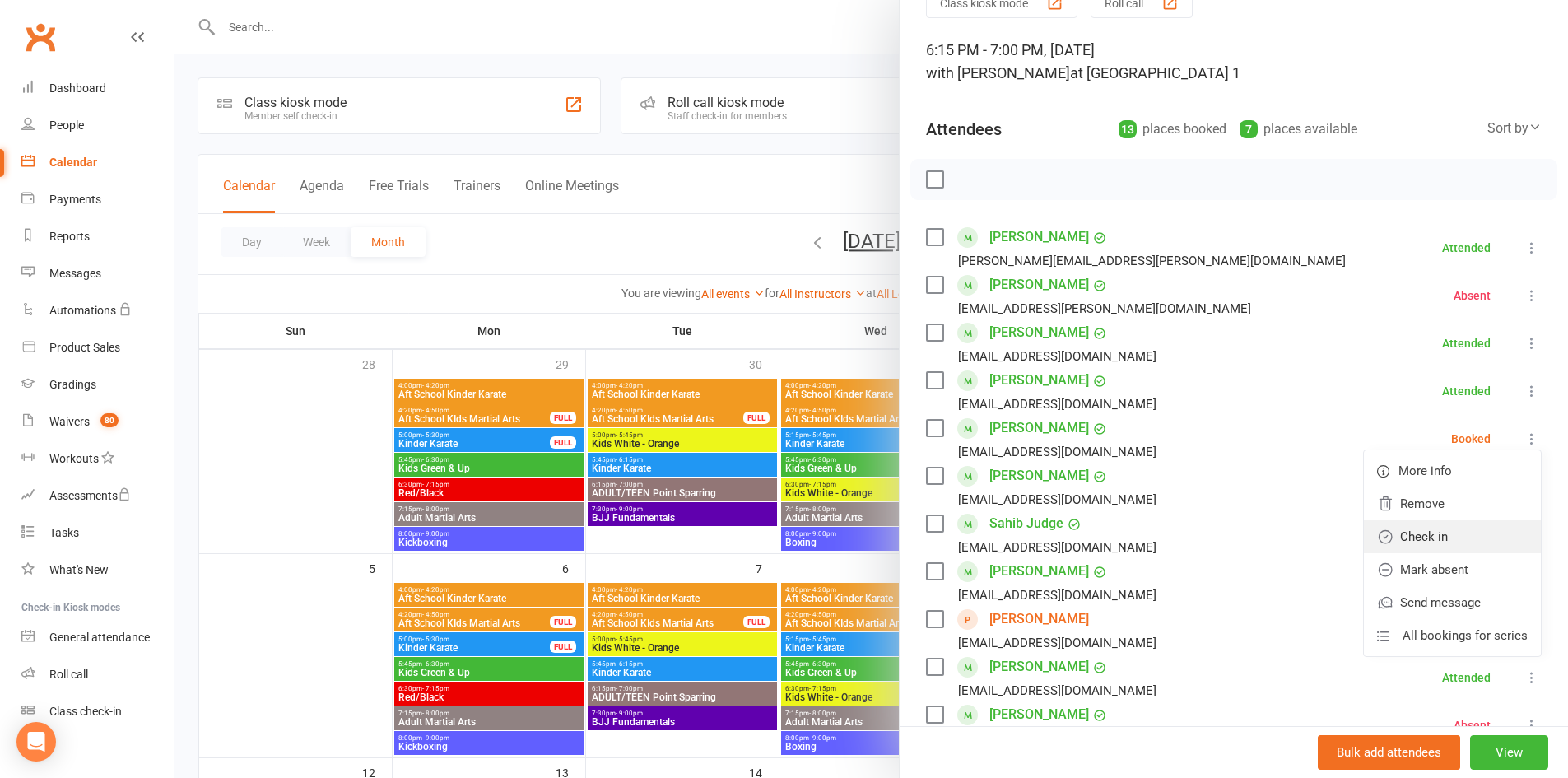
click at [1475, 529] on link "Check in" at bounding box center [1452, 537] width 177 height 33
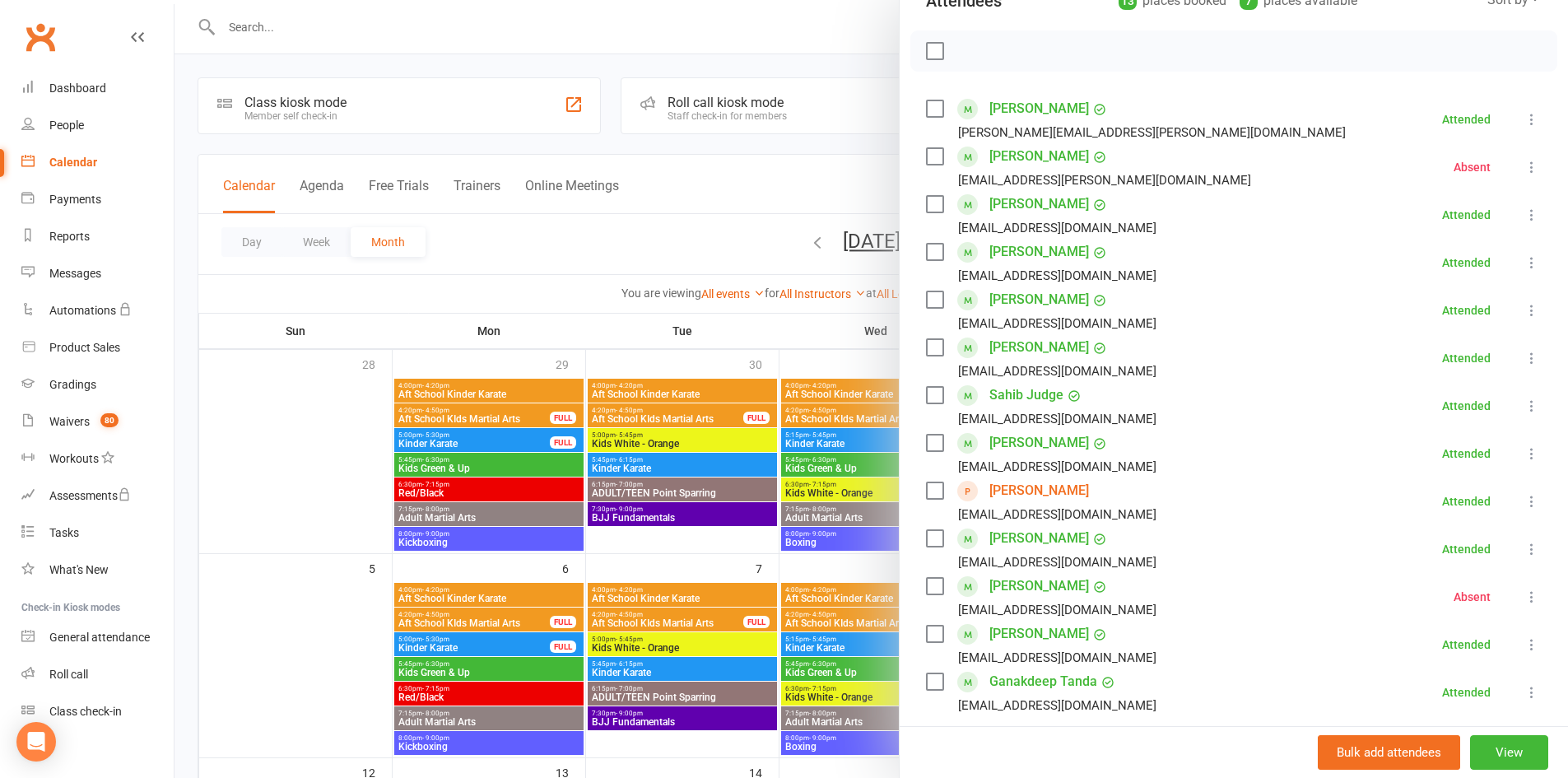
scroll to position [0, 0]
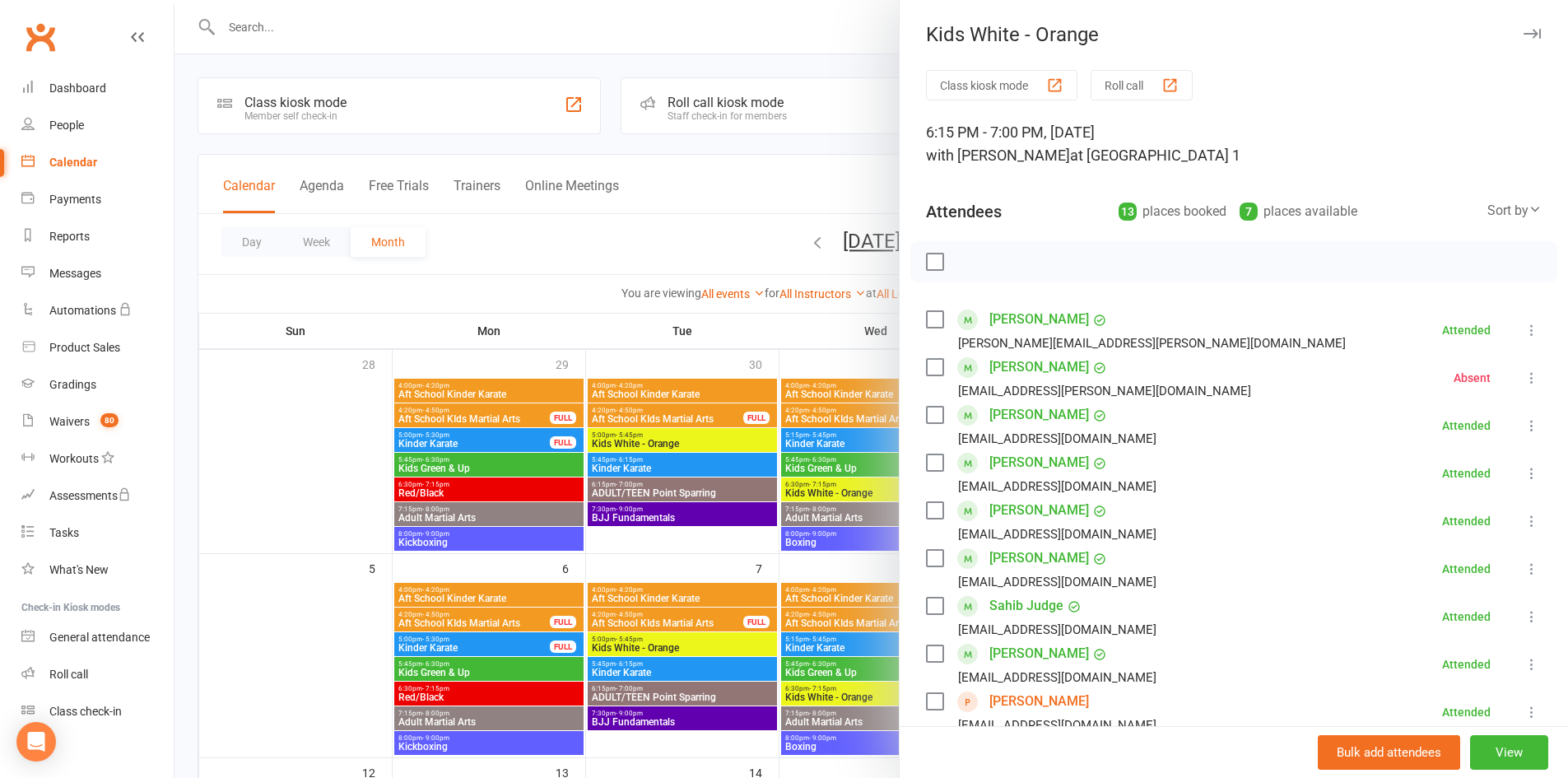
click at [1523, 36] on icon "button" at bounding box center [1532, 33] width 17 height 10
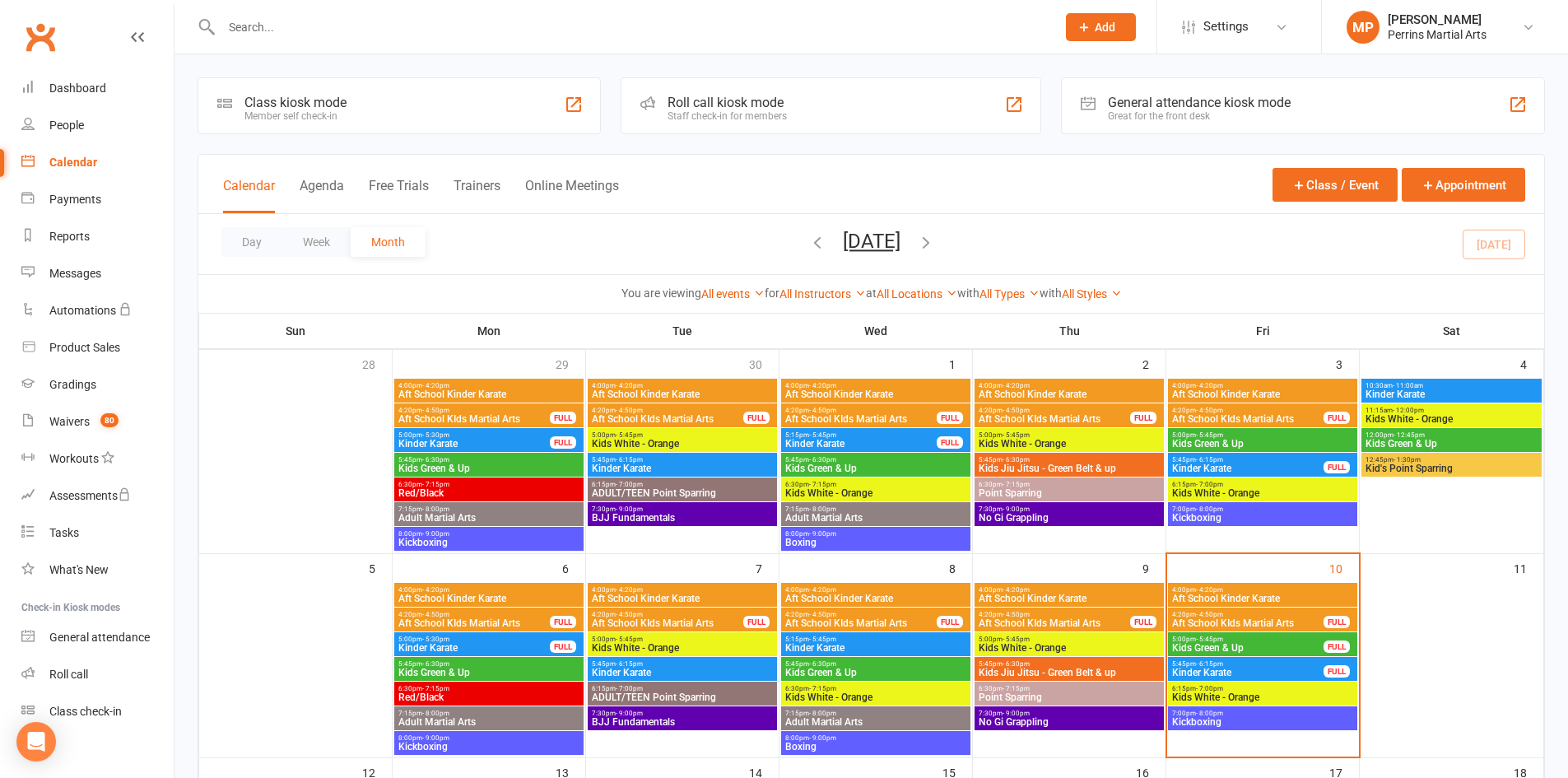
click at [1224, 665] on span "5:45pm - 6:15pm" at bounding box center [1247, 664] width 153 height 8
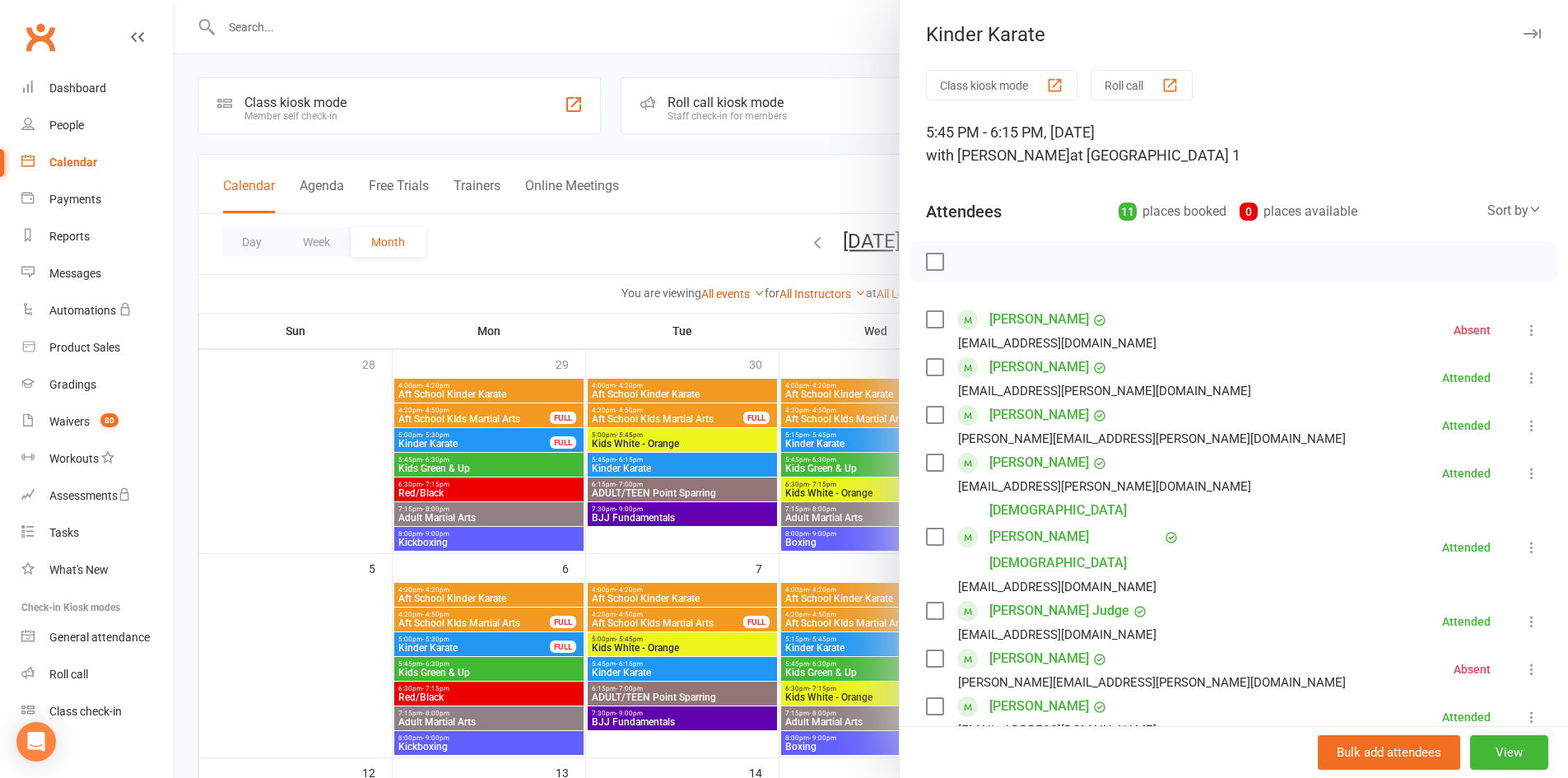
click at [1521, 42] on button "button" at bounding box center [1531, 34] width 20 height 20
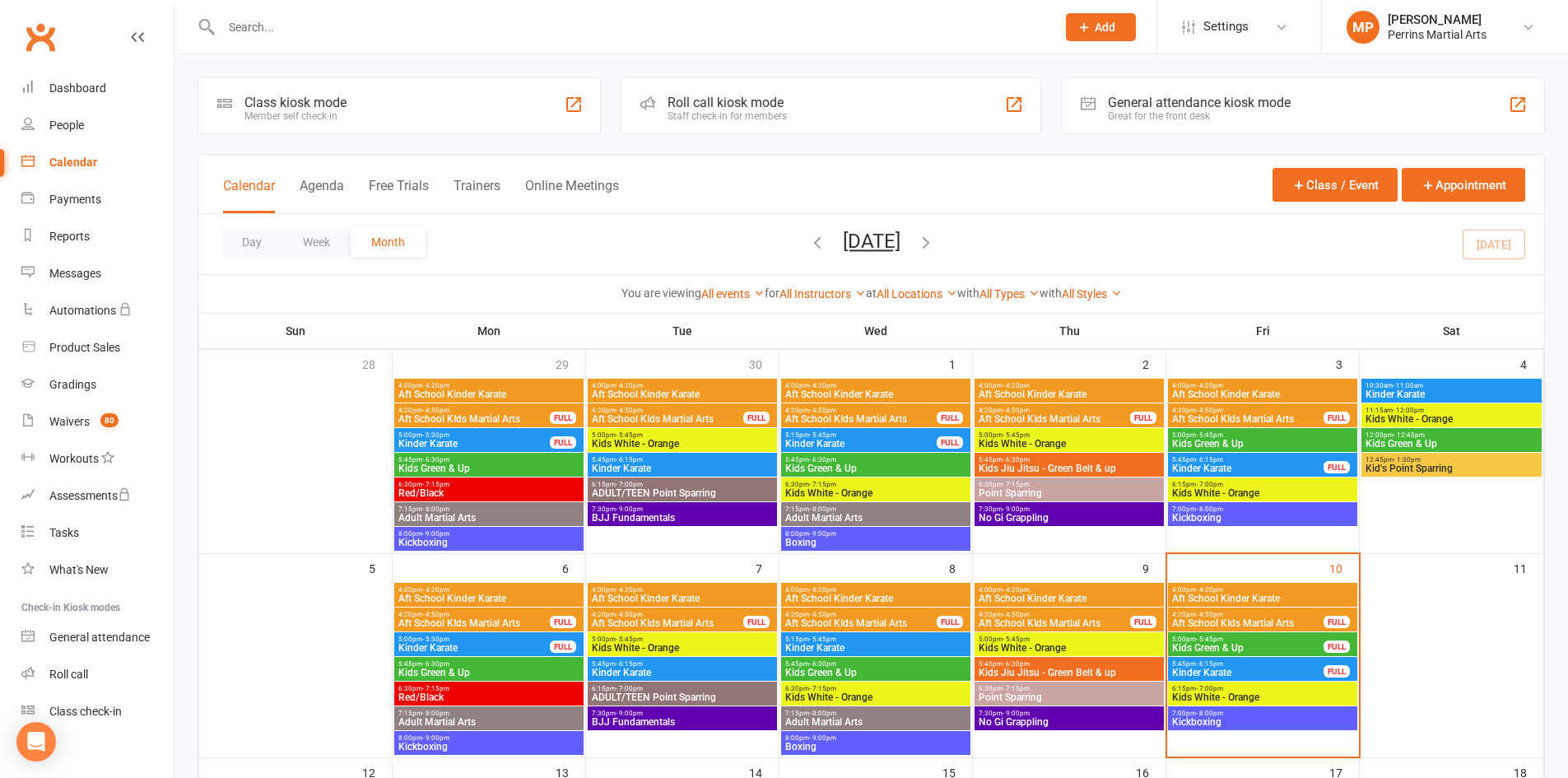
click at [1266, 696] on span "Kids White - Orange" at bounding box center [1262, 697] width 183 height 10
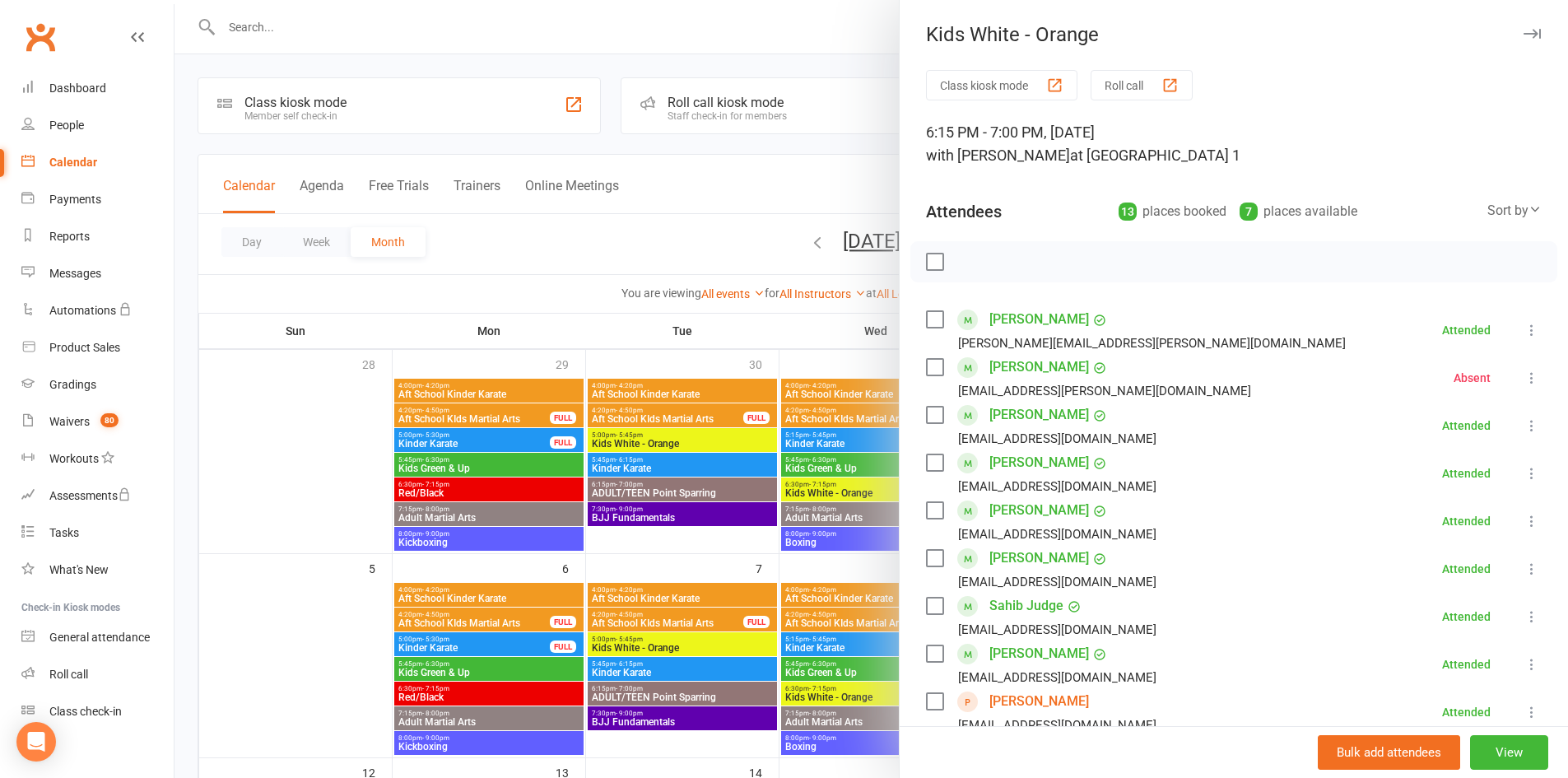
click at [1523, 32] on icon "button" at bounding box center [1532, 33] width 17 height 10
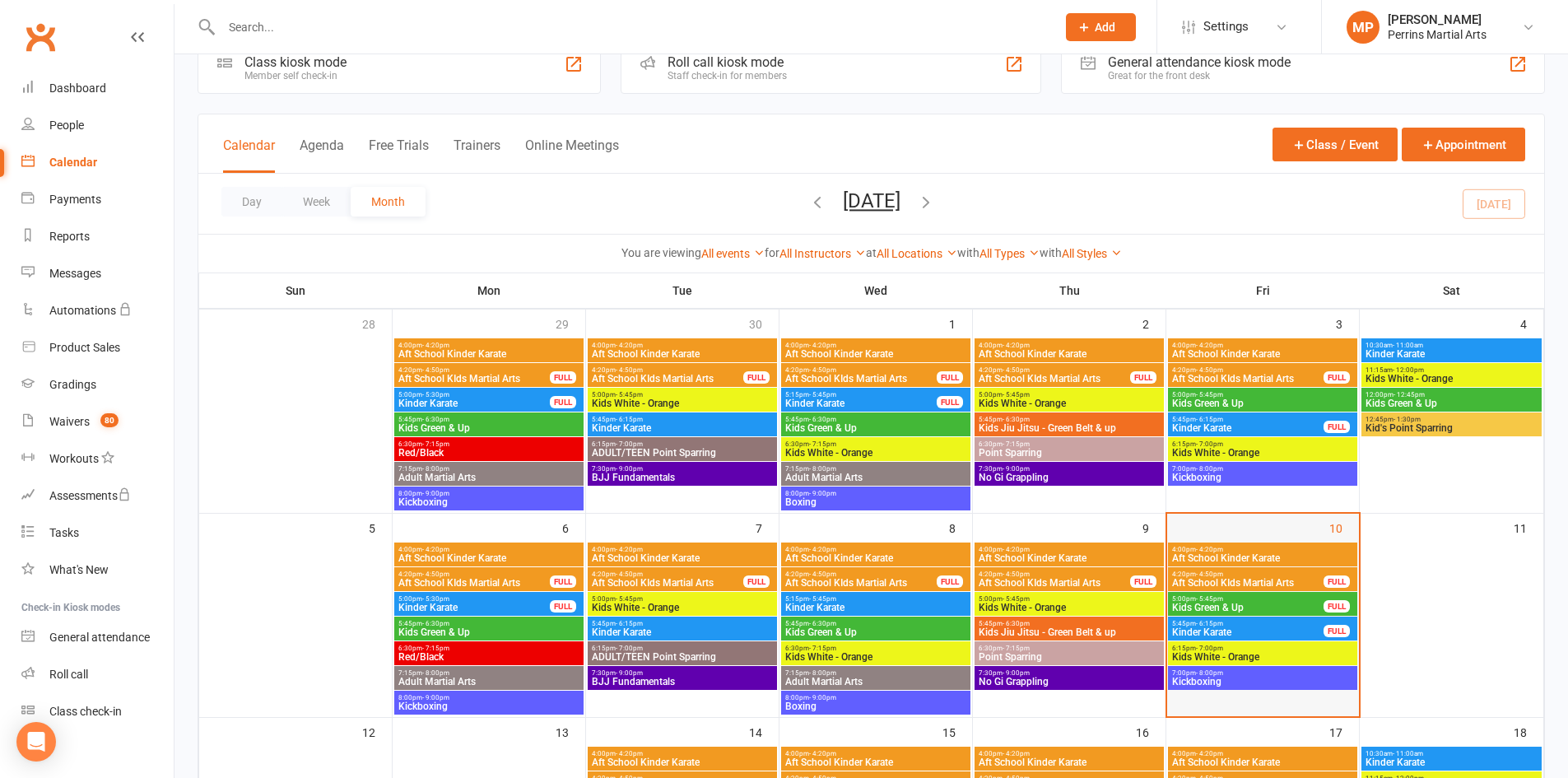
scroll to position [164, 0]
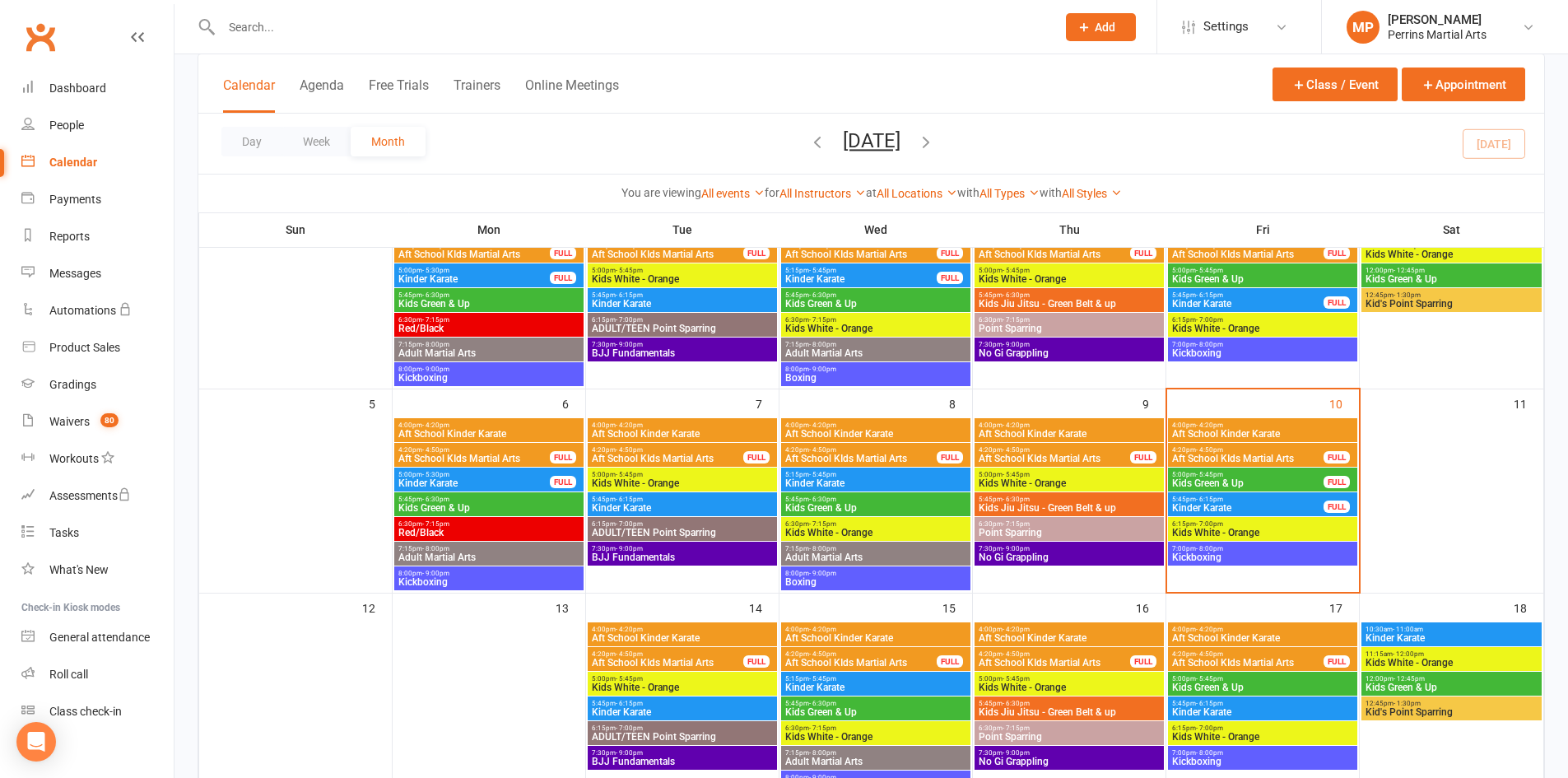
click at [1277, 556] on span "Kickboxing" at bounding box center [1262, 556] width 183 height 10
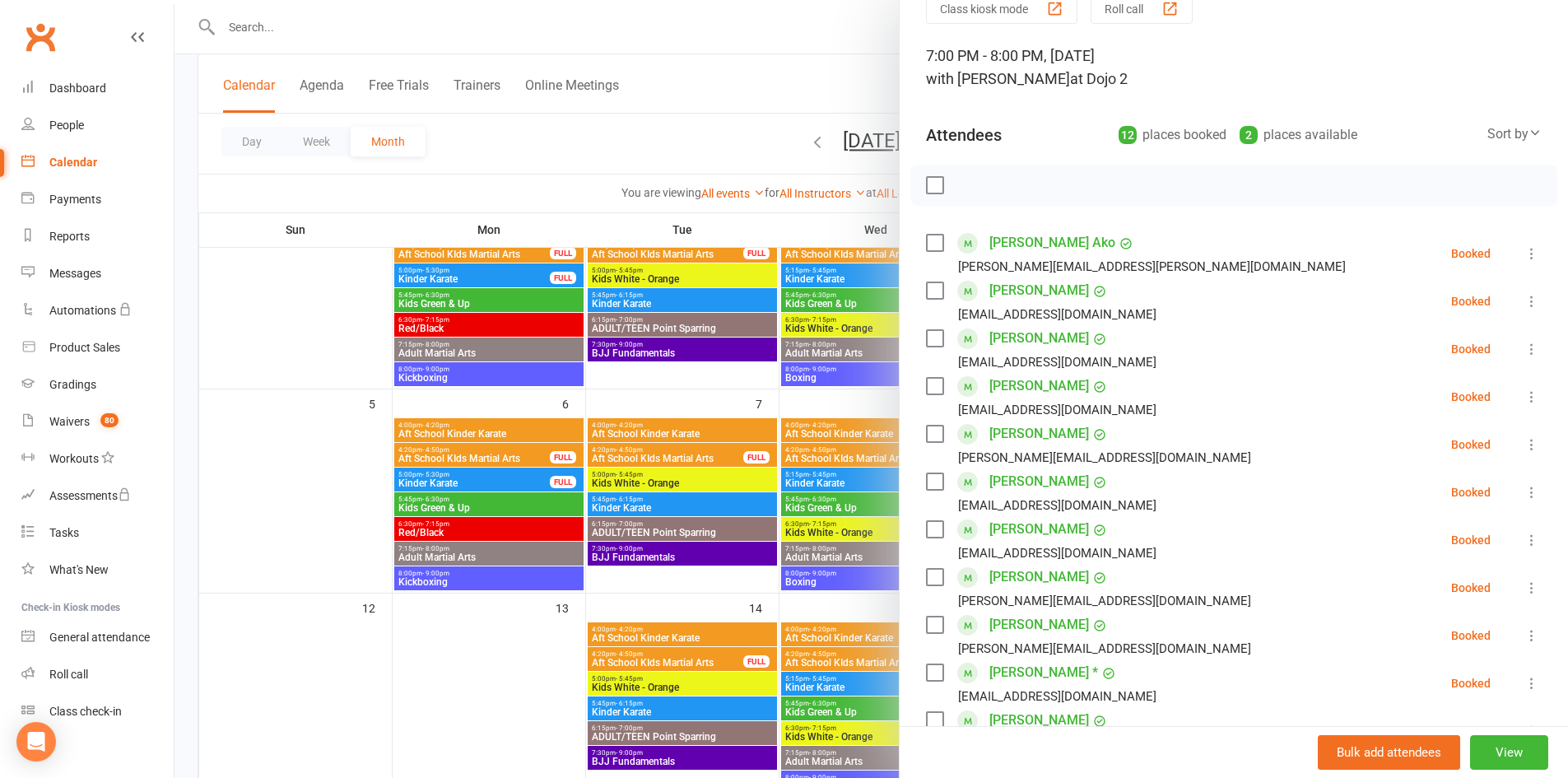
scroll to position [82, 0]
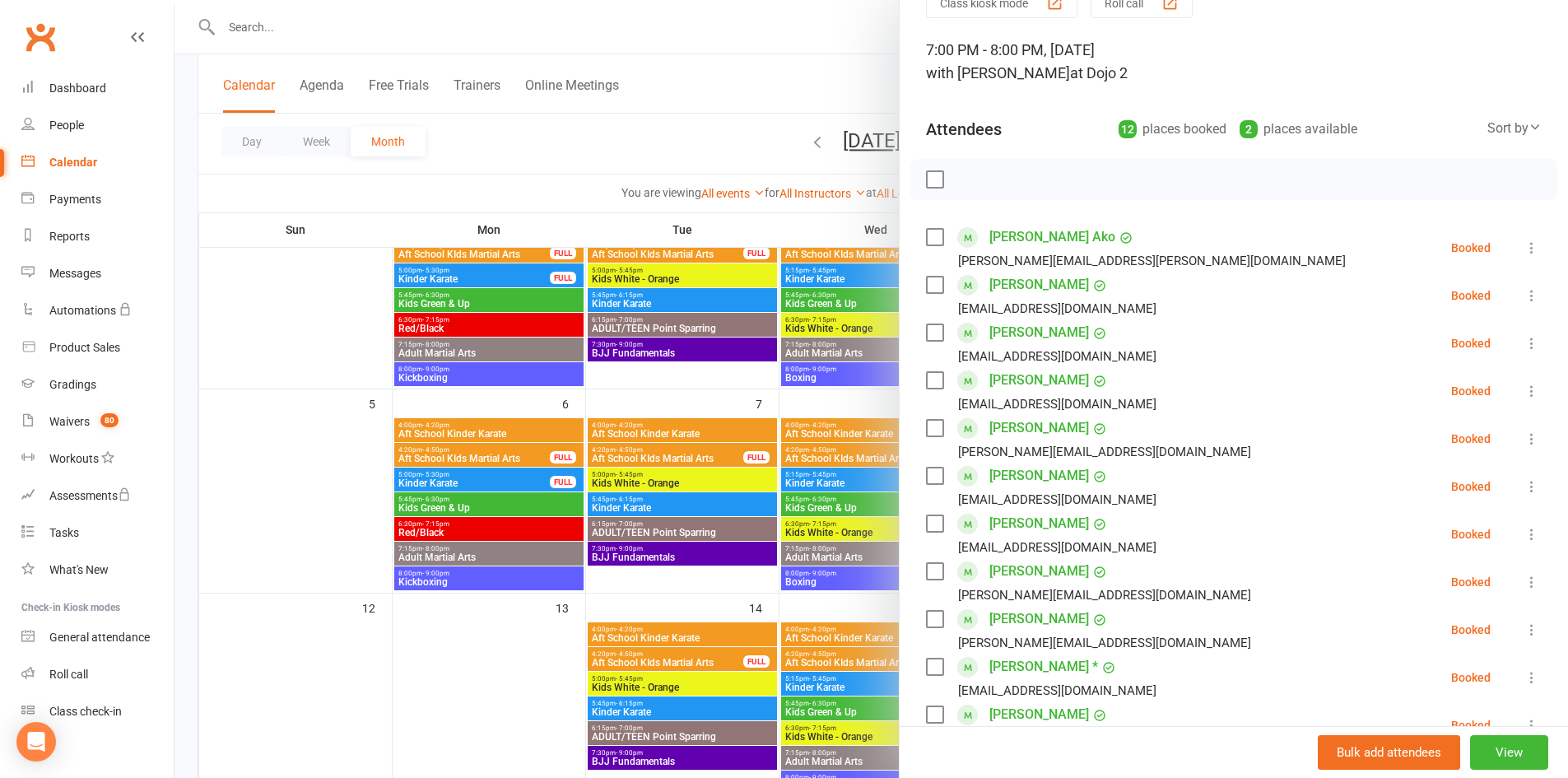
click at [1523, 243] on icon at bounding box center [1531, 248] width 16 height 16
click at [1462, 331] on link "Check in" at bounding box center [1452, 345] width 177 height 33
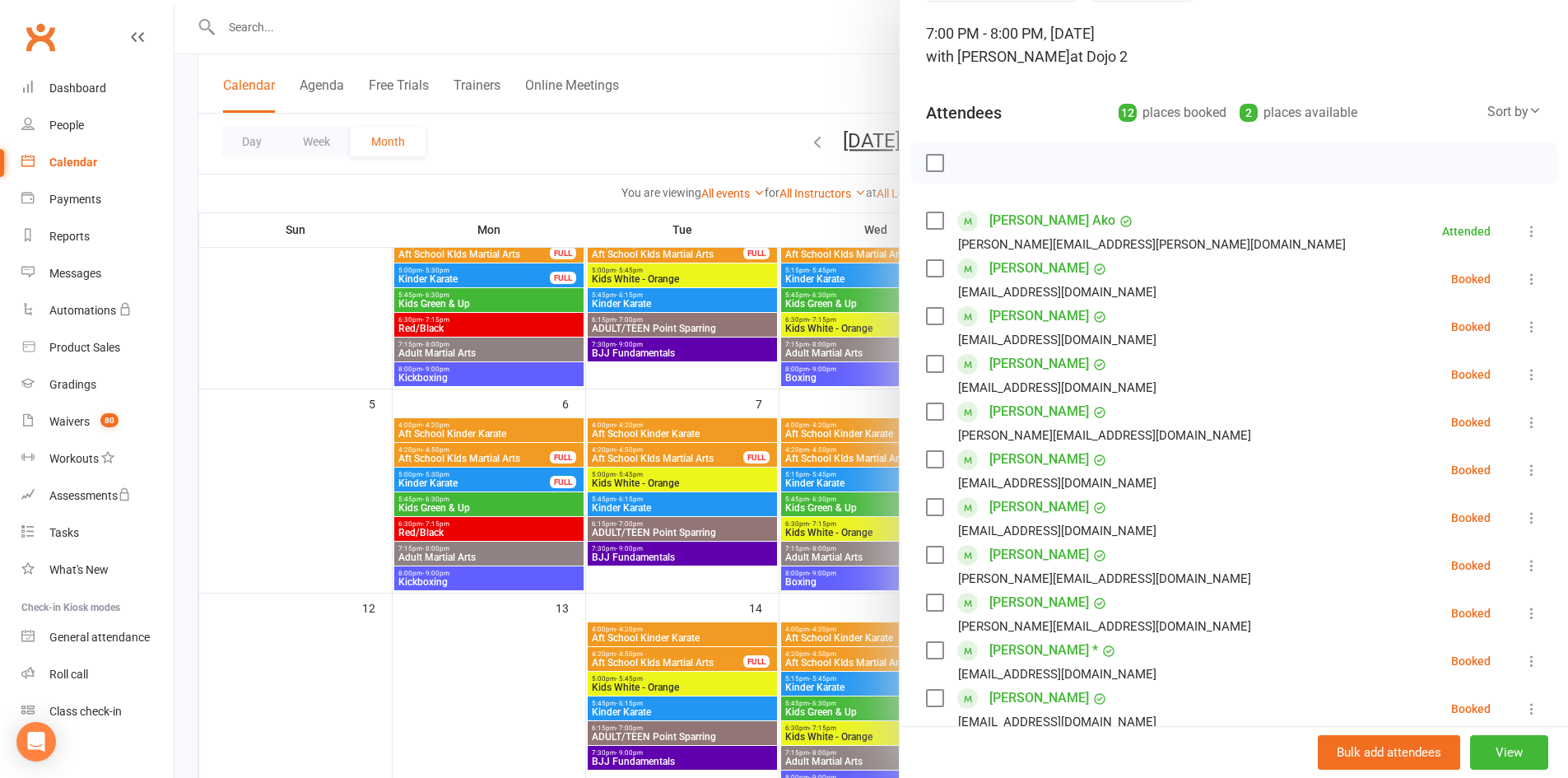
scroll to position [164, 0]
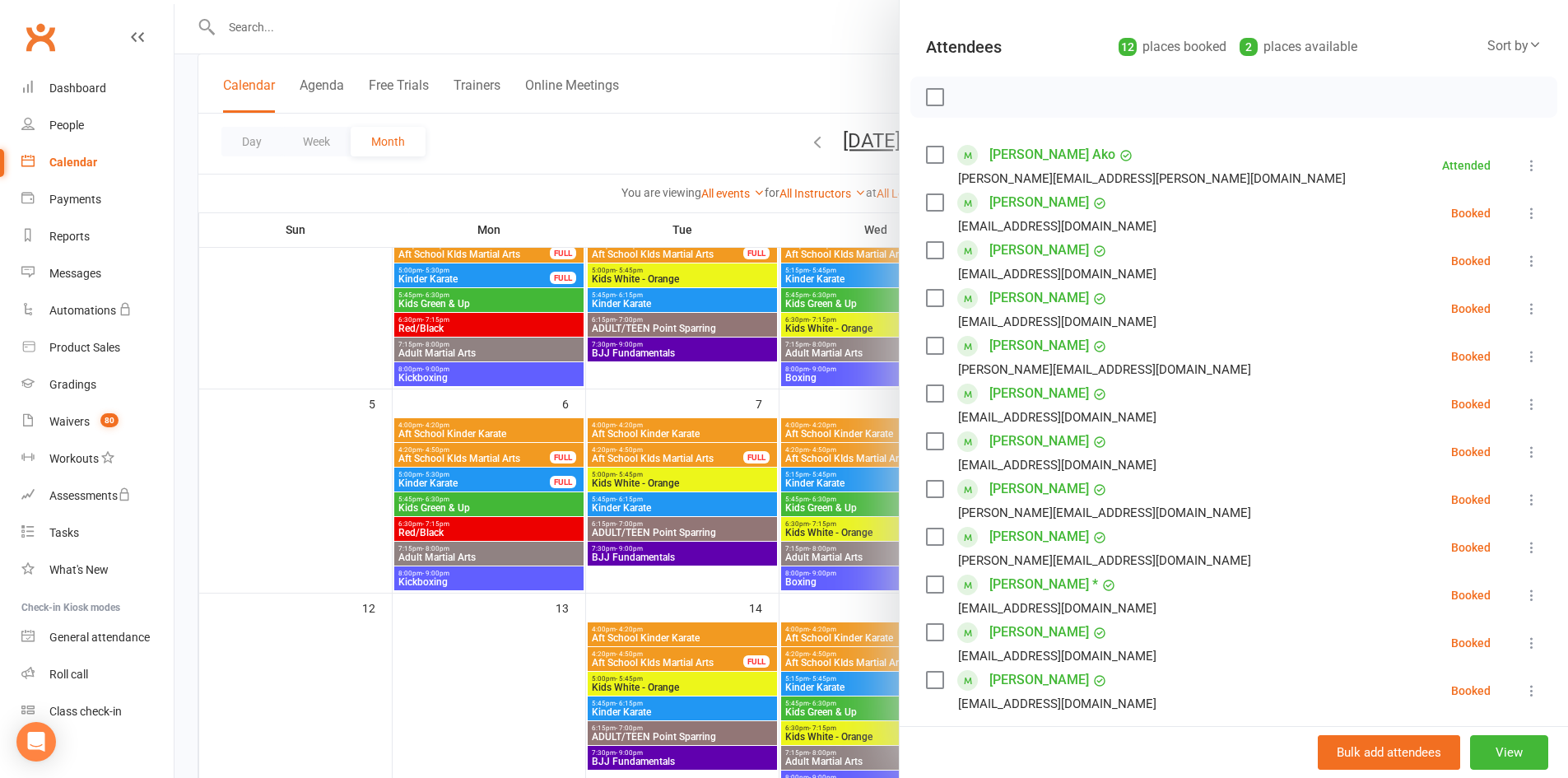
click at [1521, 299] on button at bounding box center [1531, 308] width 20 height 20
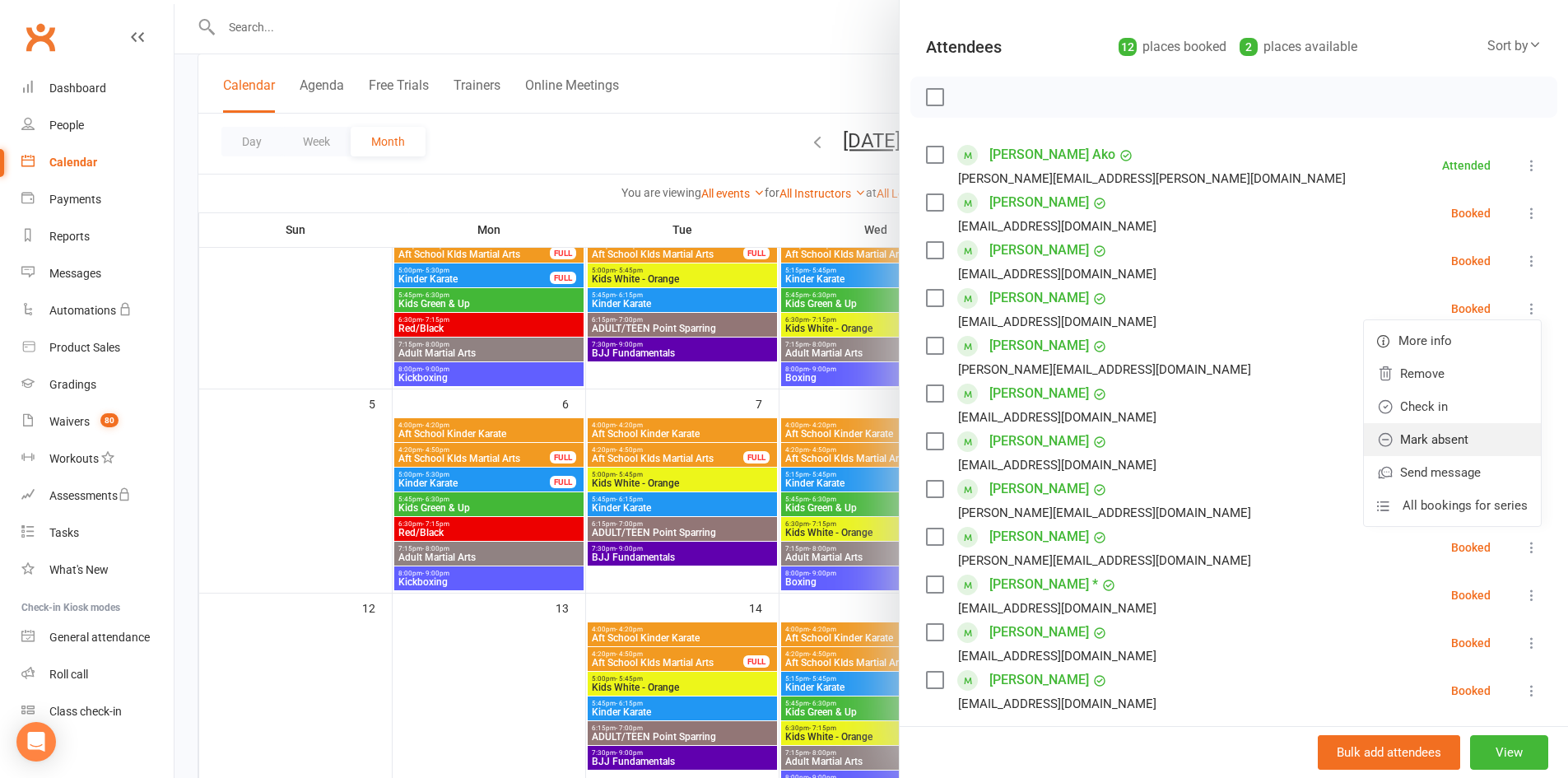
click at [1446, 442] on link "Mark absent" at bounding box center [1452, 440] width 177 height 33
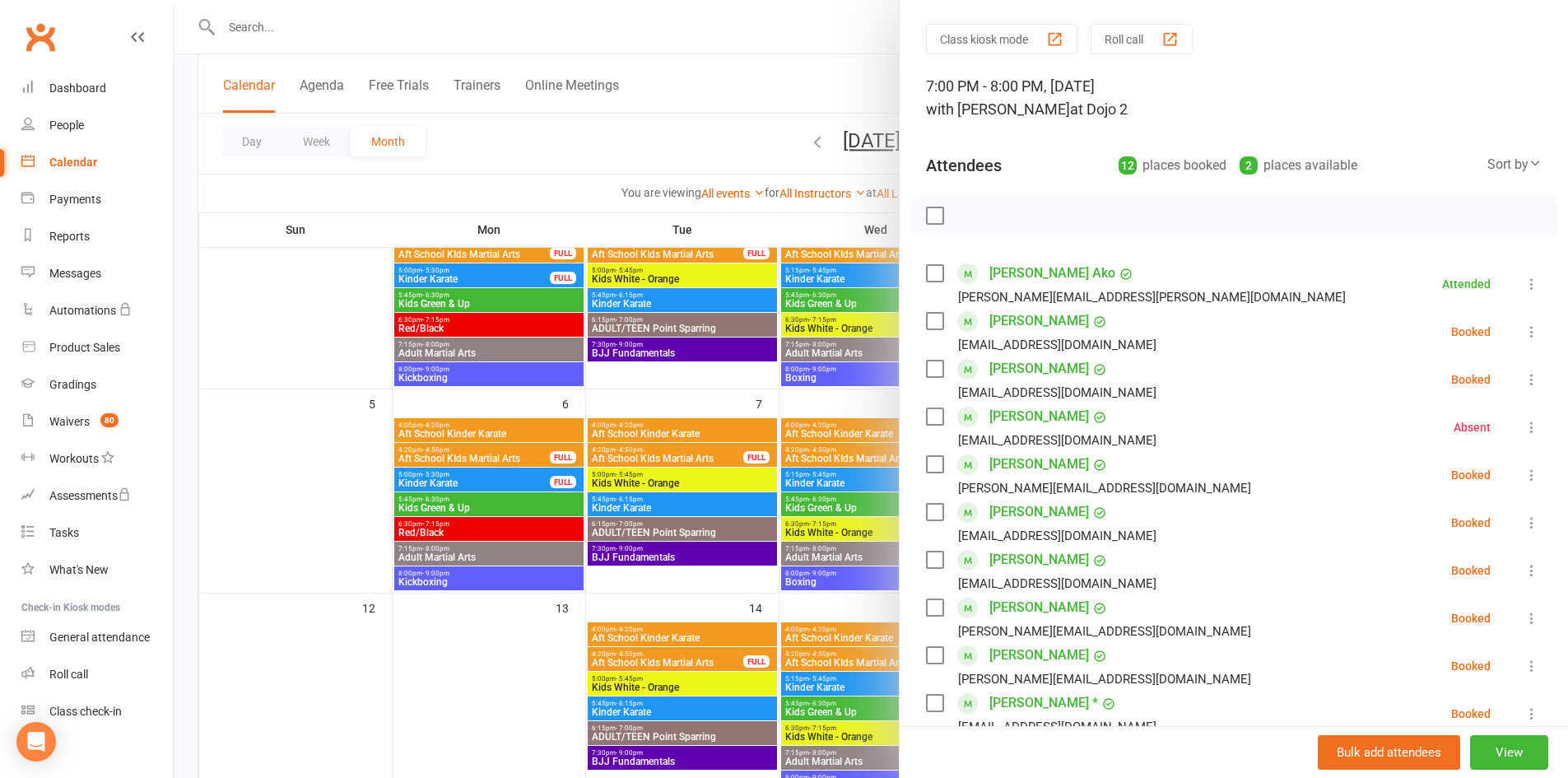
scroll to position [0, 0]
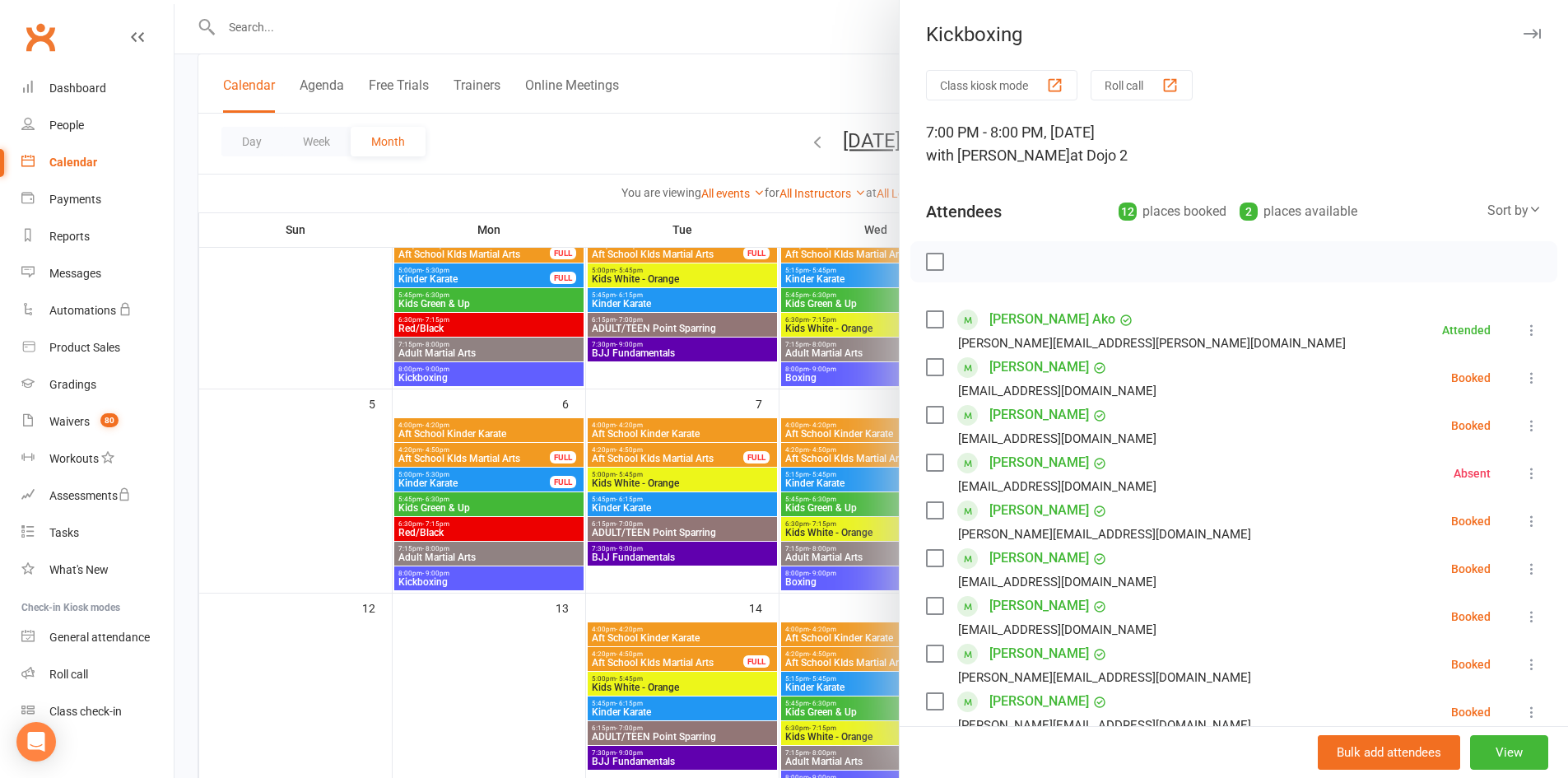
click at [1523, 38] on icon "button" at bounding box center [1532, 33] width 17 height 10
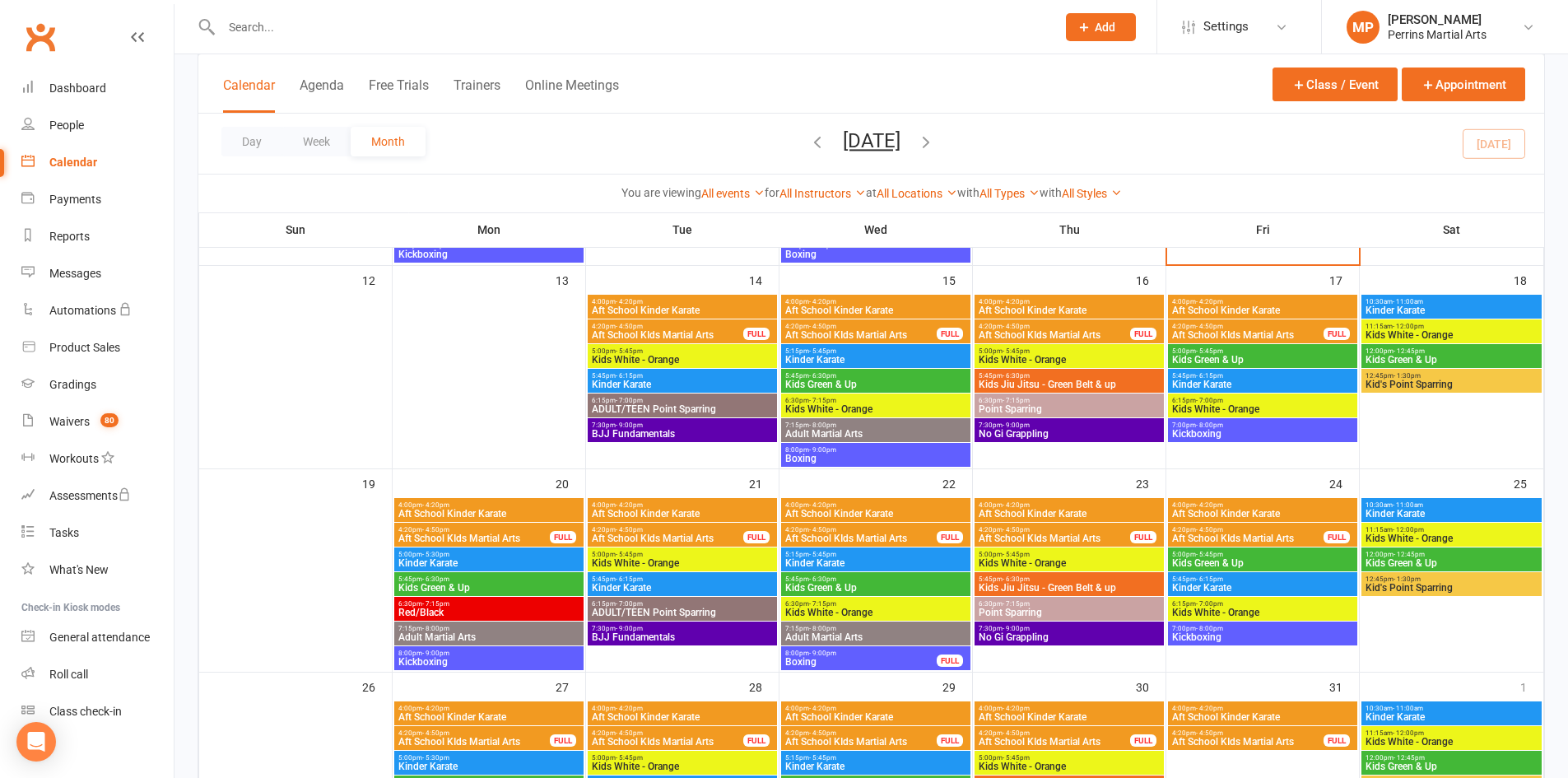
scroll to position [411, 0]
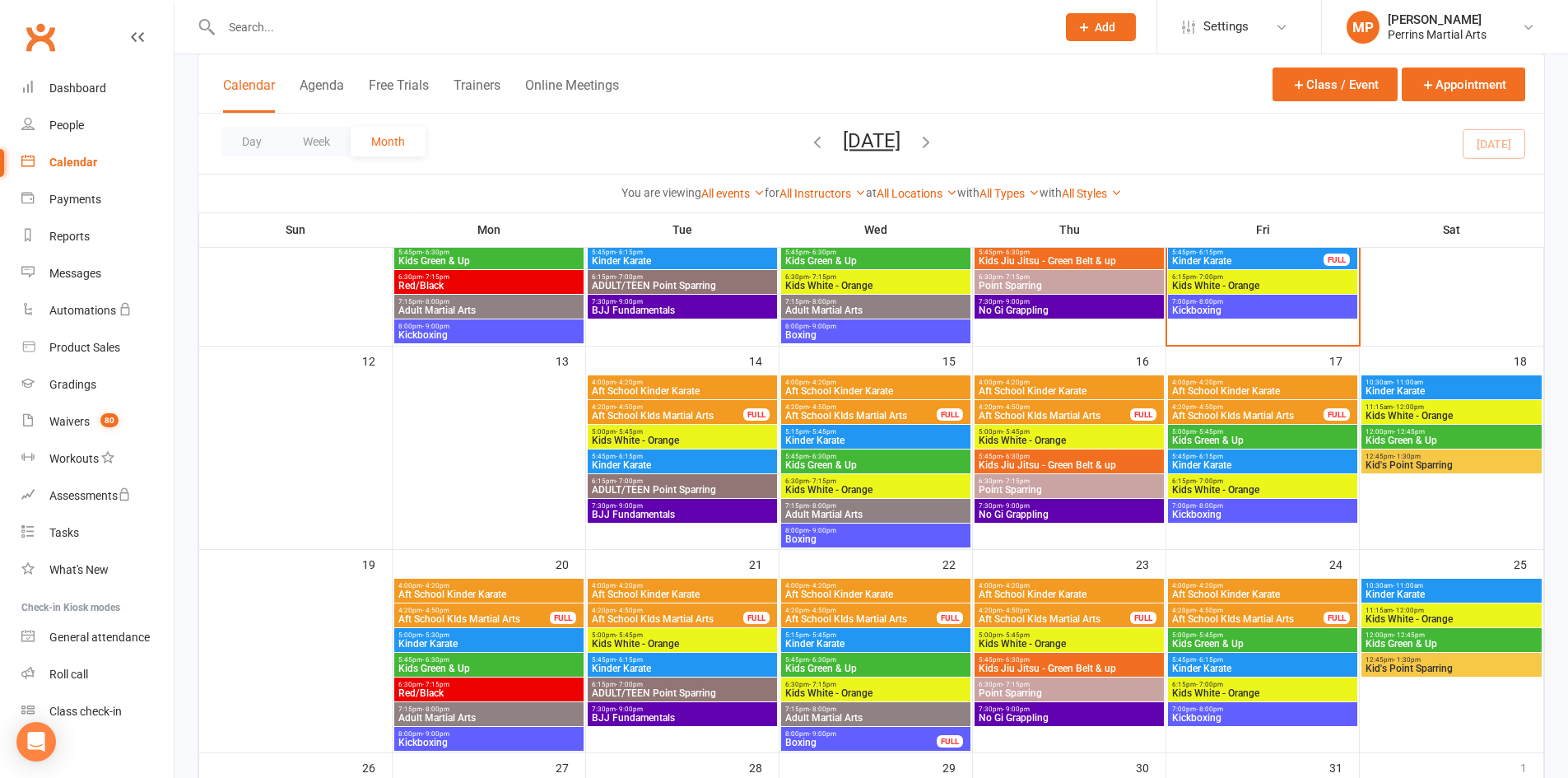
click at [1205, 288] on span "Kids White - Orange" at bounding box center [1262, 285] width 183 height 10
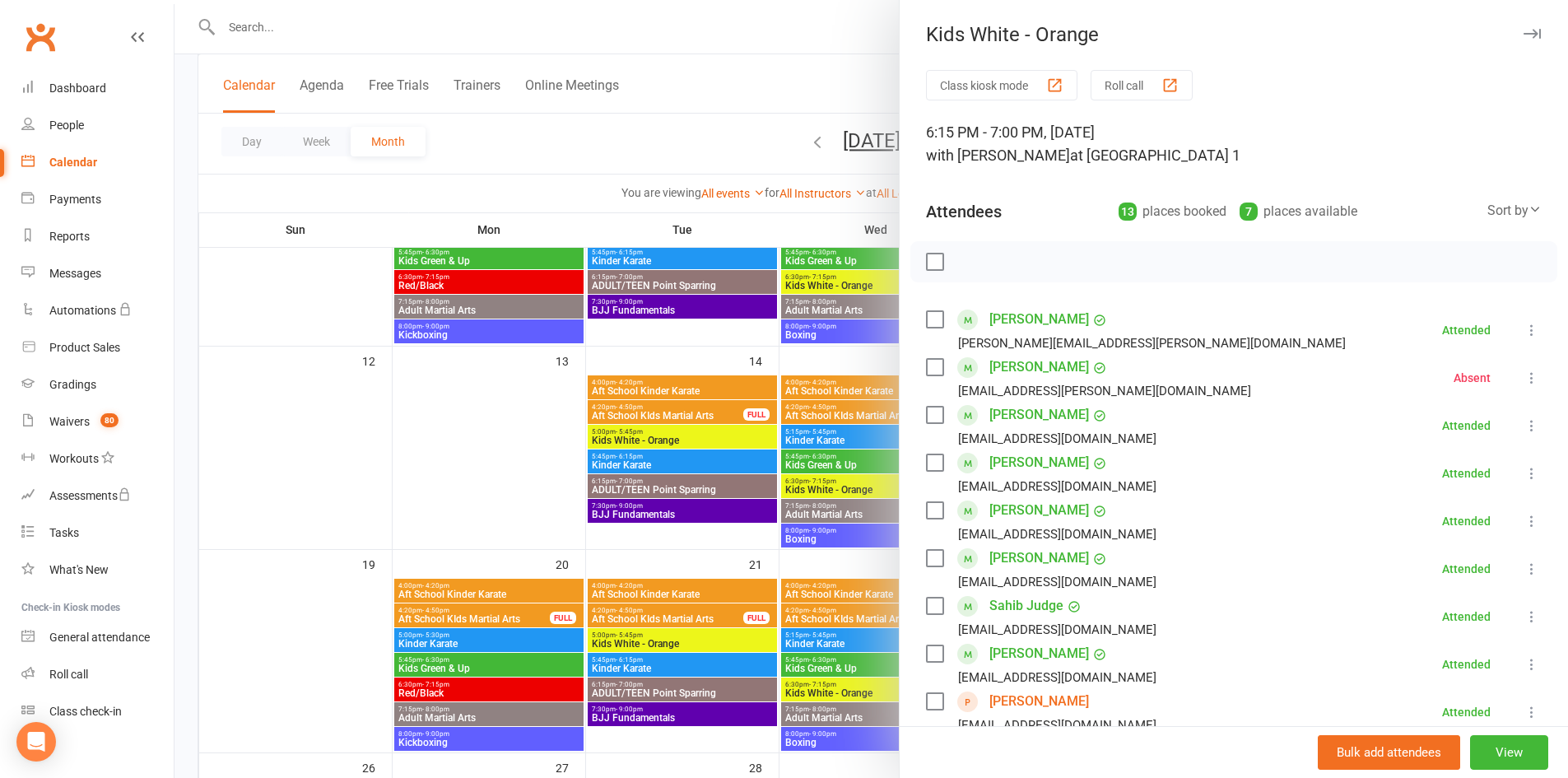
click at [1496, 28] on div "Kids White - Orange" at bounding box center [1233, 35] width 668 height 23
click at [1523, 37] on icon "button" at bounding box center [1532, 33] width 17 height 10
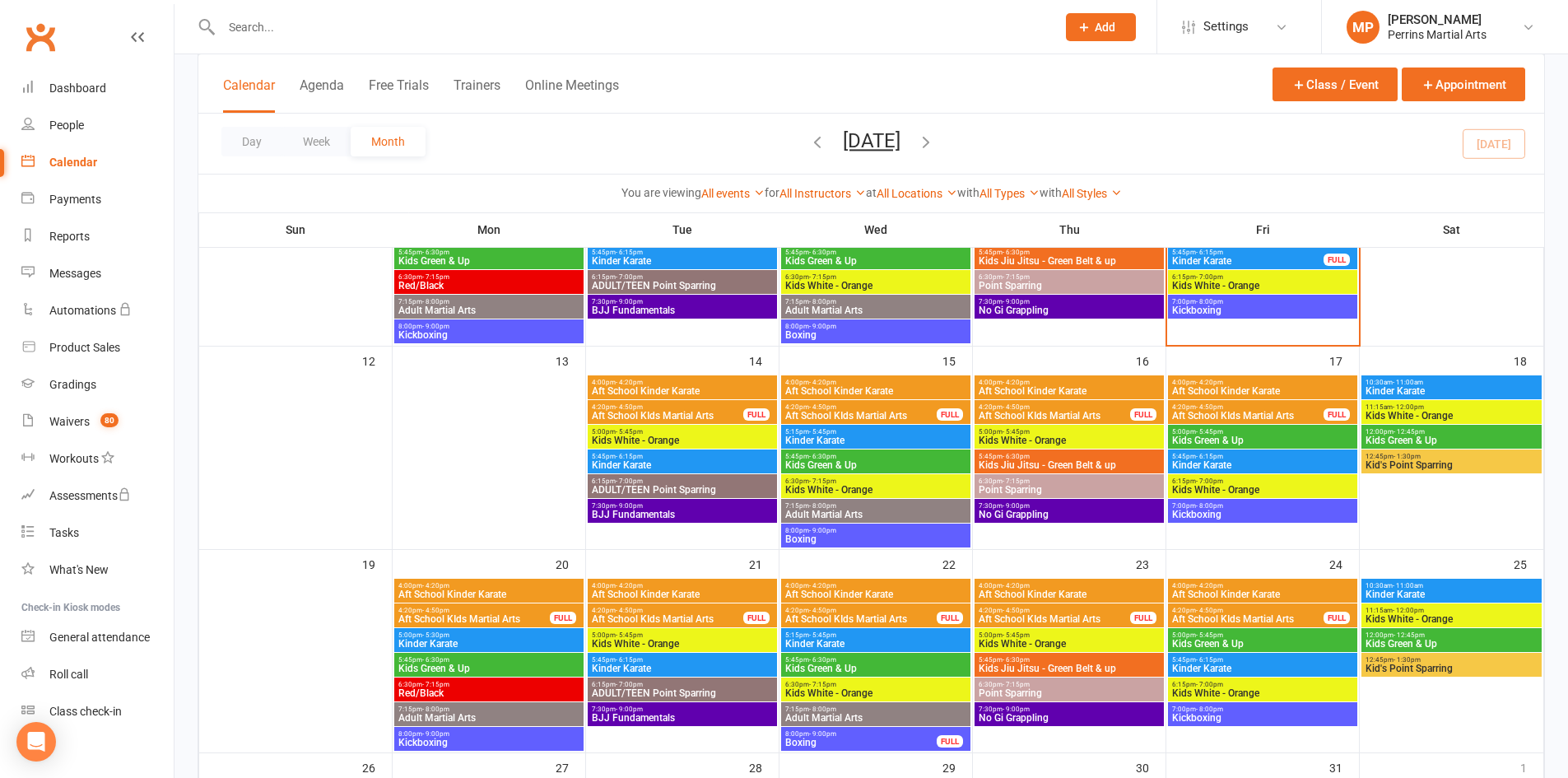
click at [1326, 315] on div "7:00pm - 8:00pm Kickboxing" at bounding box center [1262, 306] width 190 height 24
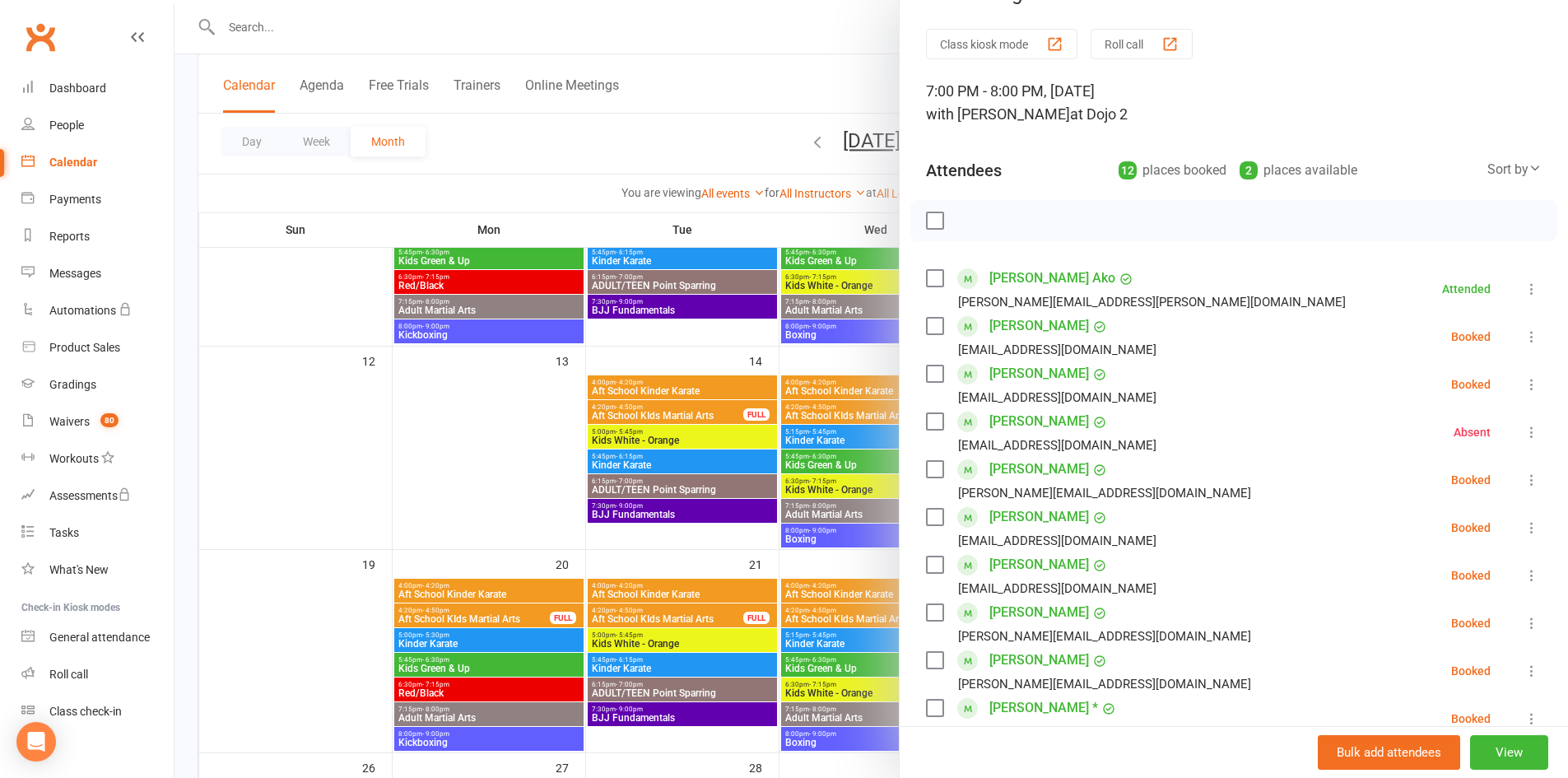
scroll to position [0, 0]
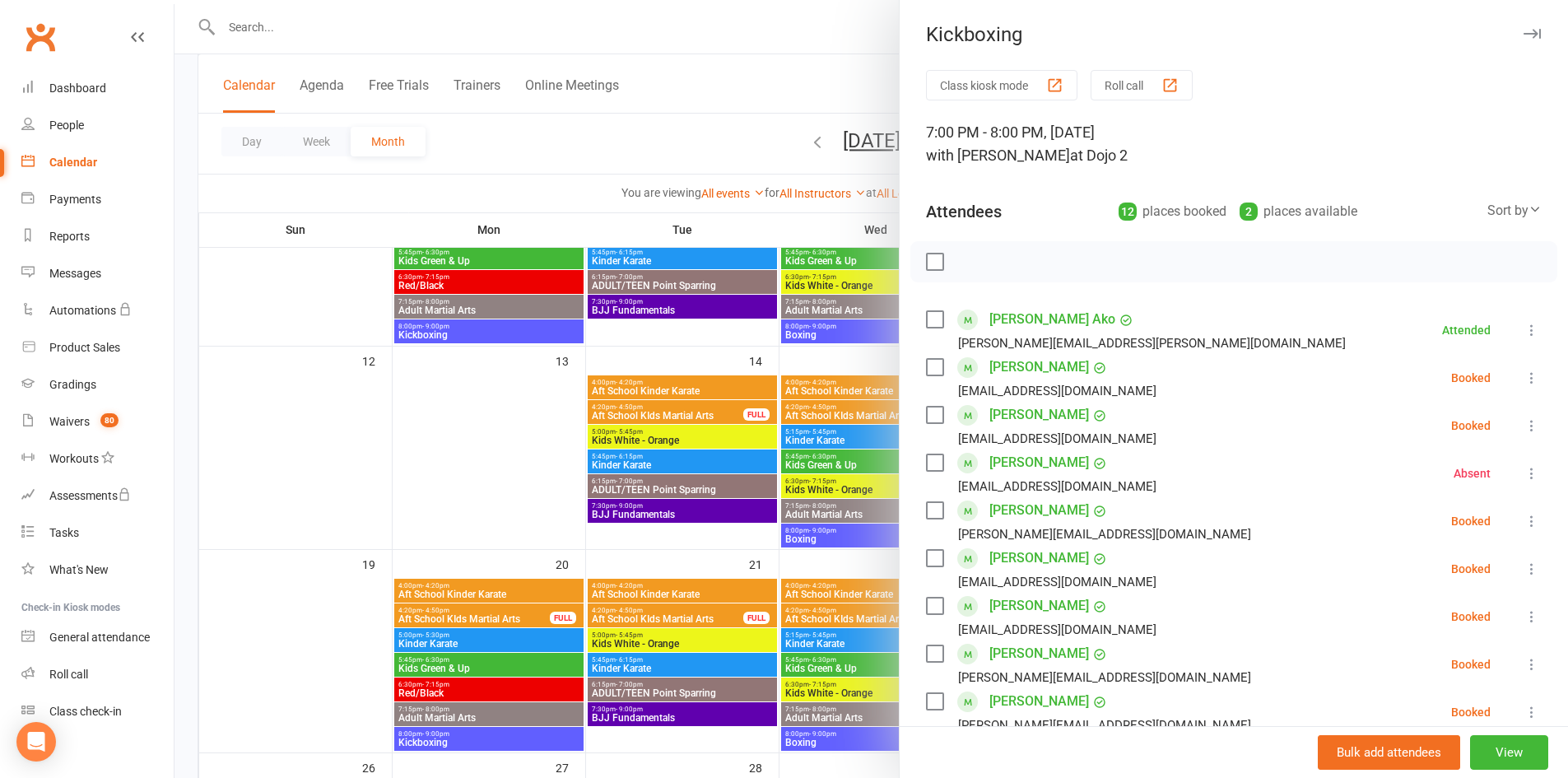
click at [1523, 36] on icon "button" at bounding box center [1532, 33] width 17 height 10
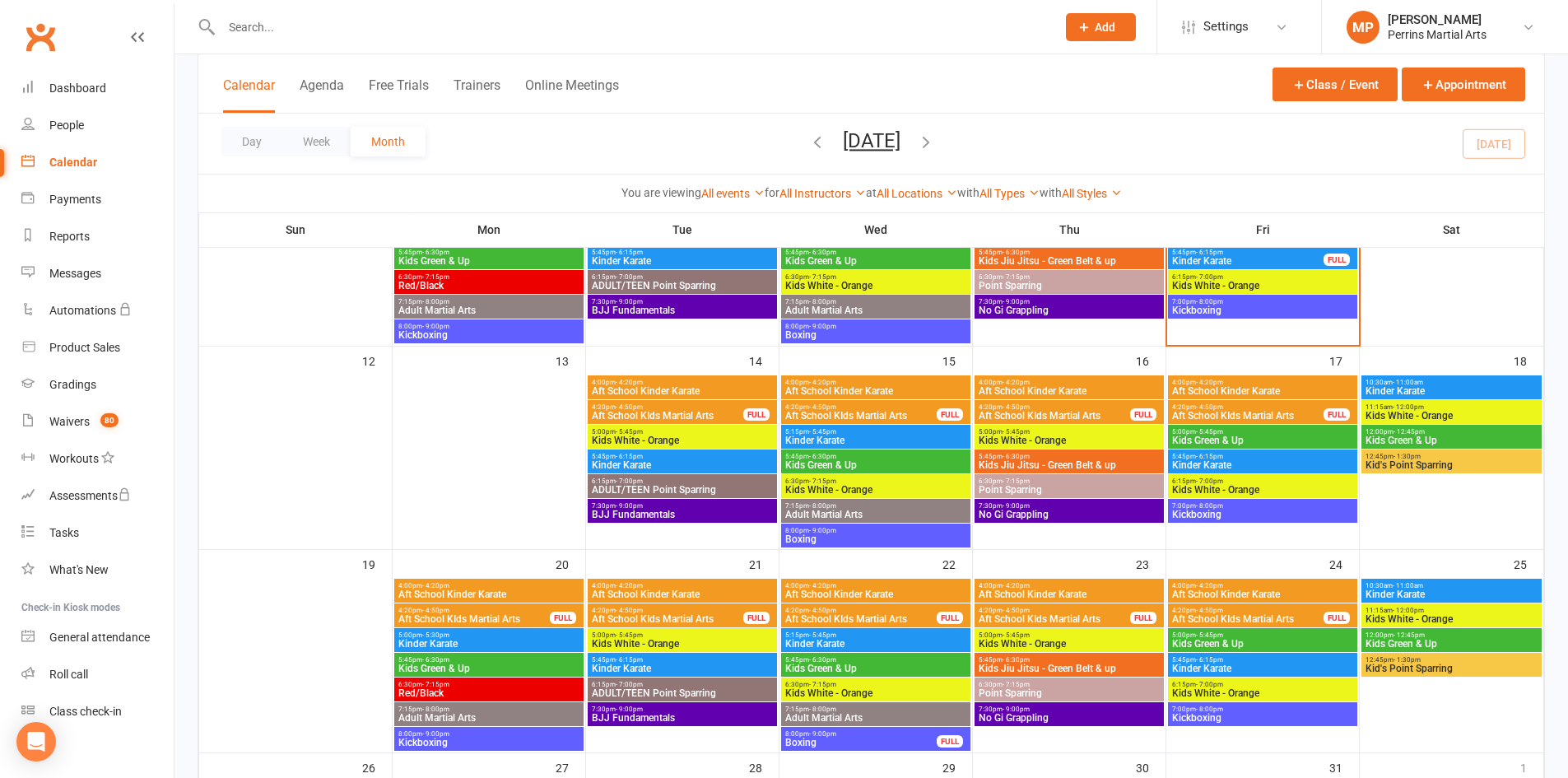
click at [1260, 634] on span "5:00pm - 5:45pm" at bounding box center [1262, 634] width 183 height 8
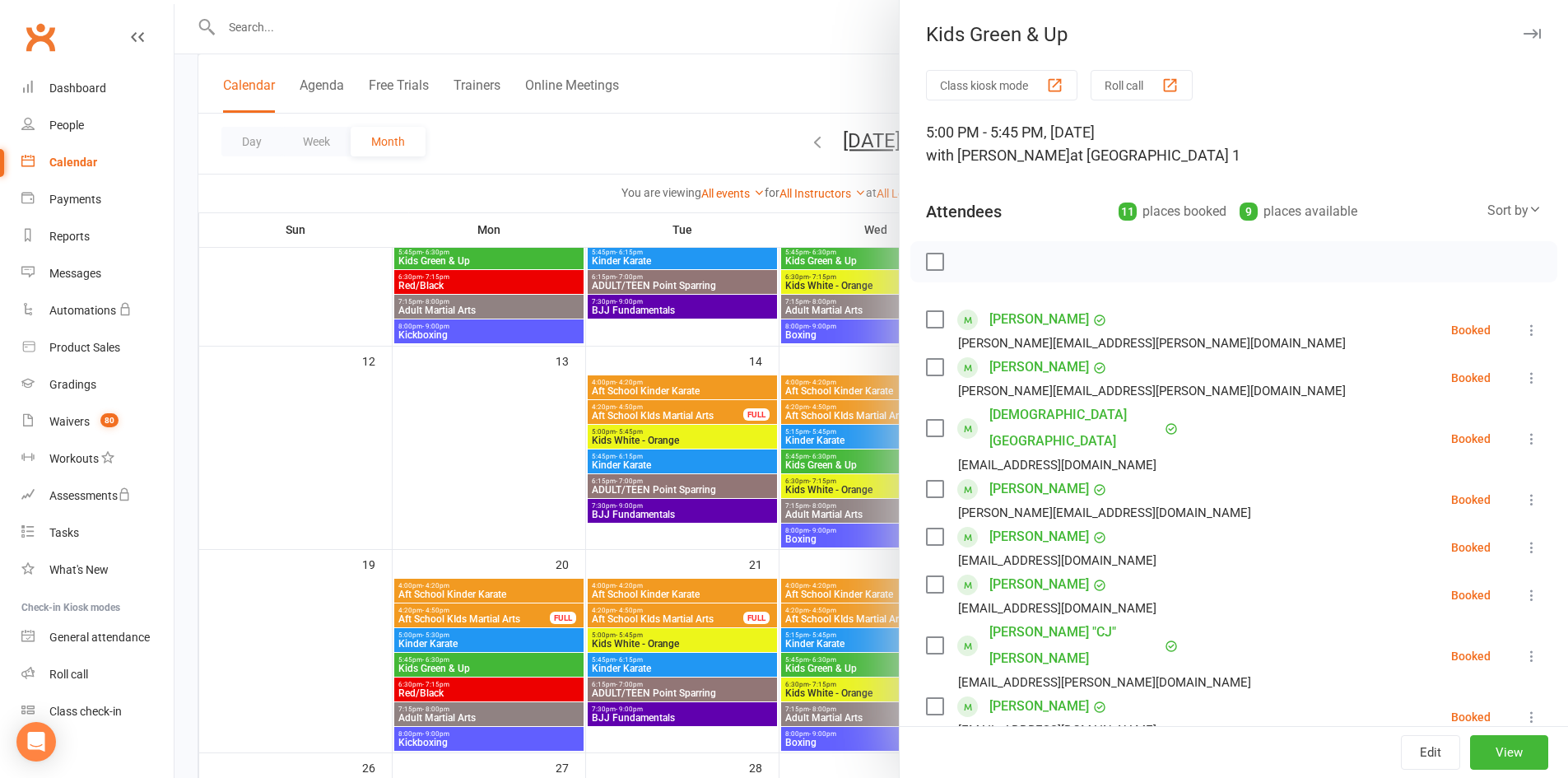
click at [1513, 24] on div "Kids Green & Up Class kiosk mode Roll call 5:00 PM - 5:45 PM, [DATE] with [PERS…" at bounding box center [1232, 389] width 669 height 778
click at [1523, 30] on icon "button" at bounding box center [1532, 33] width 17 height 10
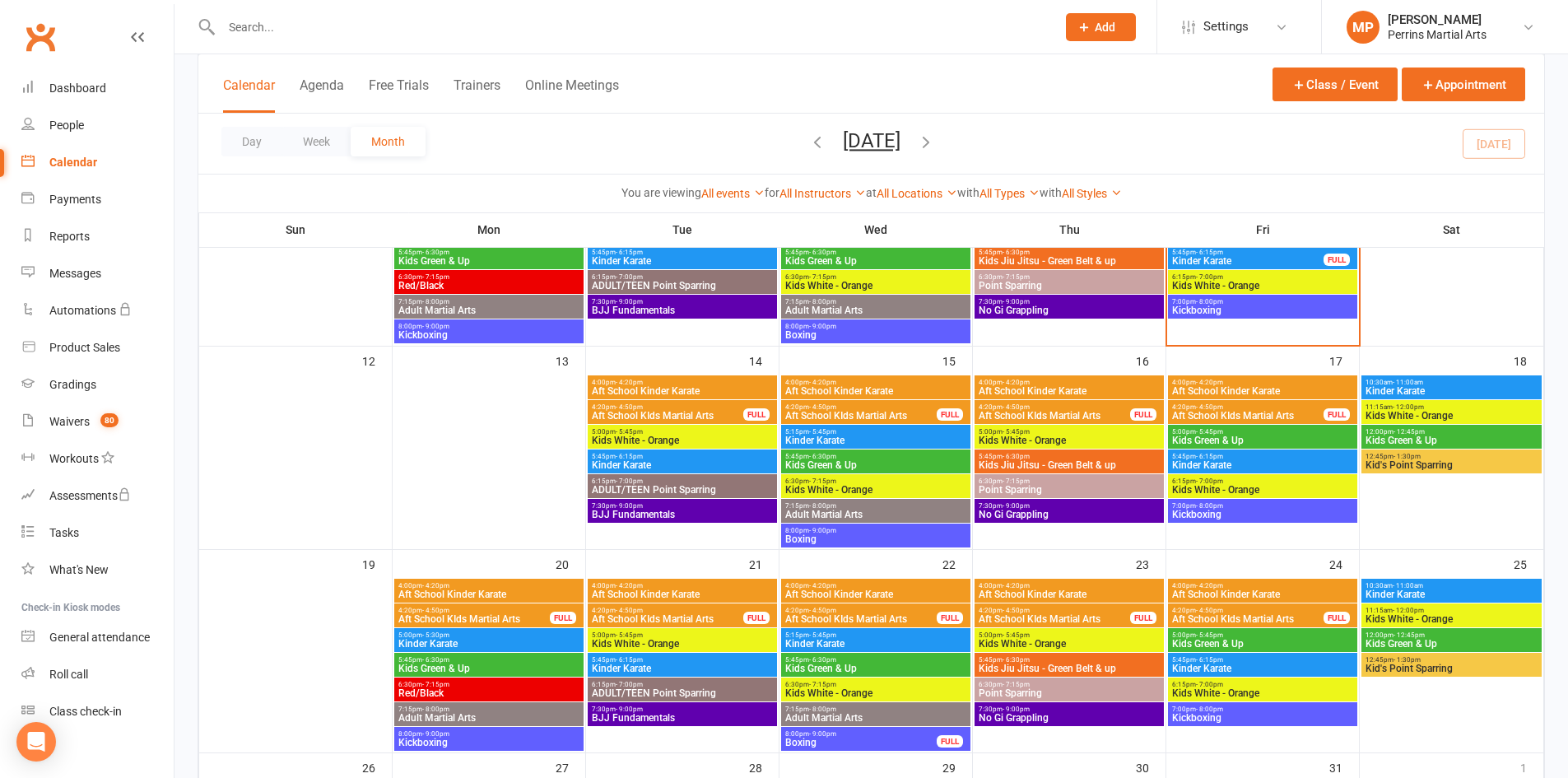
click at [1117, 156] on div "Day Week Month [DATE] [DATE] Sun Mon Tue Wed Thu Fri Sat 28 29 30 01 02 03 04 0…" at bounding box center [871, 143] width 1346 height 60
drag, startPoint x: 549, startPoint y: 559, endPoint x: 607, endPoint y: 560, distance: 58.0
click at [607, 560] on tr "19 20 21 22 23 24 25" at bounding box center [871, 651] width 1345 height 203
drag, startPoint x: 350, startPoint y: 9, endPoint x: 181, endPoint y: 24, distance: 169.7
click at [181, 24] on react-component at bounding box center [522, 27] width 1044 height 54
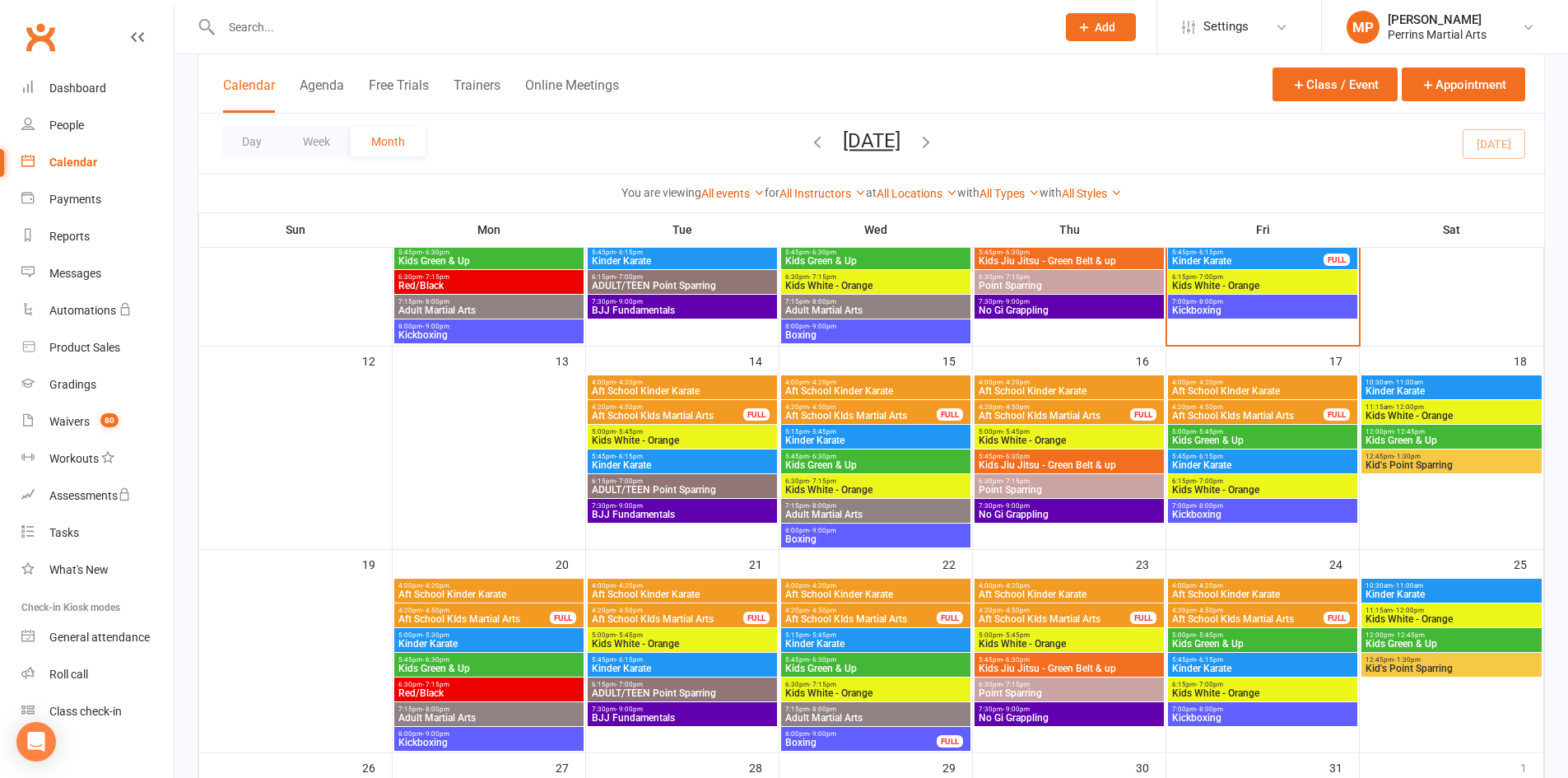
click at [339, 25] on input "text" at bounding box center [630, 27] width 828 height 23
click at [1259, 502] on span "7:00pm - 8:00pm" at bounding box center [1262, 505] width 183 height 8
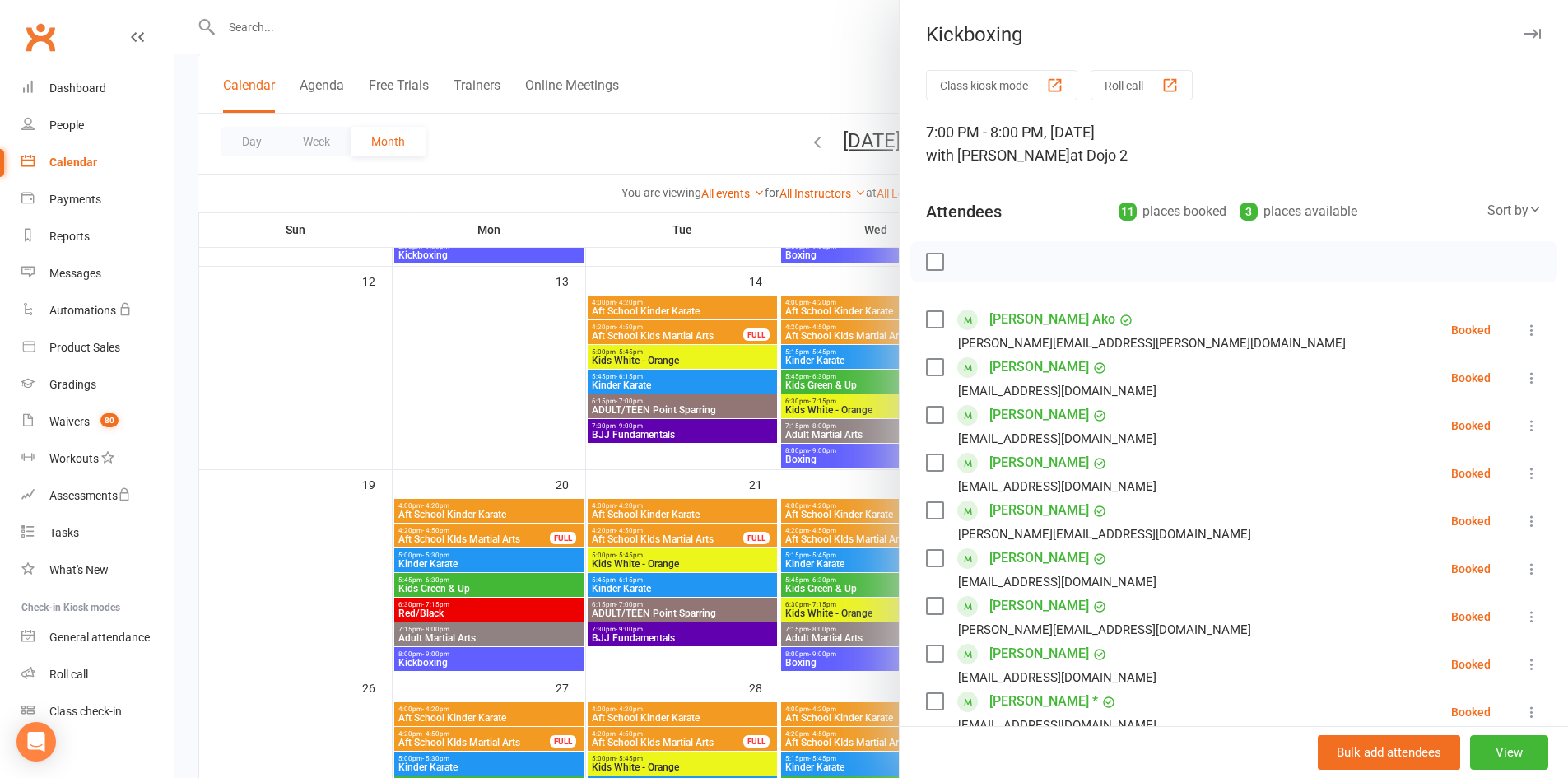
scroll to position [494, 0]
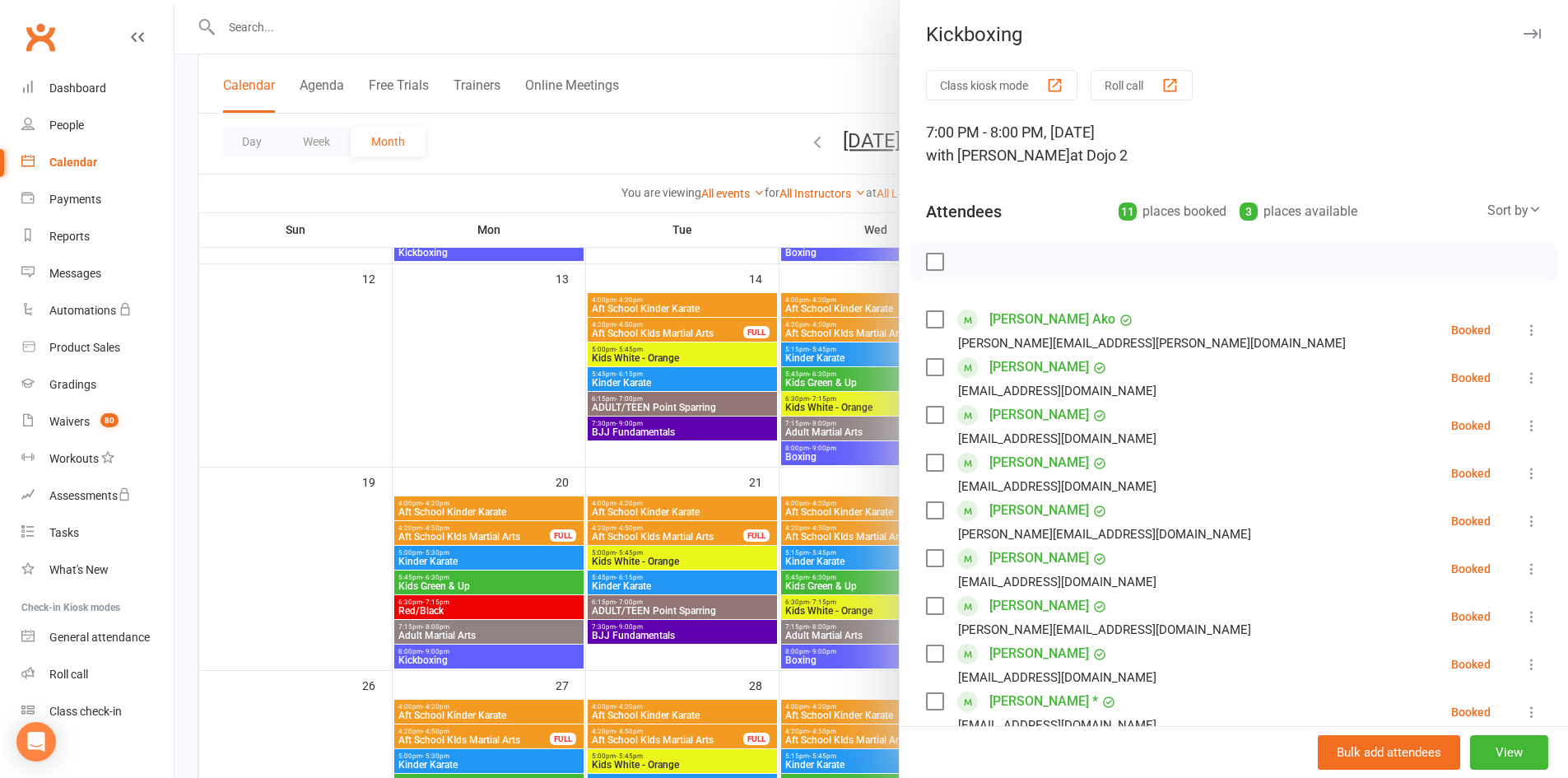
click at [1335, 196] on div "Attendees 11 places booked 3 places available Sort by Last name First name Book…" at bounding box center [1233, 208] width 615 height 41
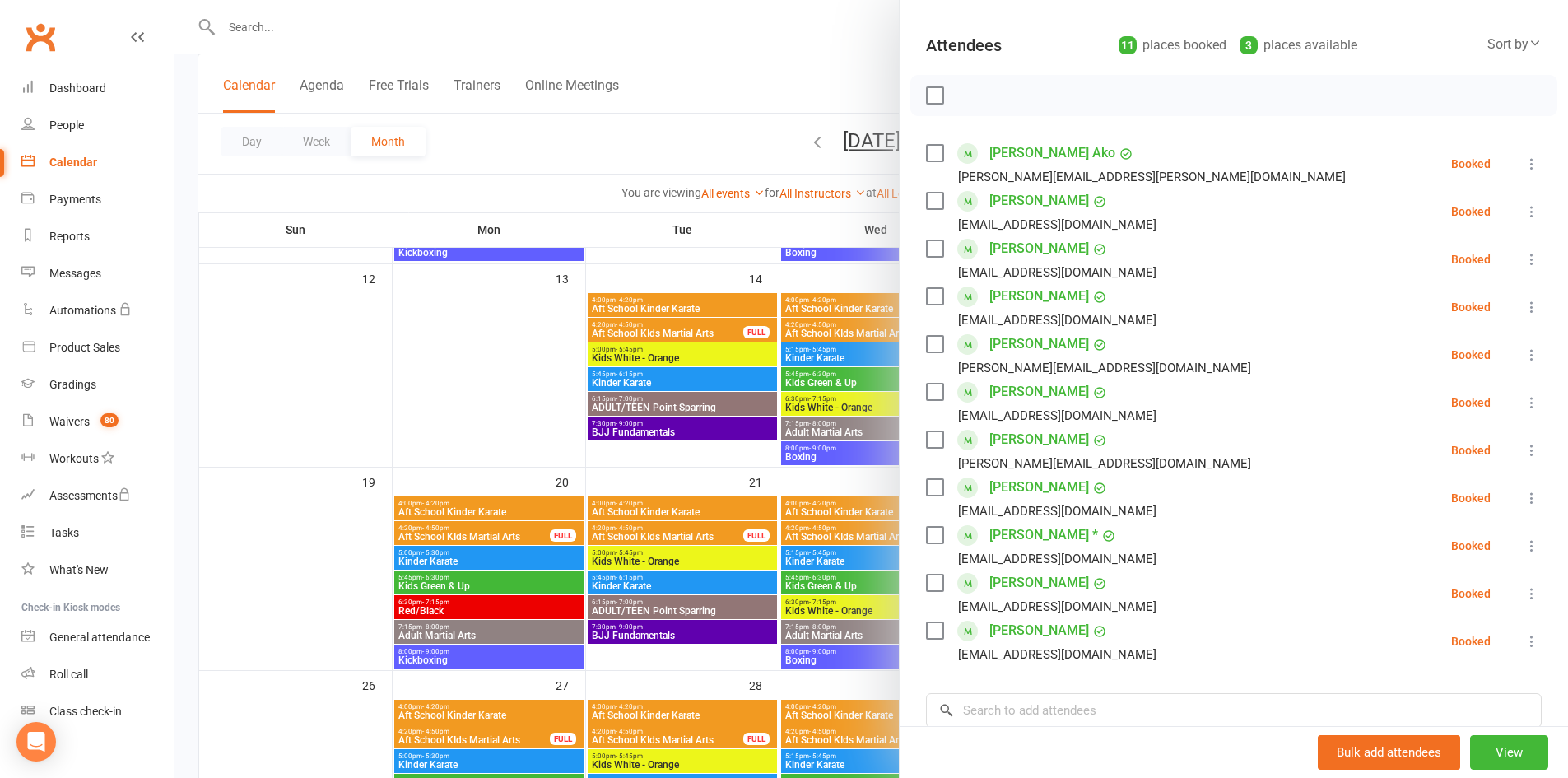
scroll to position [164, 0]
click at [510, 331] on div at bounding box center [871, 389] width 1393 height 778
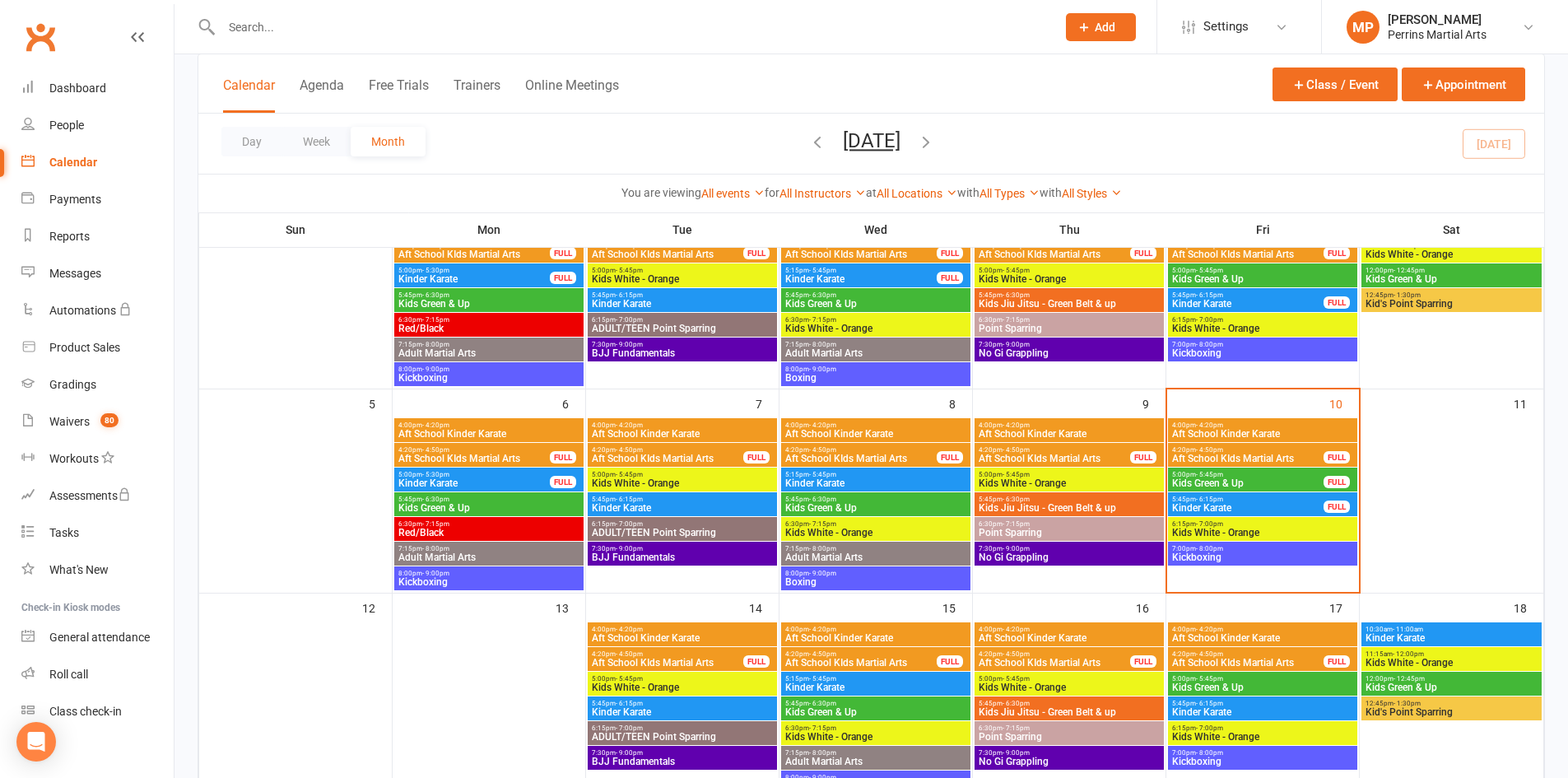
click at [1227, 361] on div "7:00pm - 8:00pm Kickboxing" at bounding box center [1262, 350] width 190 height 24
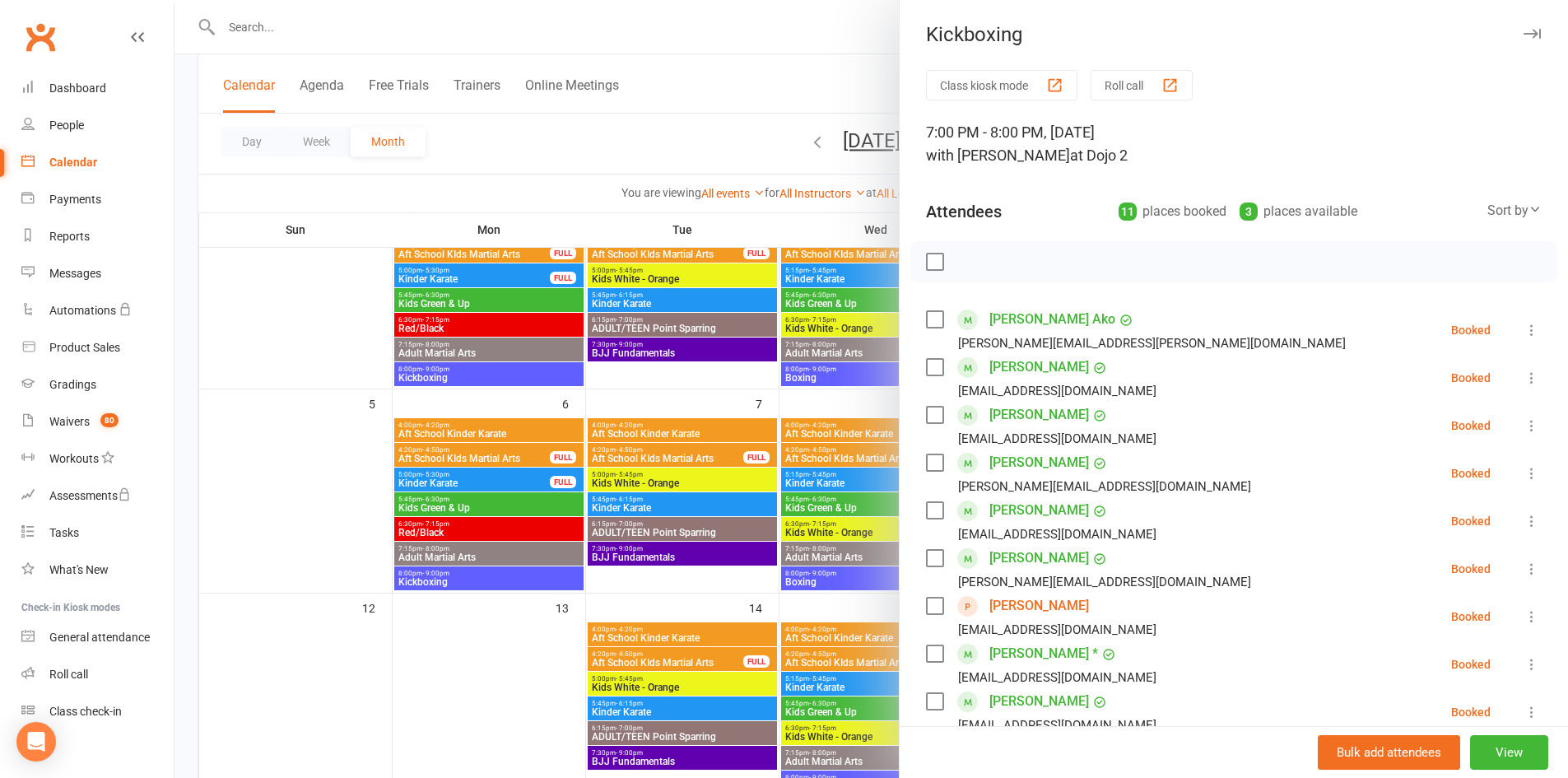
click at [1491, 26] on div "Kickboxing" at bounding box center [1233, 35] width 668 height 23
click at [1521, 40] on button "button" at bounding box center [1531, 34] width 20 height 20
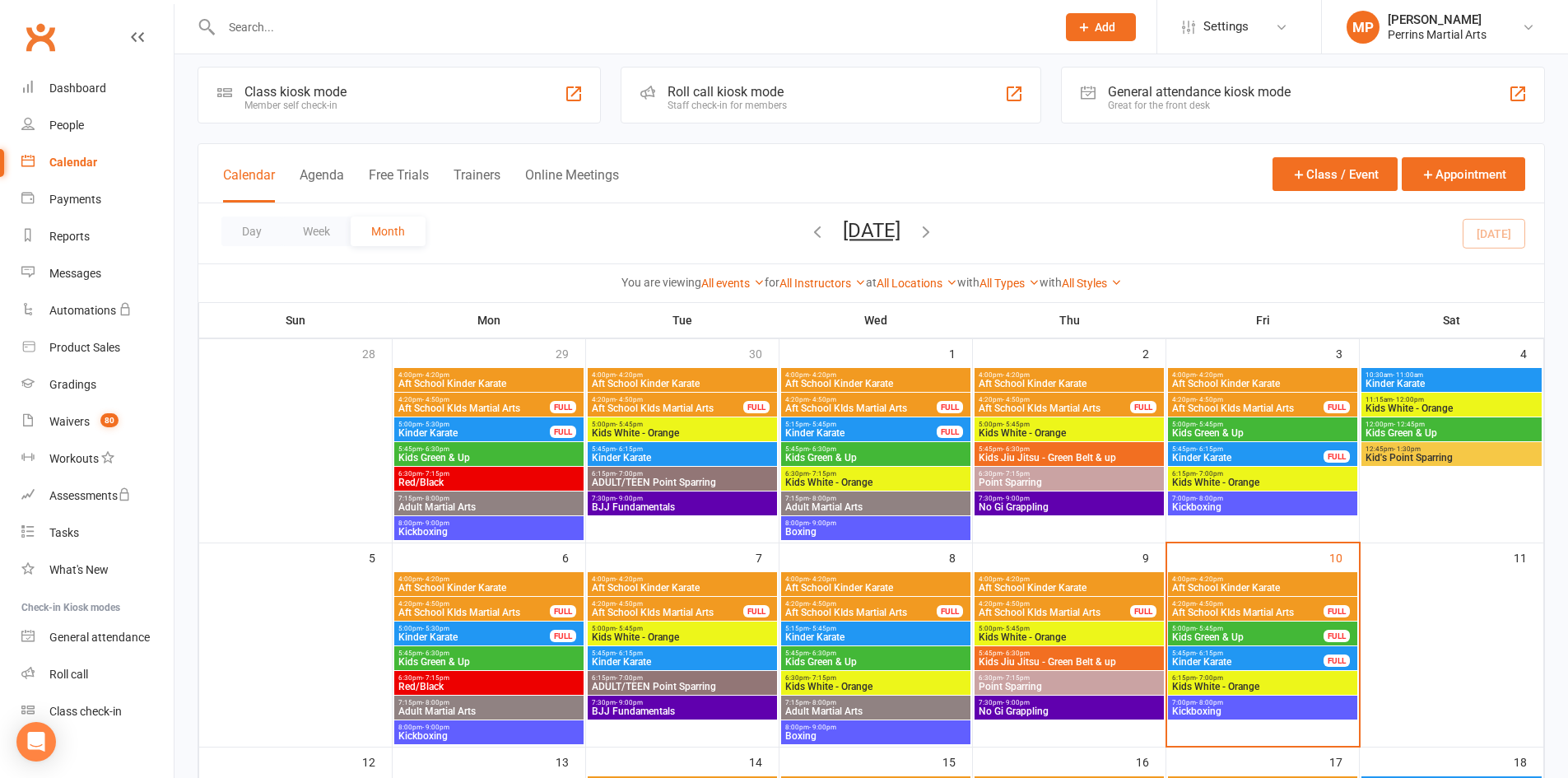
scroll to position [0, 0]
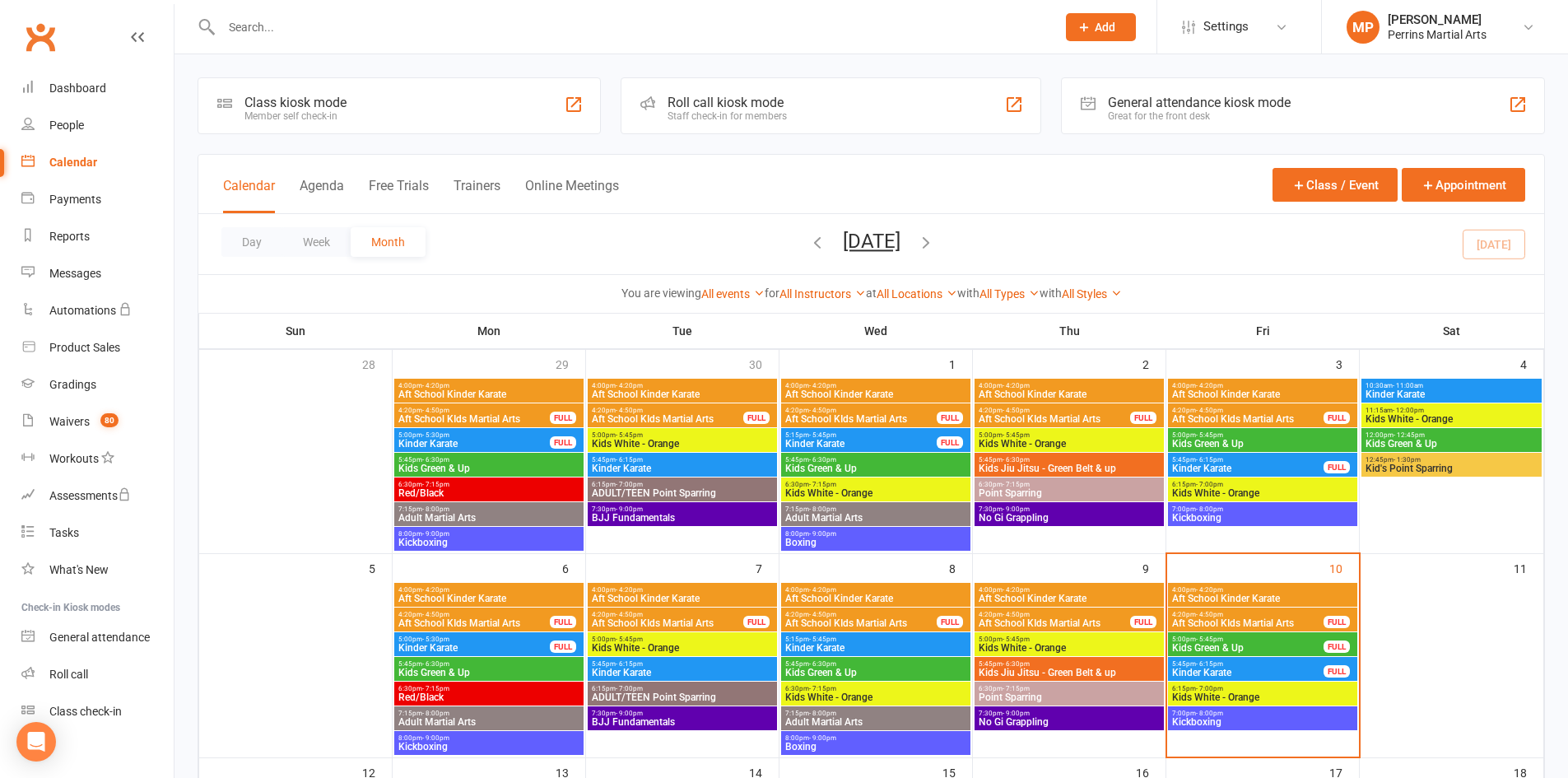
click at [808, 246] on icon "button" at bounding box center [817, 241] width 18 height 18
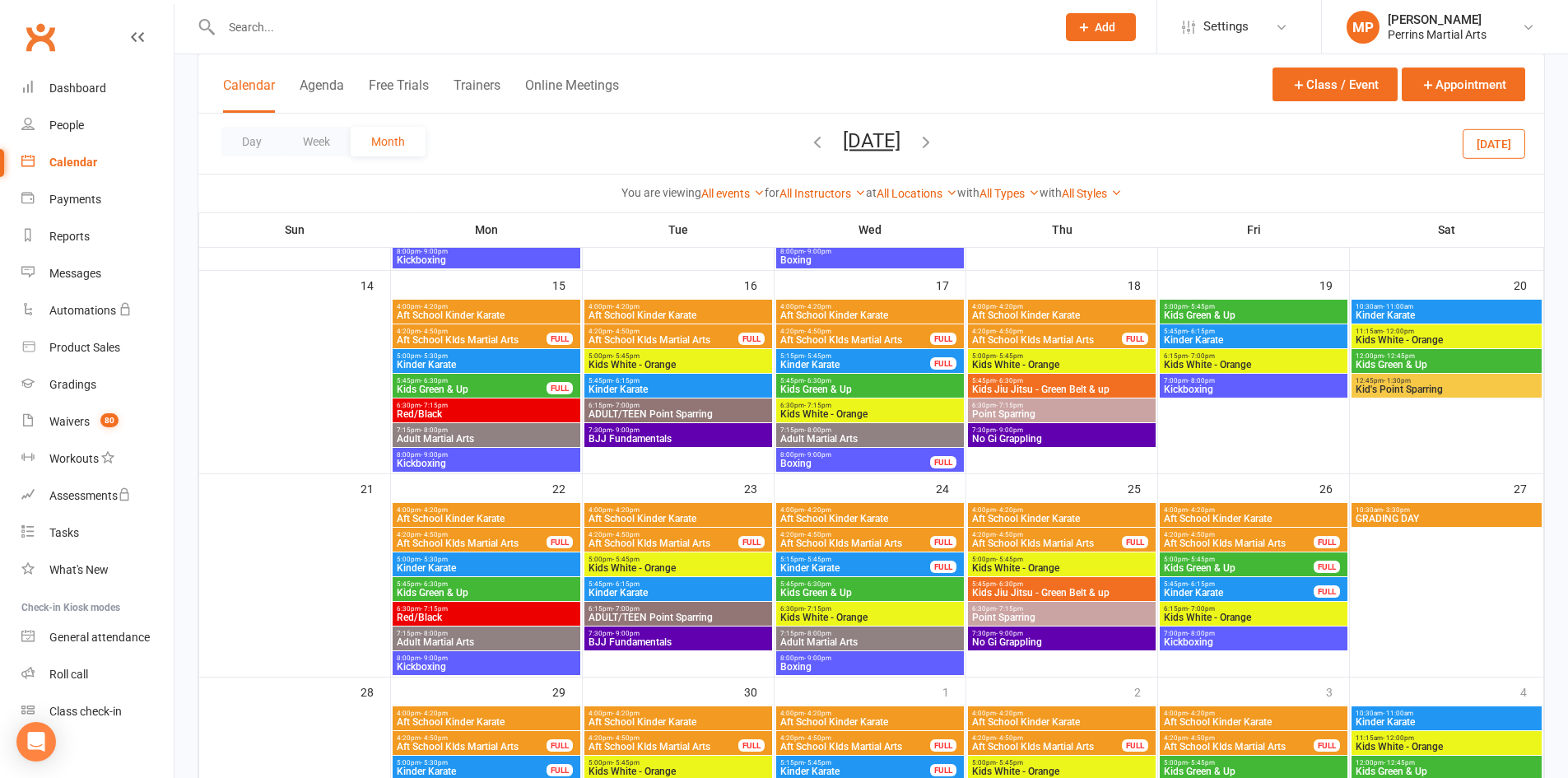
scroll to position [494, 0]
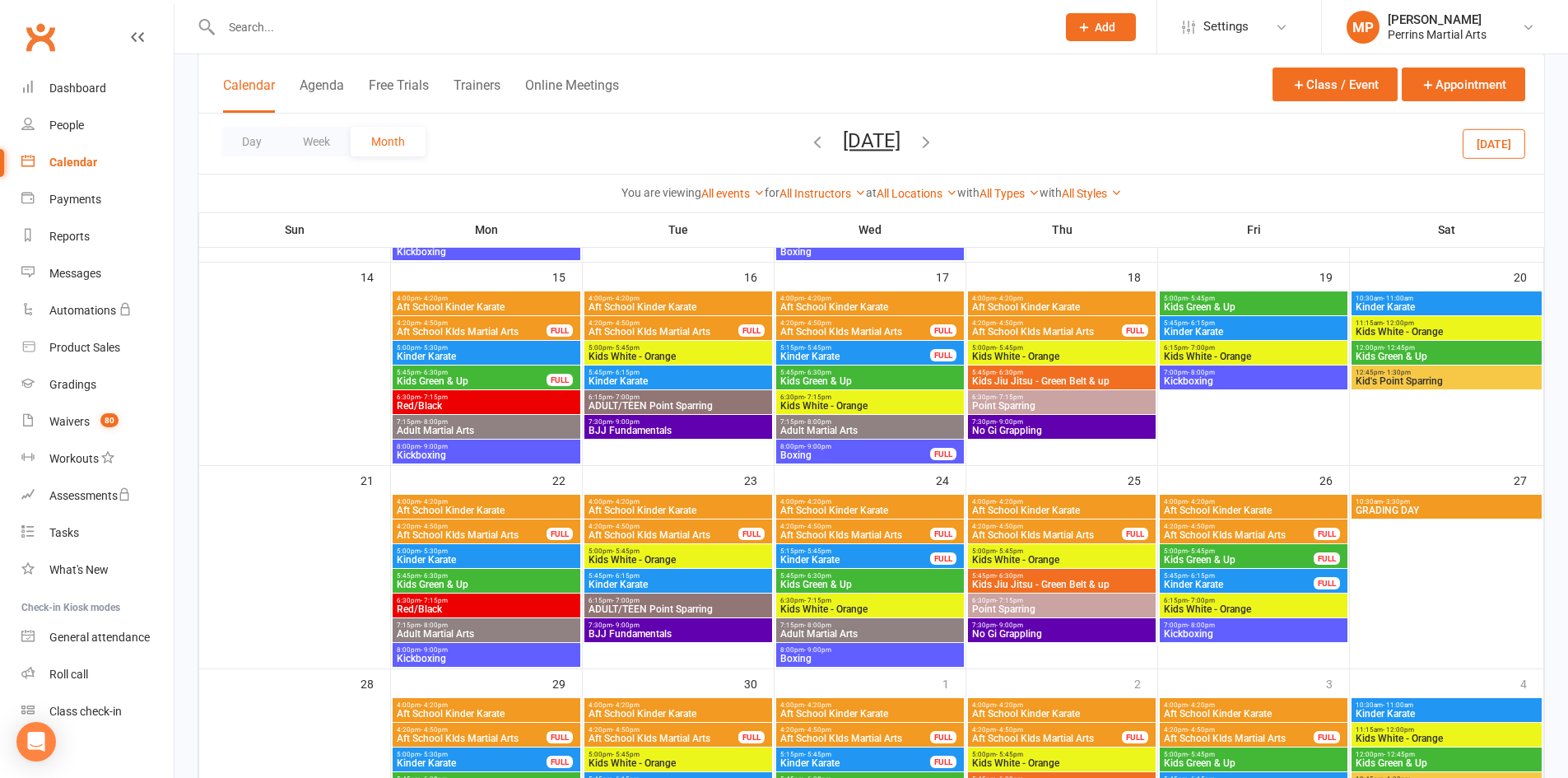
click at [1260, 634] on span "Kickboxing" at bounding box center [1253, 633] width 181 height 10
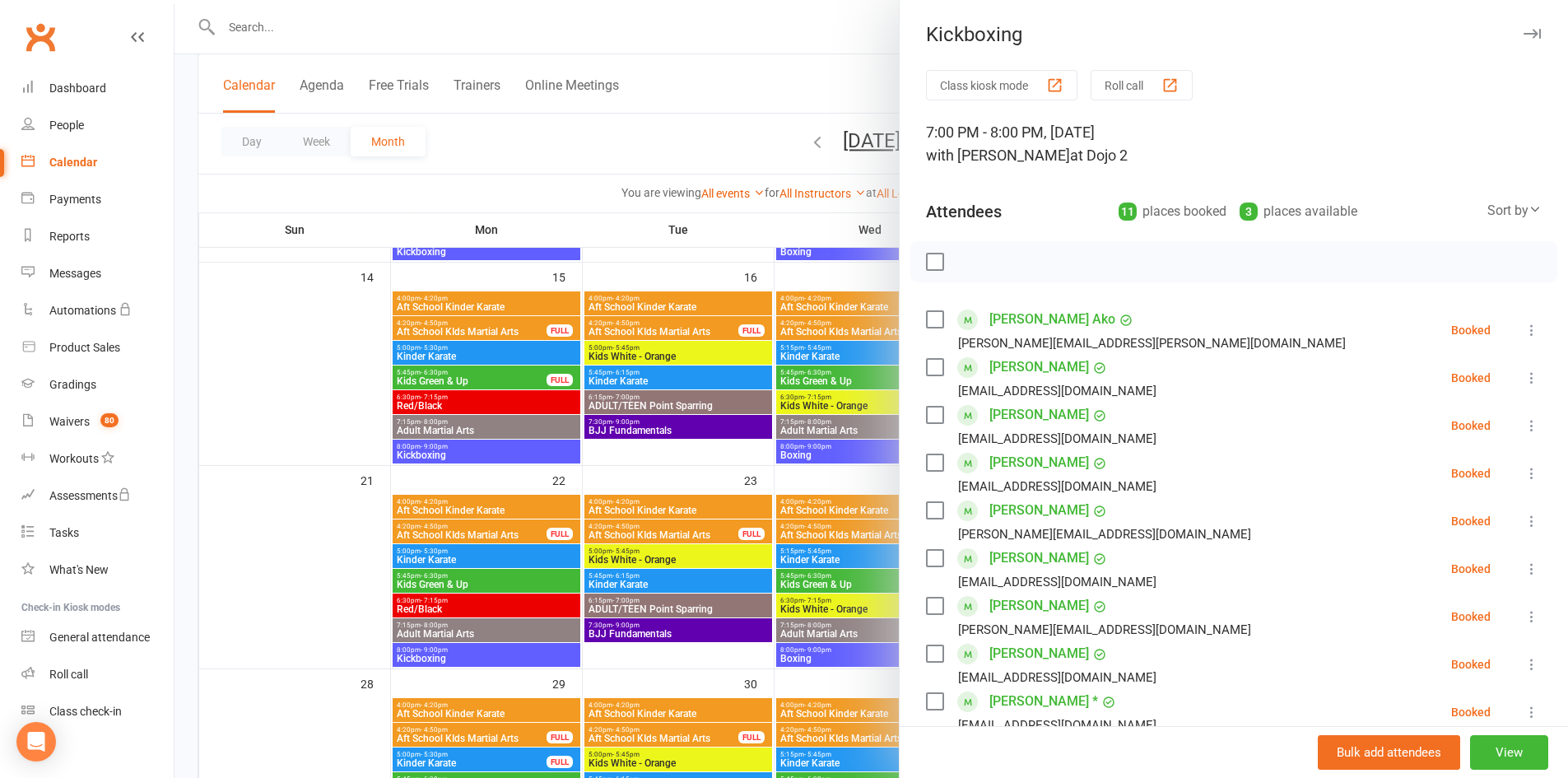
click at [1523, 37] on icon "button" at bounding box center [1532, 33] width 17 height 10
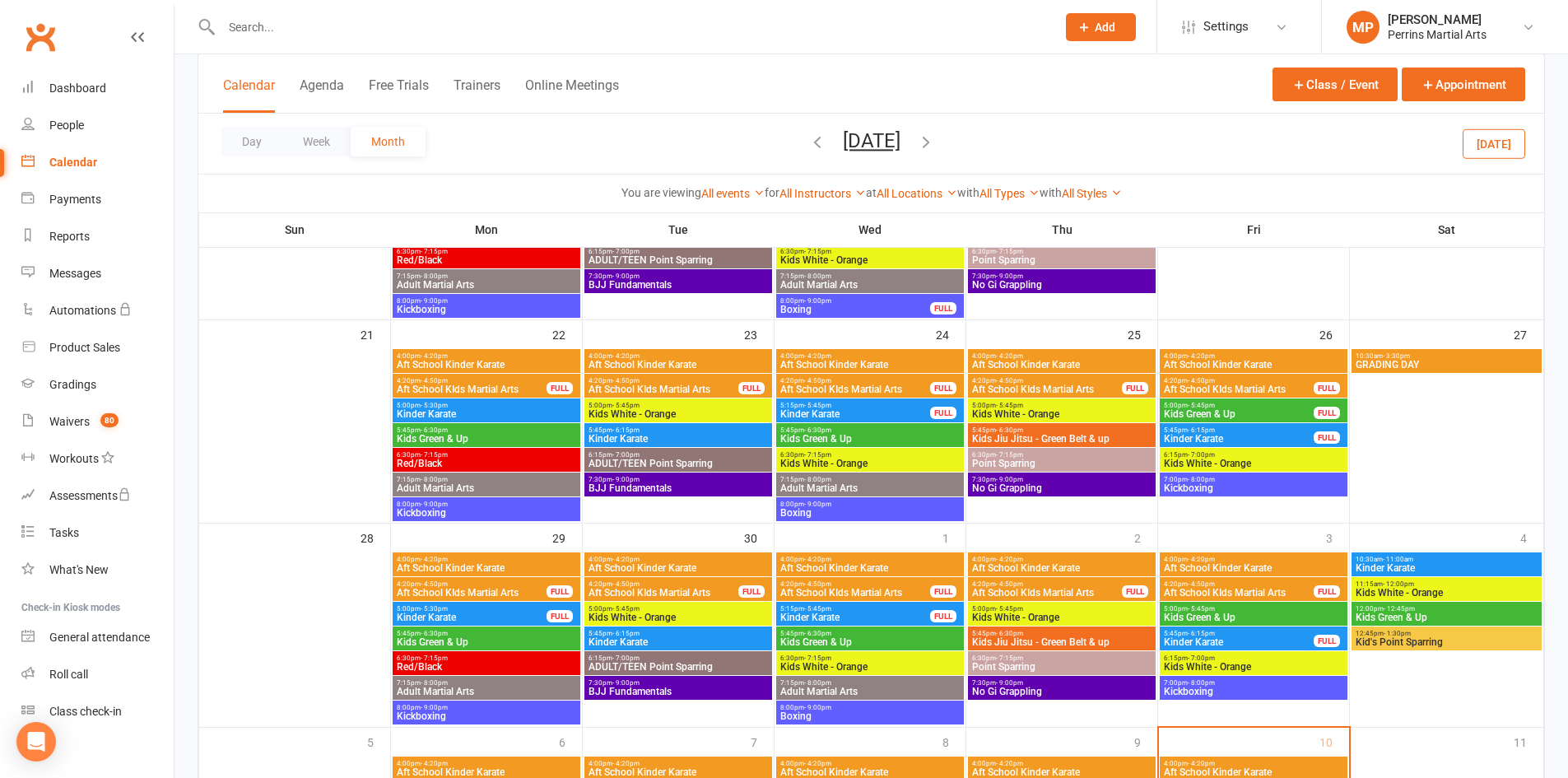
scroll to position [741, 0]
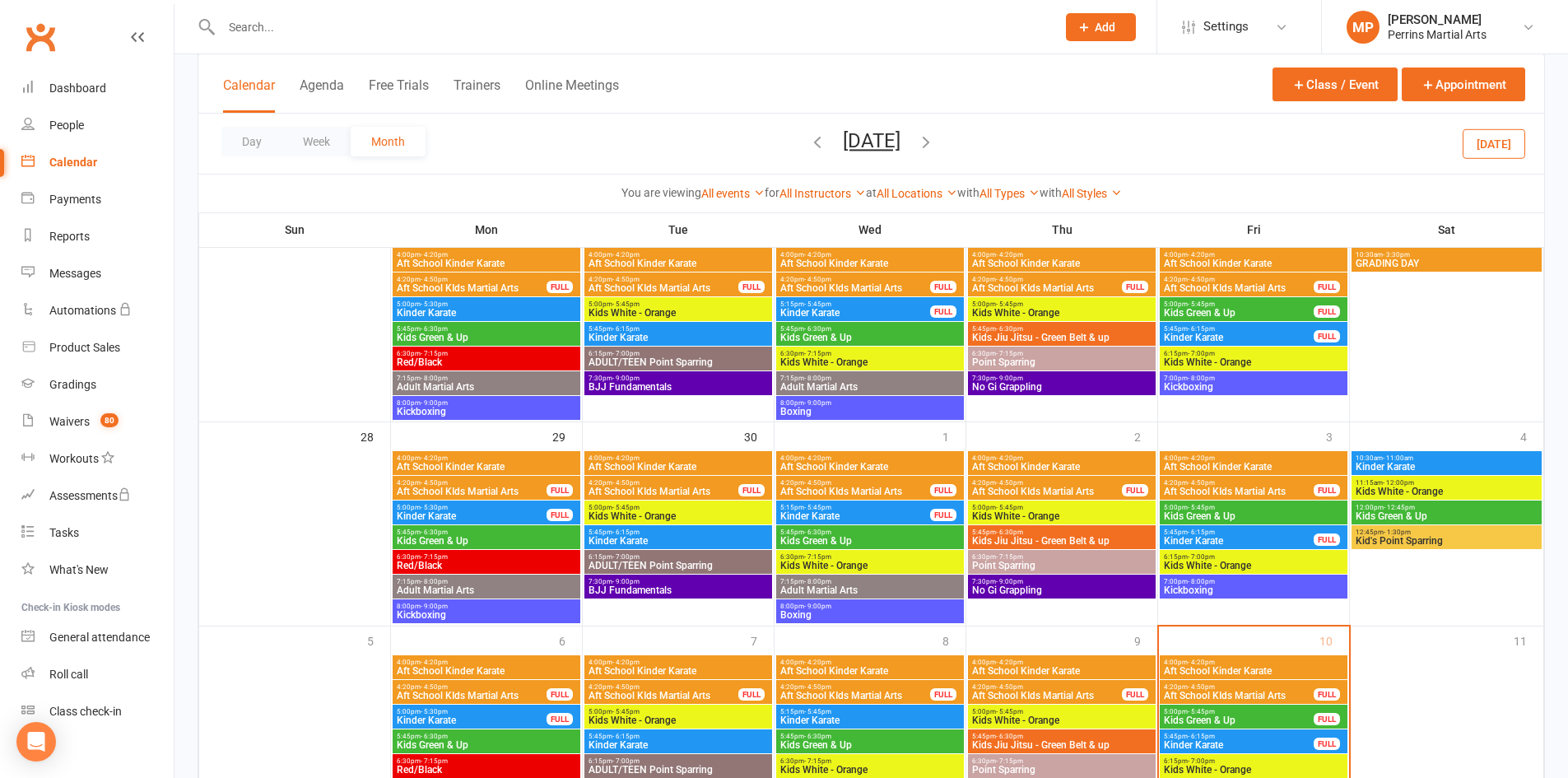
click at [1308, 593] on span "Kickboxing" at bounding box center [1253, 589] width 181 height 10
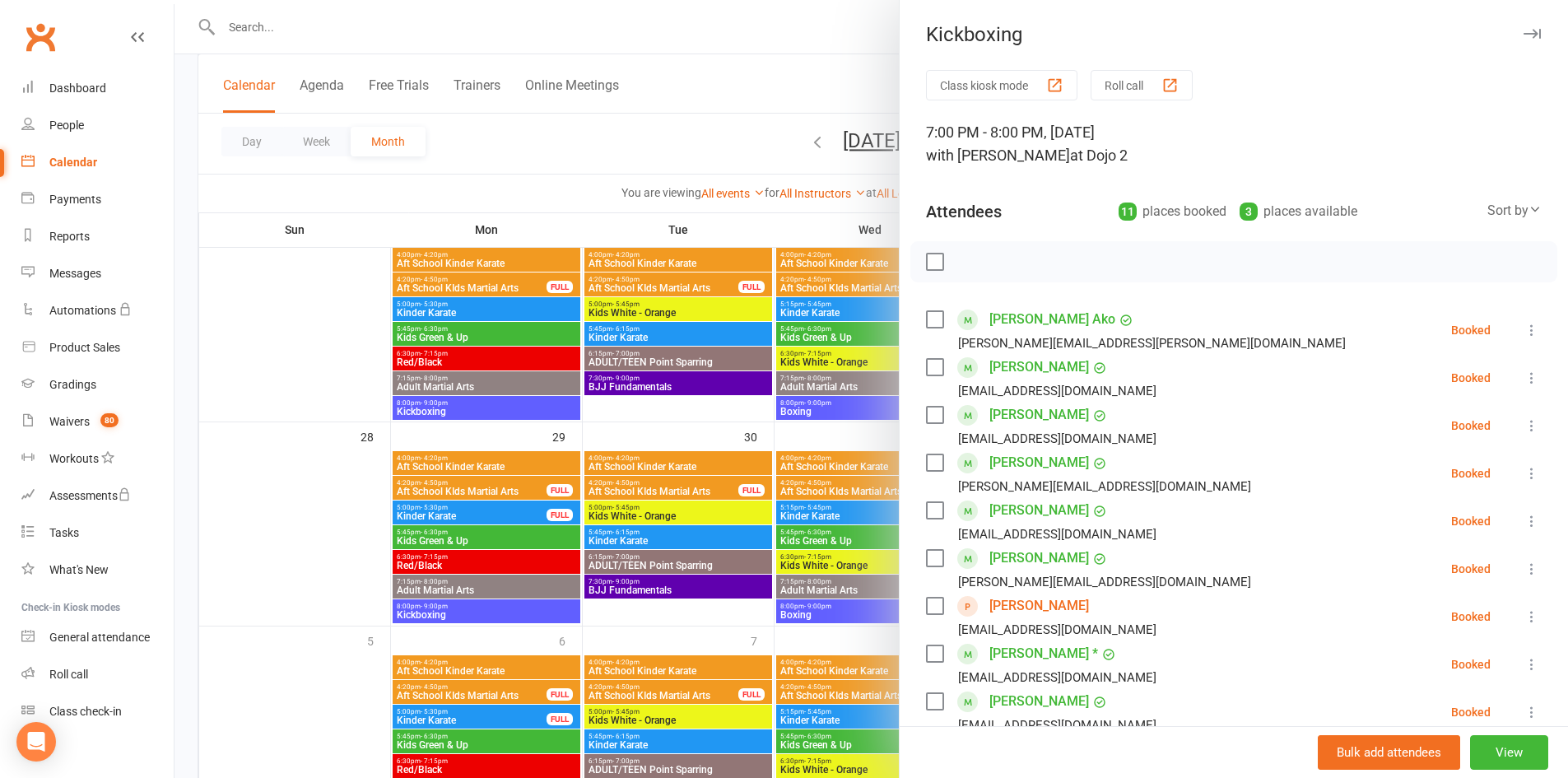
click at [1523, 32] on icon "button" at bounding box center [1532, 33] width 17 height 10
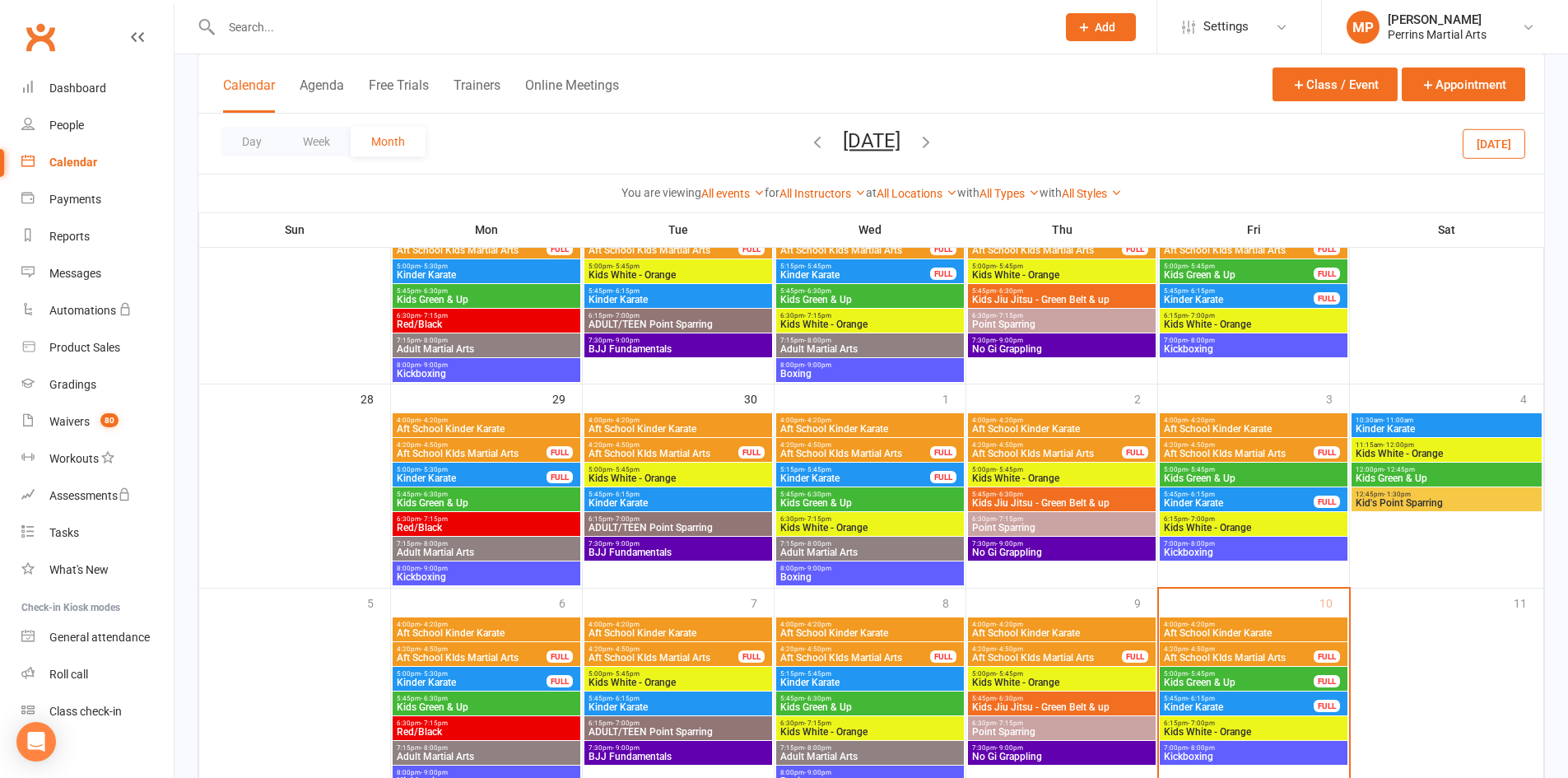
scroll to position [841, 0]
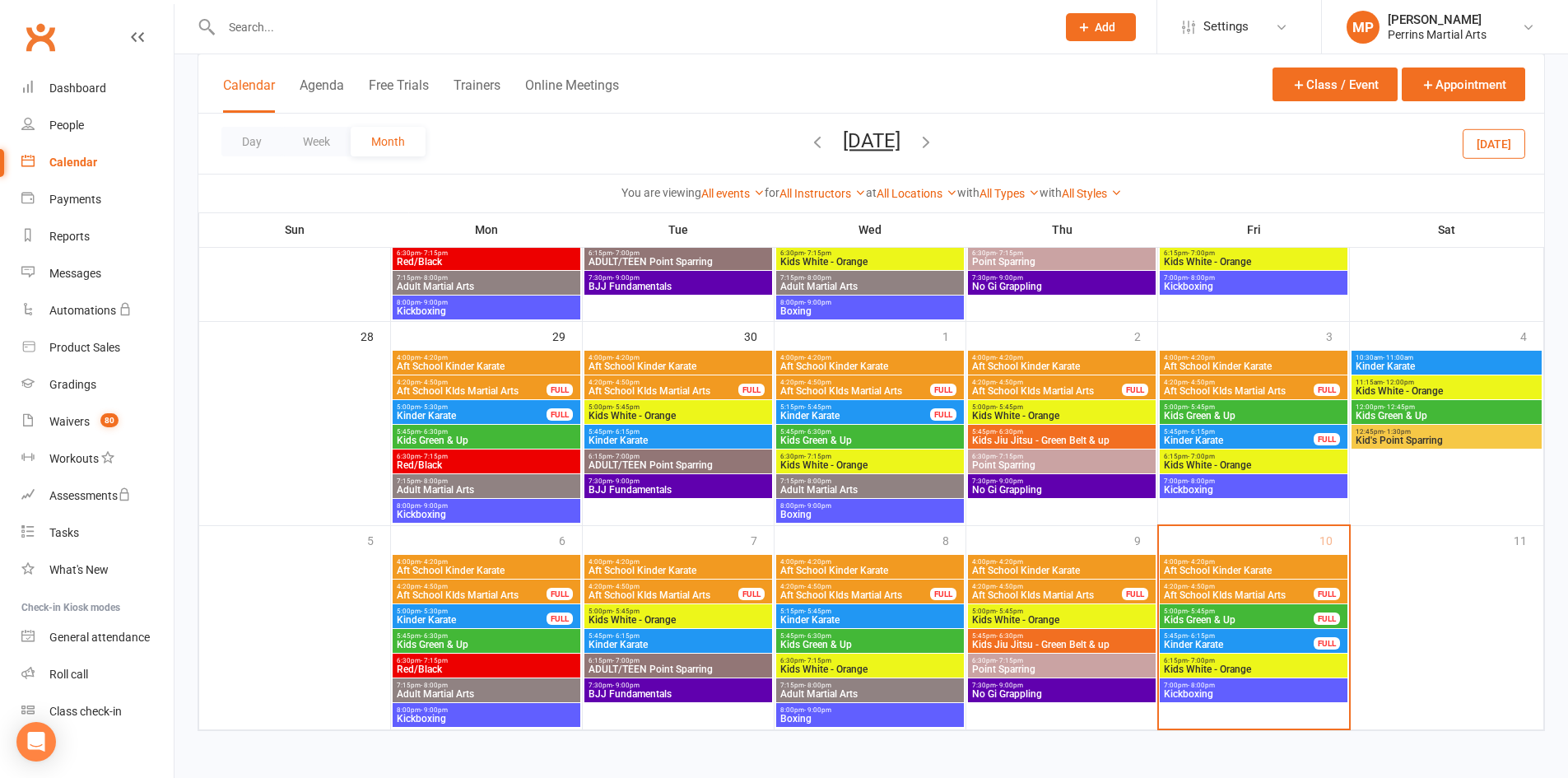
click at [1212, 691] on span "Kickboxing" at bounding box center [1253, 693] width 181 height 10
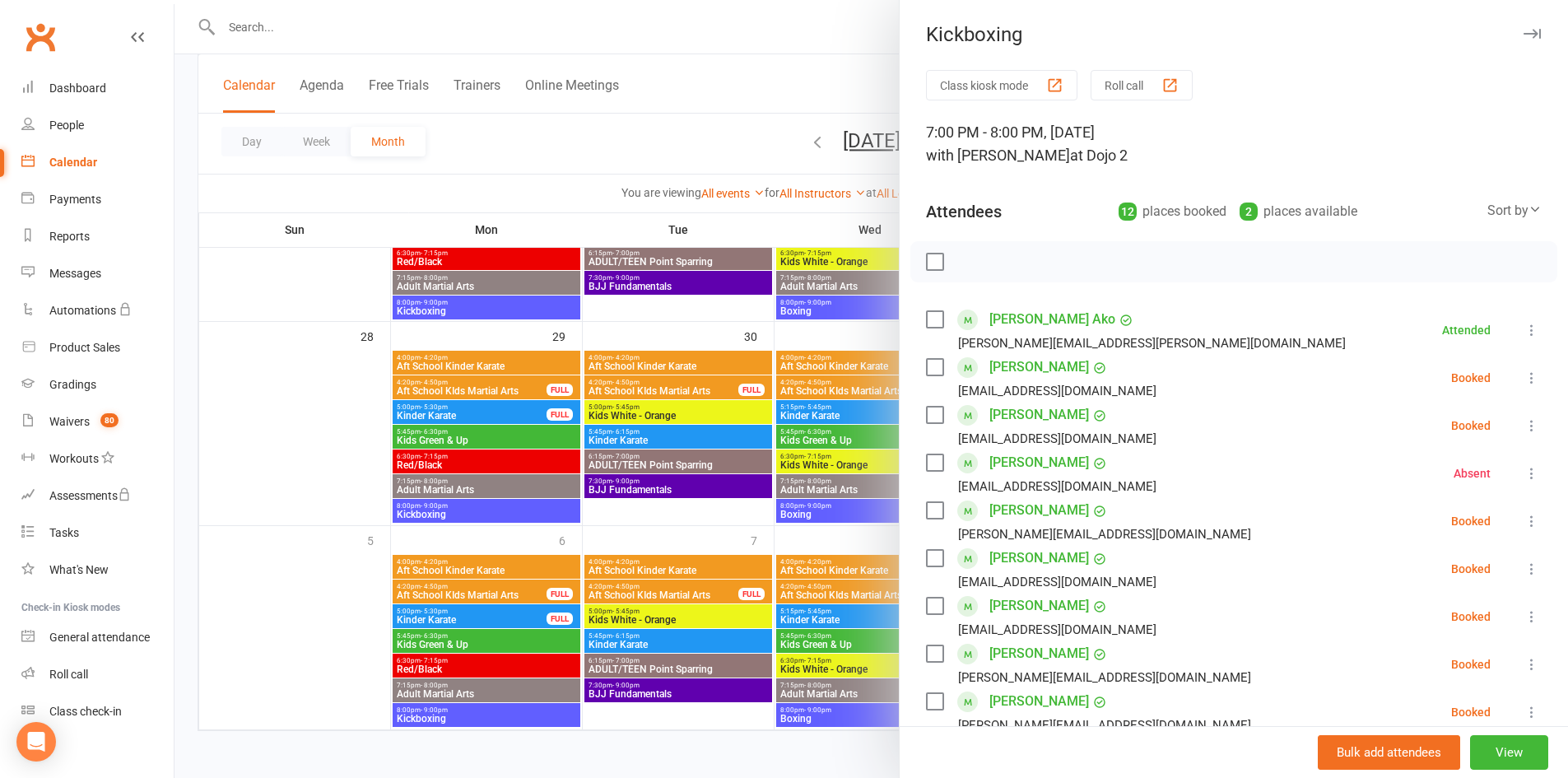
drag, startPoint x: 1503, startPoint y: 472, endPoint x: 1370, endPoint y: 489, distance: 134.1
click at [1370, 489] on li "[PERSON_NAME] [EMAIL_ADDRESS][DOMAIN_NAME] Absent More info Remove Check in Res…" at bounding box center [1233, 473] width 615 height 48
click at [81, 133] on link "People" at bounding box center [98, 125] width 152 height 37
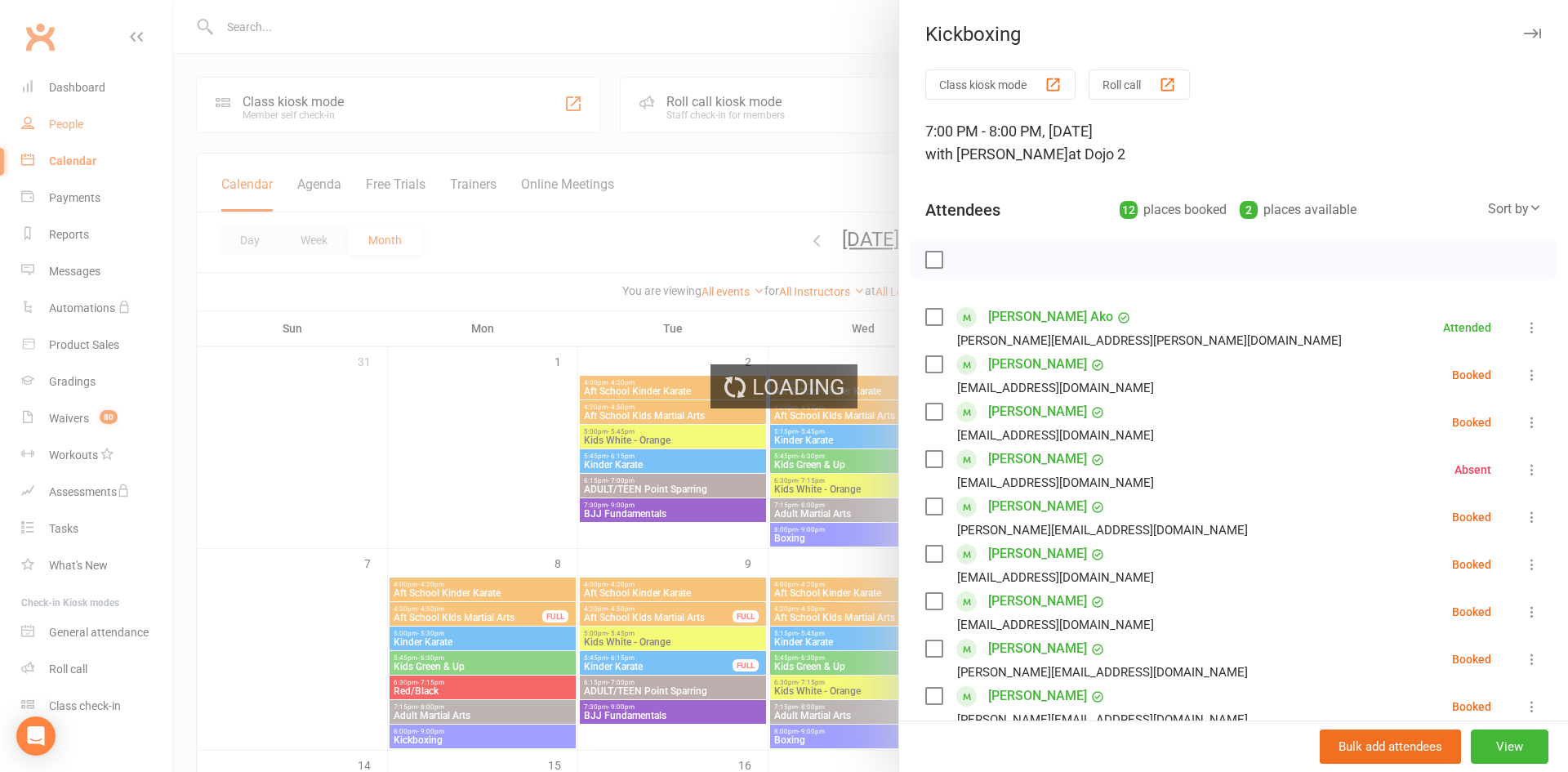
select select "100"
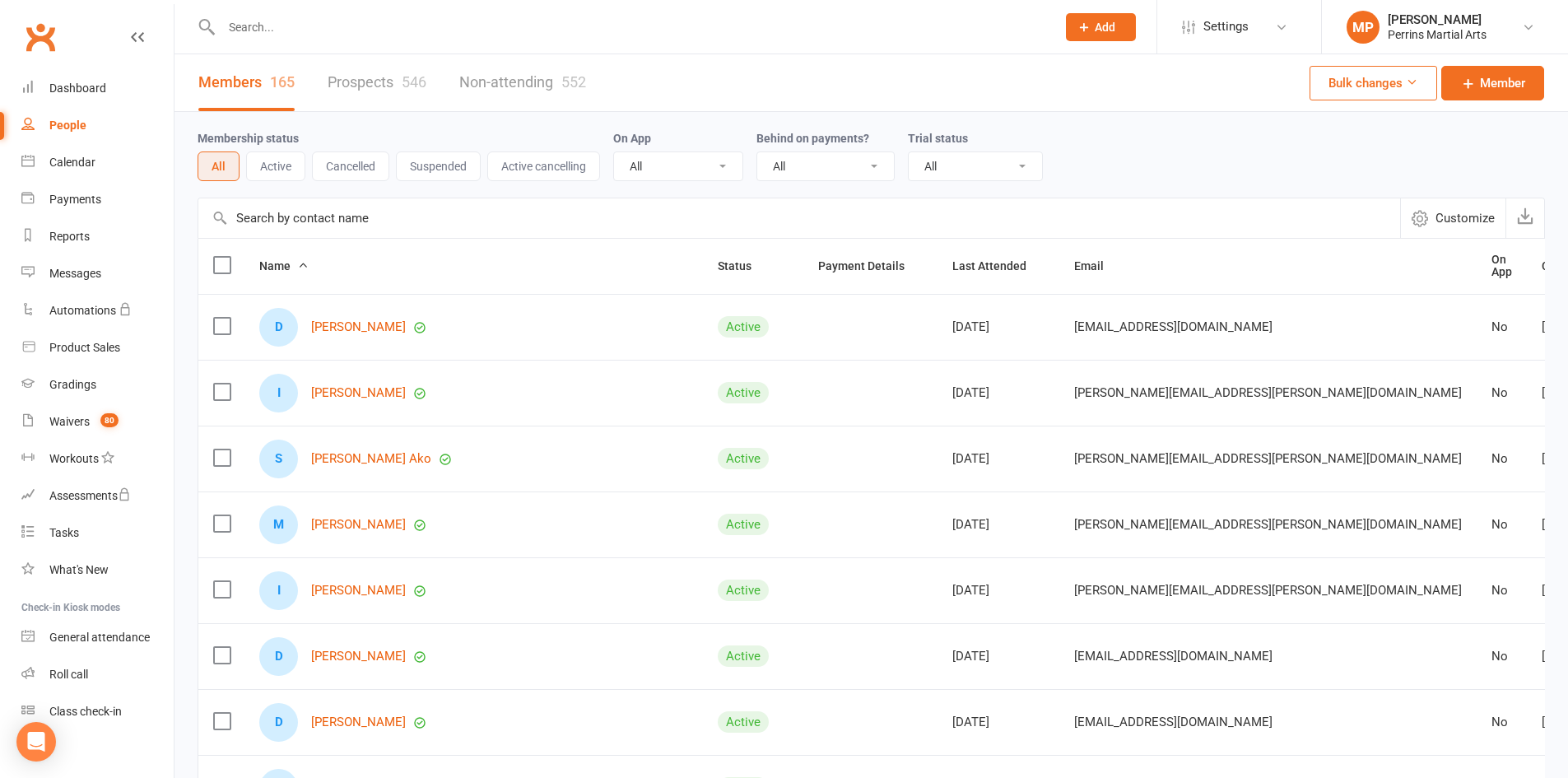
click at [412, 210] on input "text" at bounding box center [799, 218] width 1201 height 40
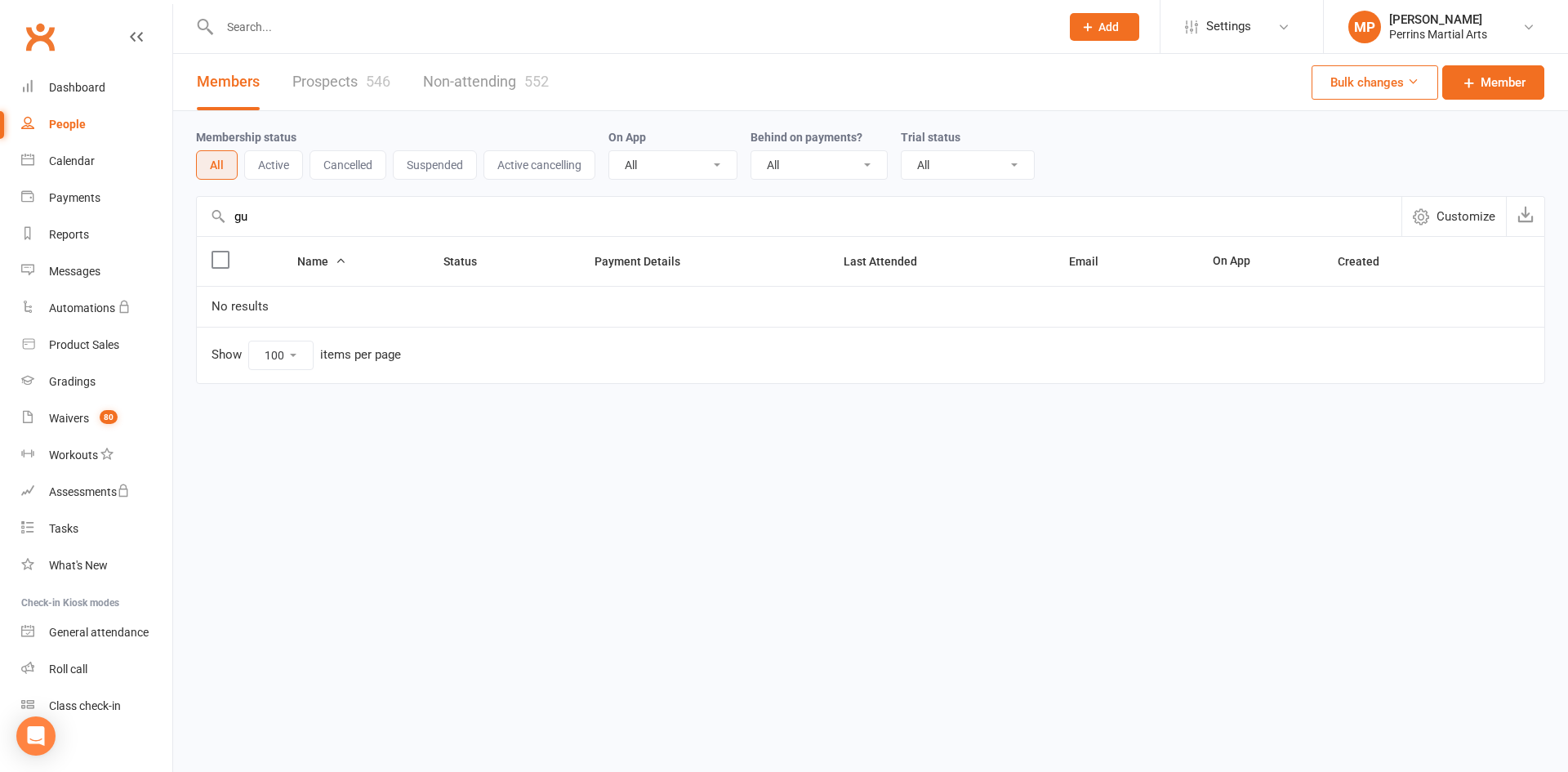
type input "g"
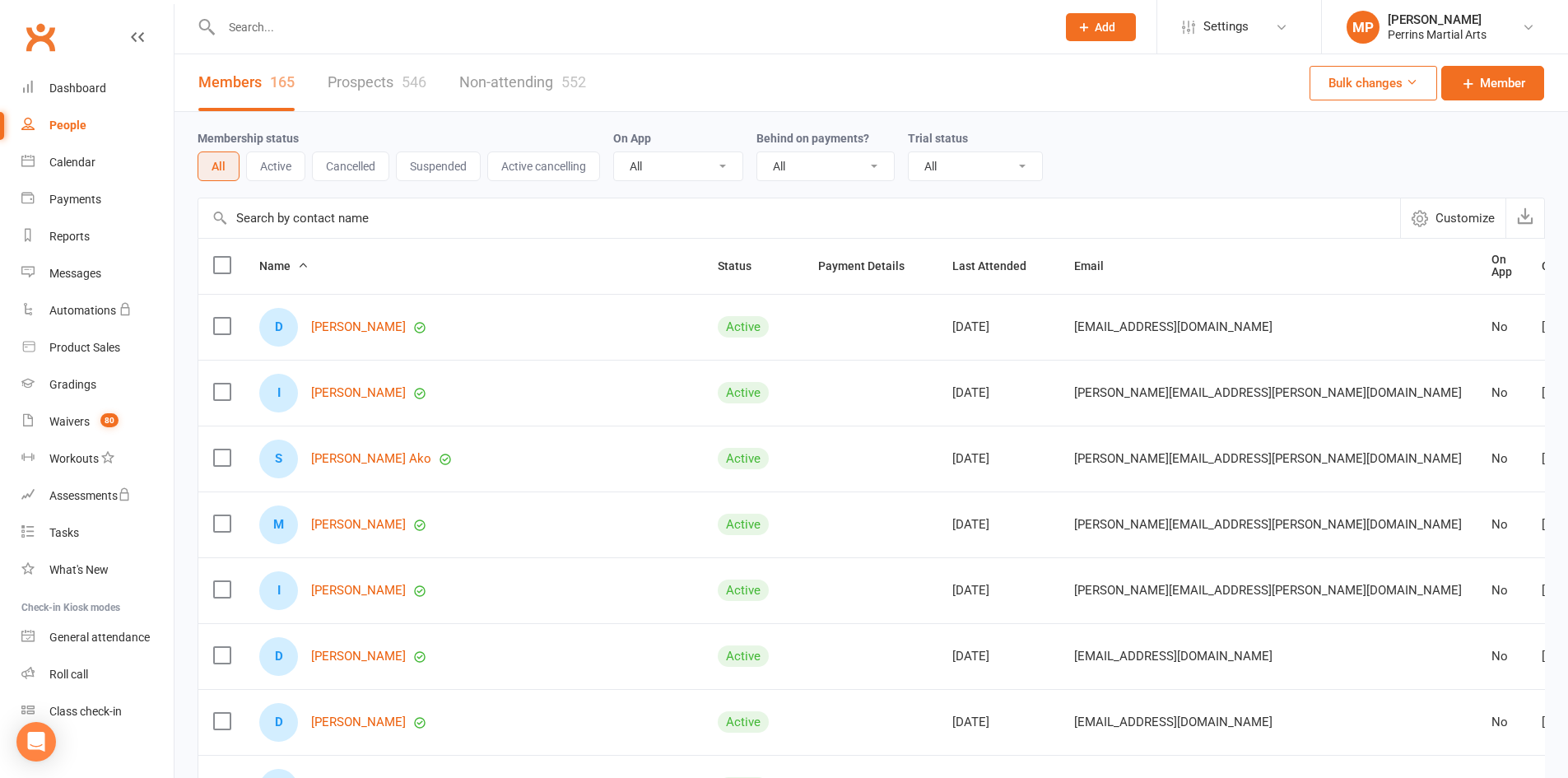
type input "h"
click at [1541, 260] on span "Created" at bounding box center [1571, 266] width 60 height 13
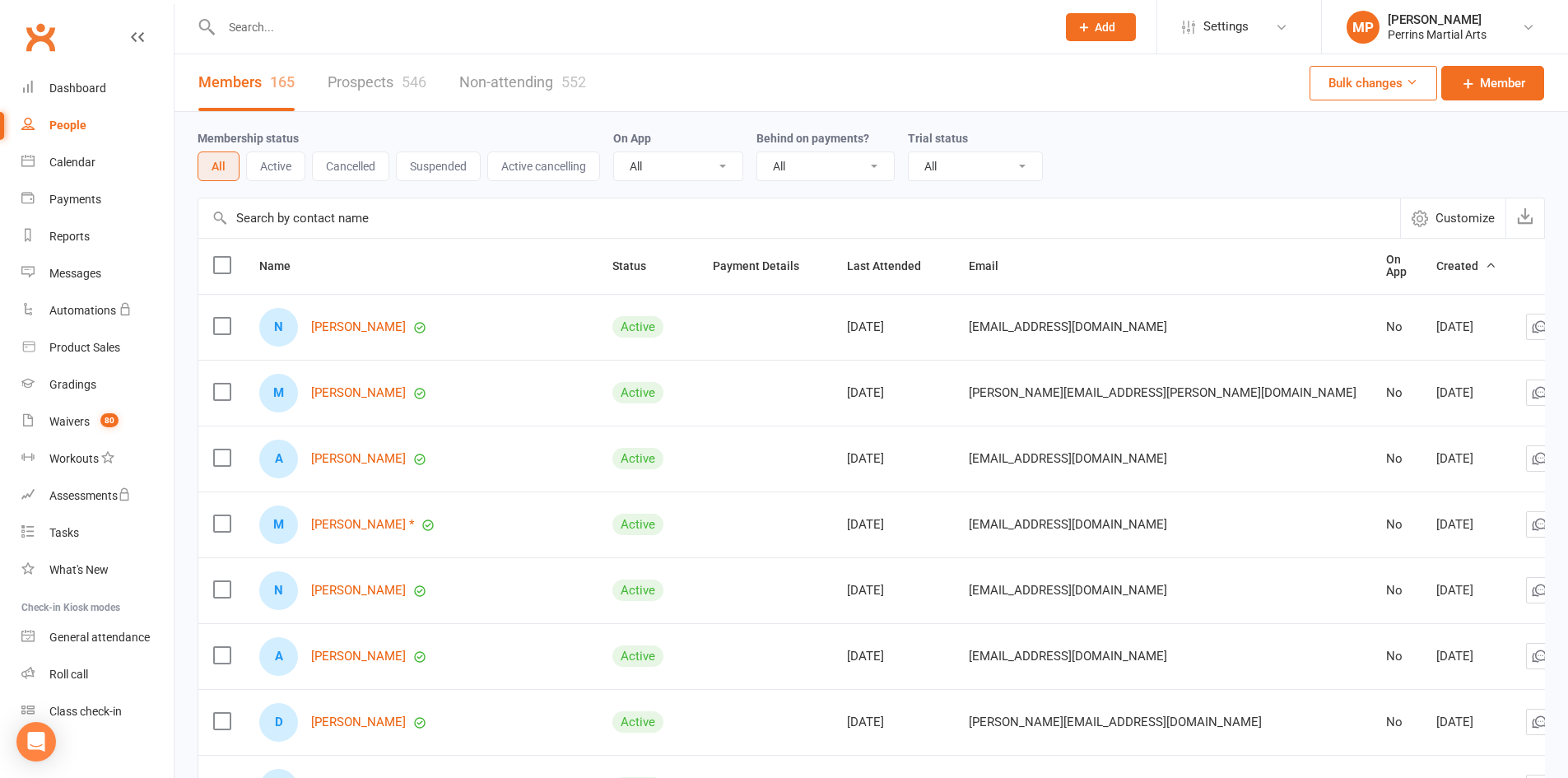
click at [1436, 270] on span "Created" at bounding box center [1465, 266] width 60 height 13
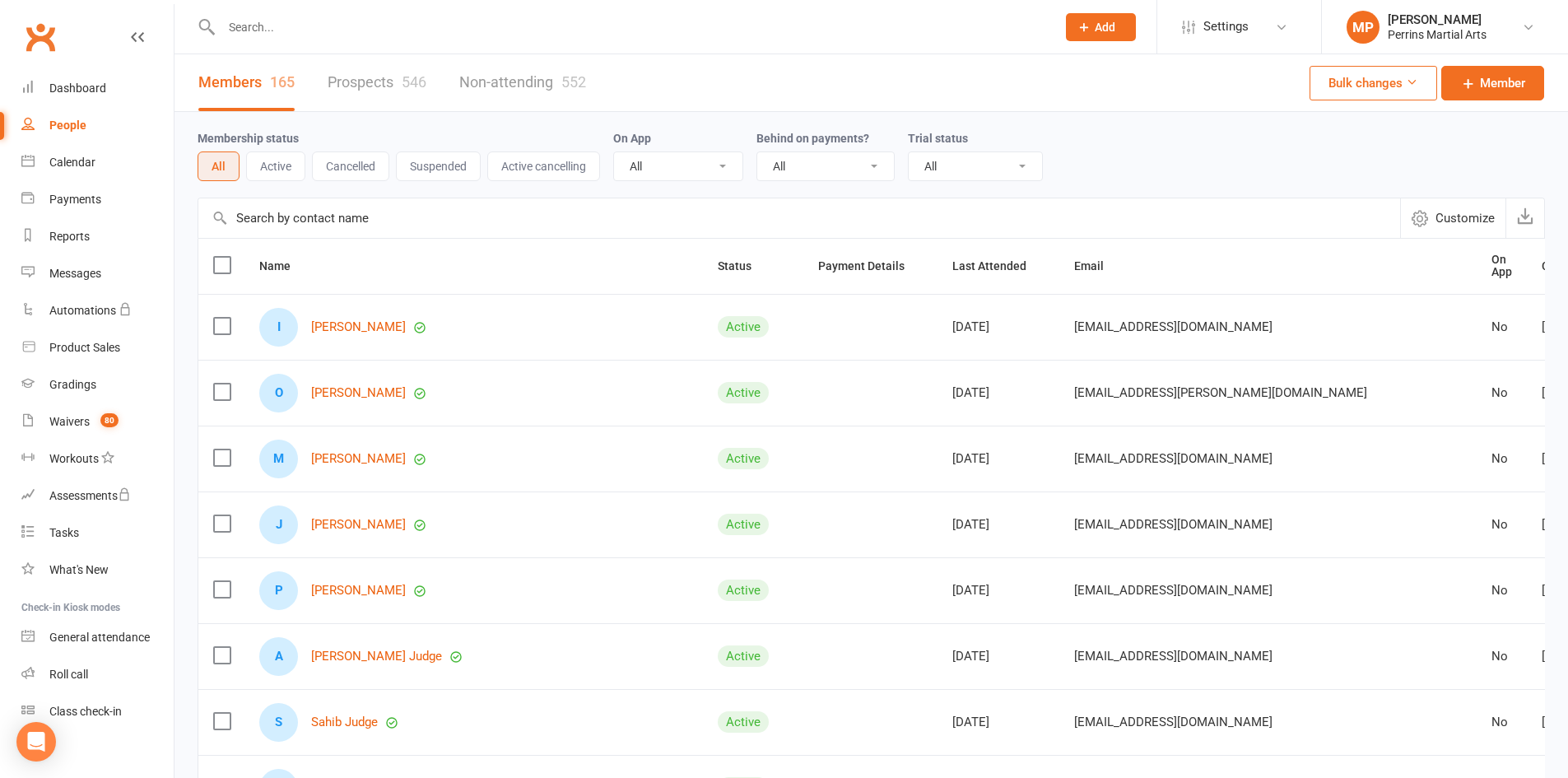
click at [1541, 261] on span "Created" at bounding box center [1571, 266] width 60 height 13
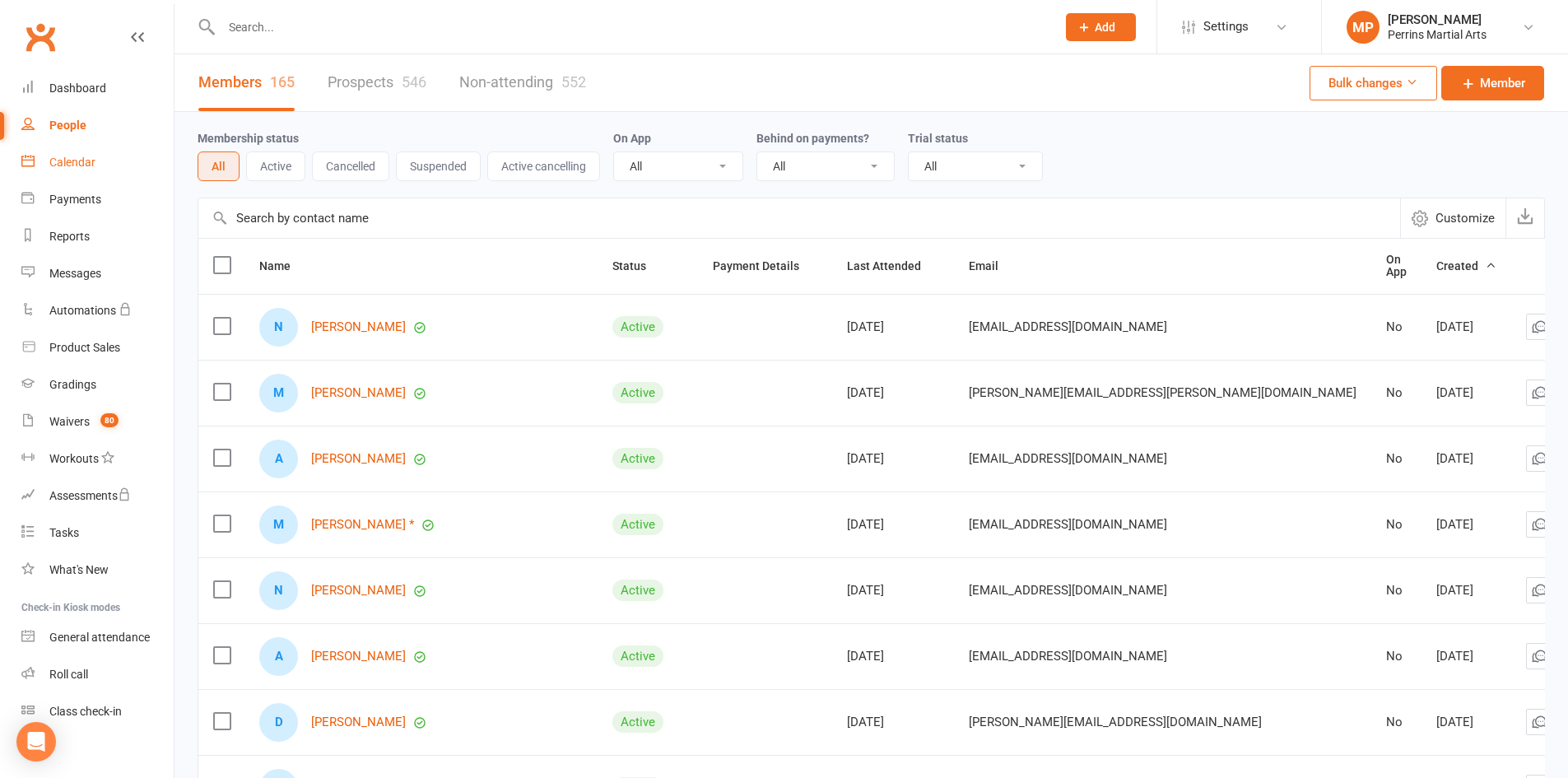
click at [116, 152] on link "Calendar" at bounding box center [98, 162] width 152 height 37
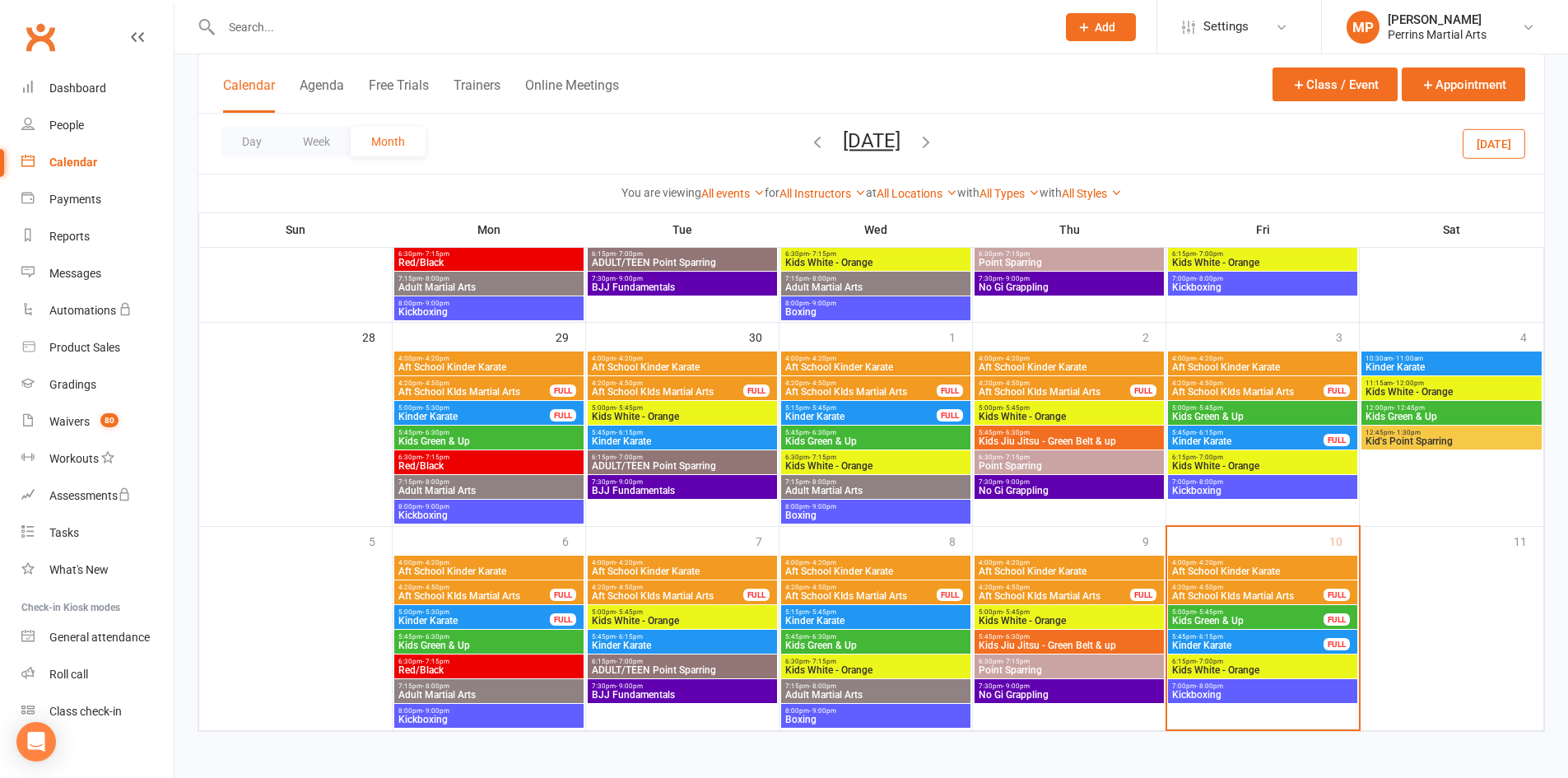
scroll to position [841, 0]
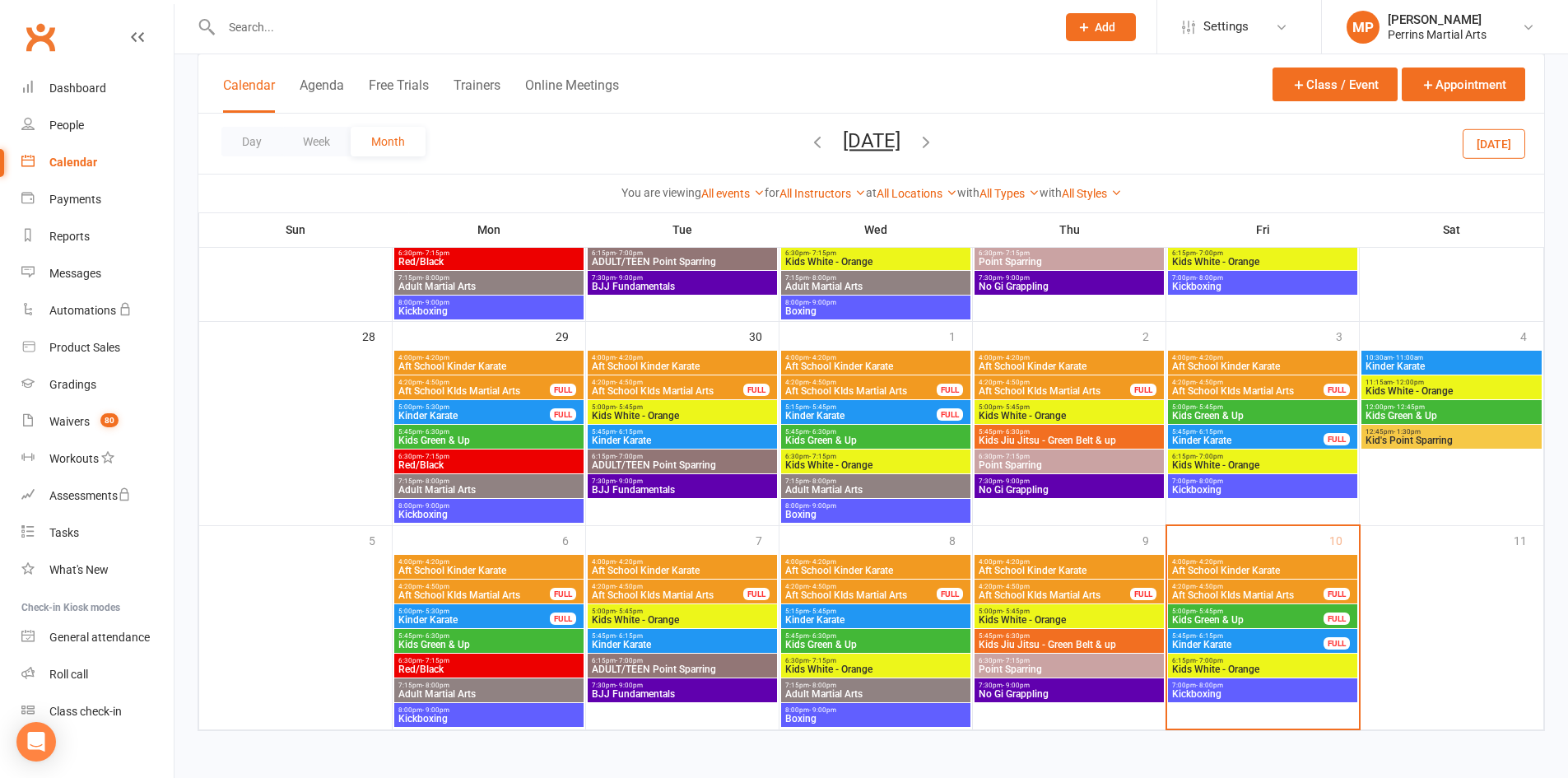
click at [1196, 683] on span "- 8:00pm" at bounding box center [1209, 685] width 27 height 8
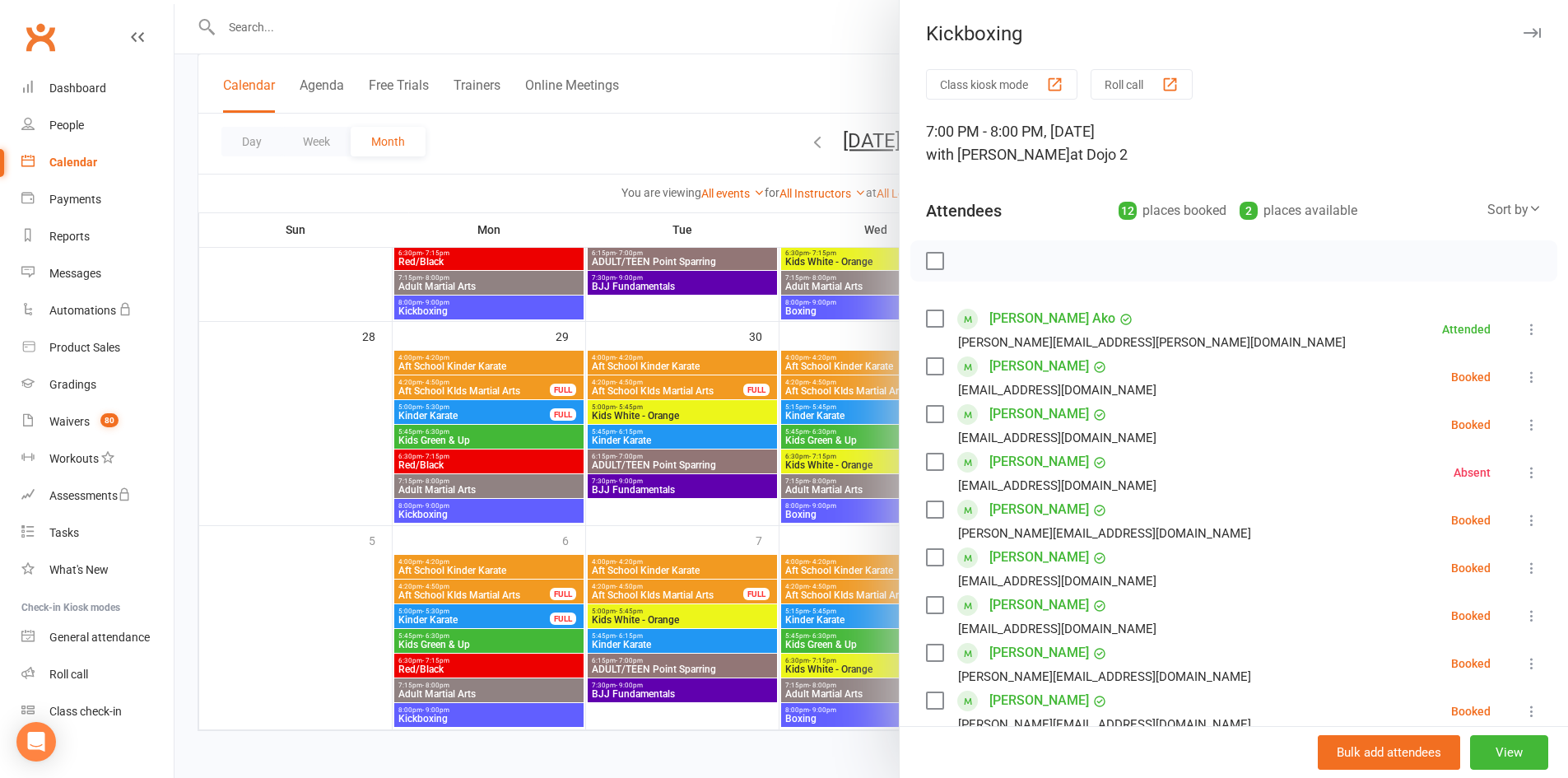
scroll to position [0, 0]
click at [1521, 41] on button "button" at bounding box center [1531, 34] width 20 height 20
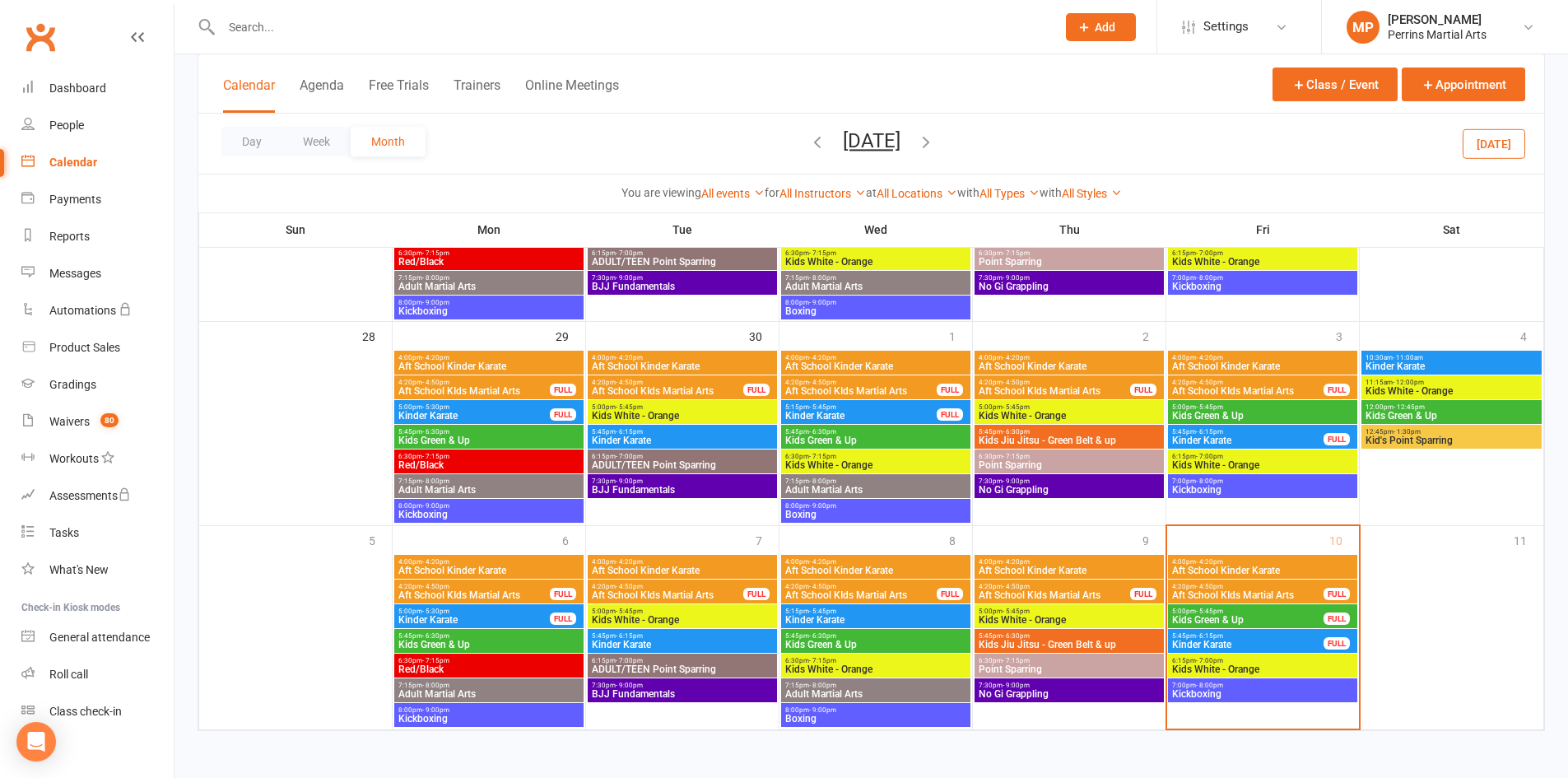
click at [1251, 665] on span "Kids White - Orange" at bounding box center [1262, 668] width 183 height 10
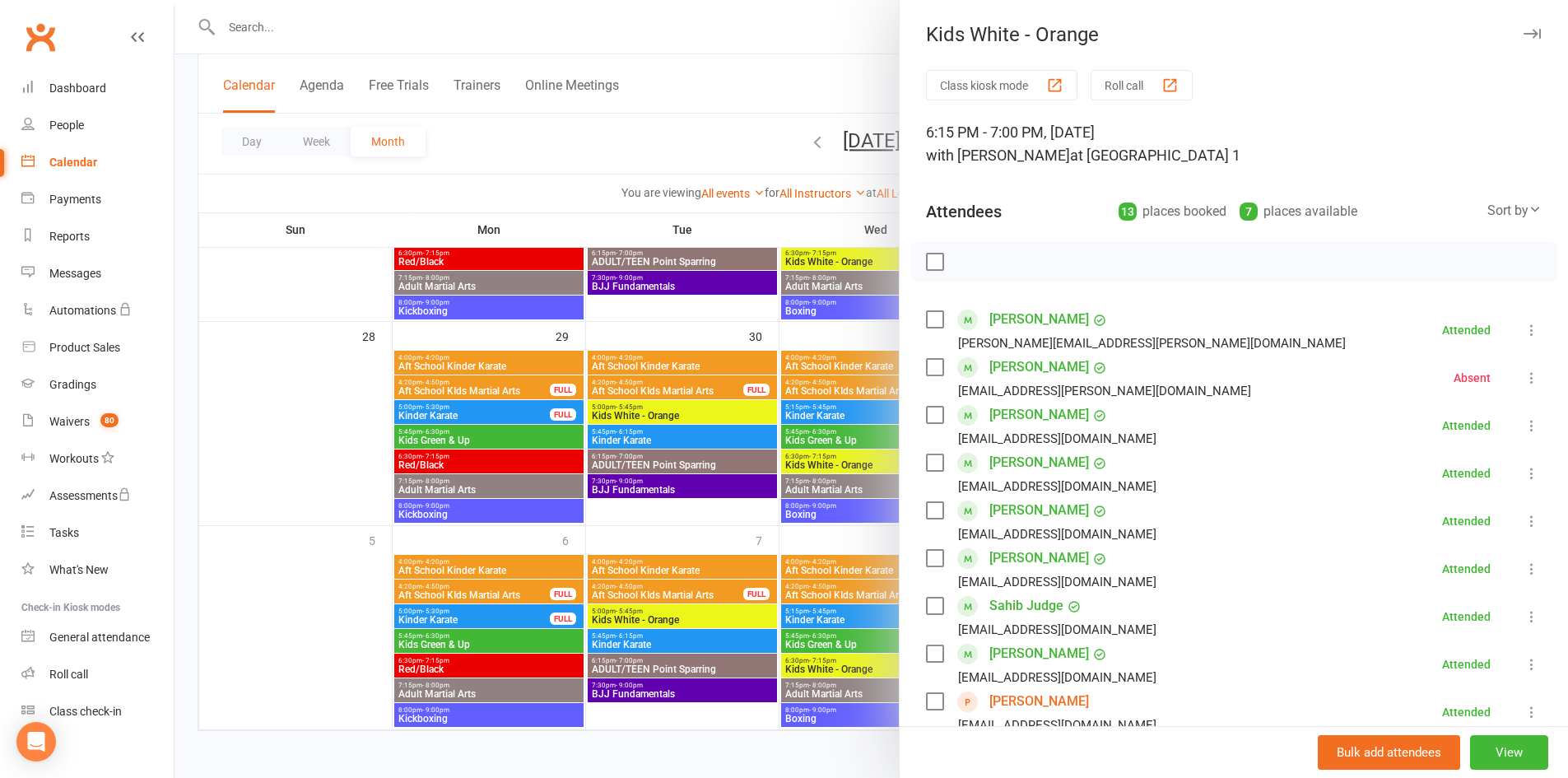
click at [1523, 31] on icon "button" at bounding box center [1532, 33] width 17 height 10
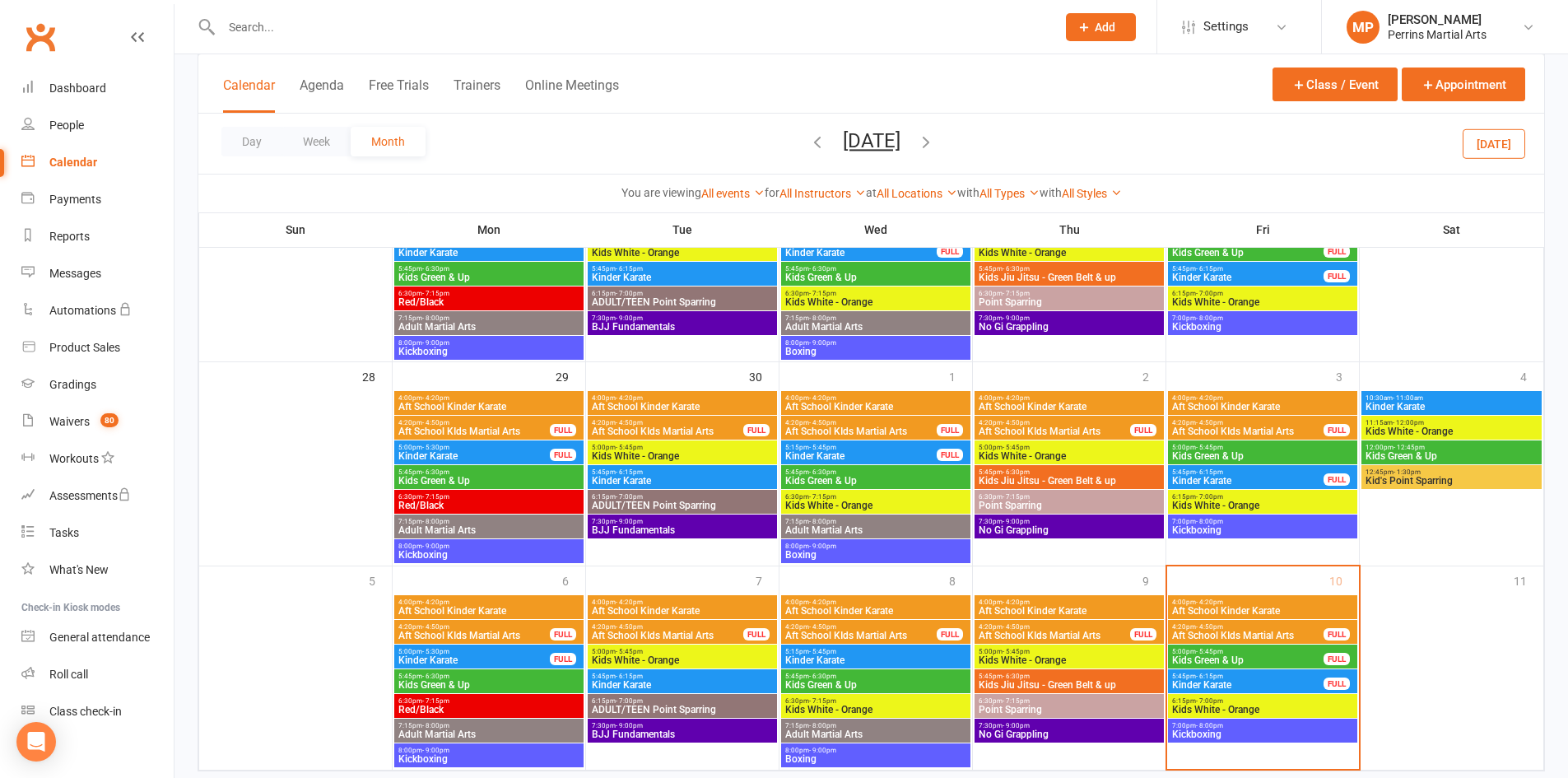
scroll to position [841, 0]
